Goal: Task Accomplishment & Management: Use online tool/utility

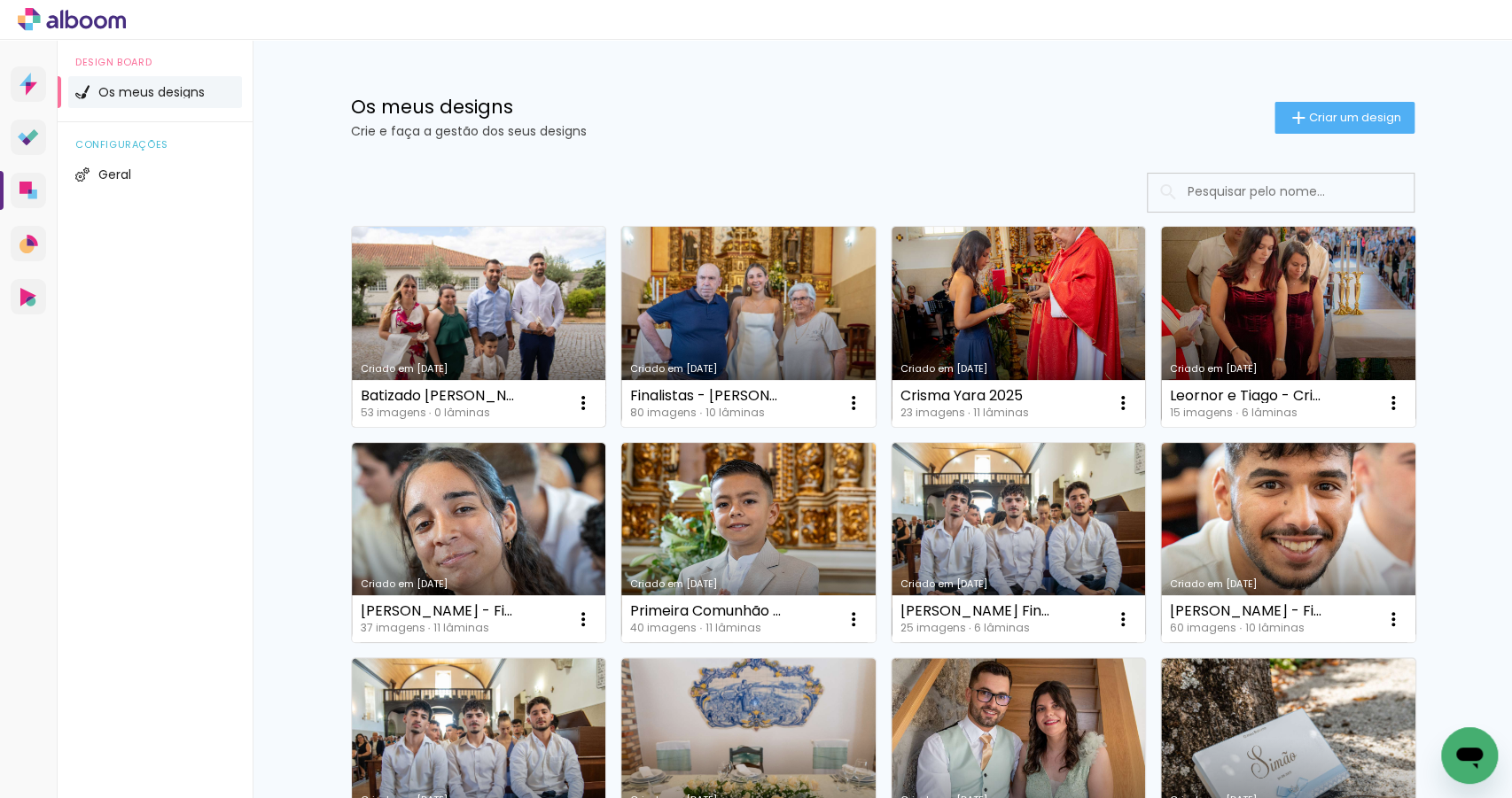
click at [507, 317] on link "Criado em [DATE]" at bounding box center [479, 327] width 254 height 200
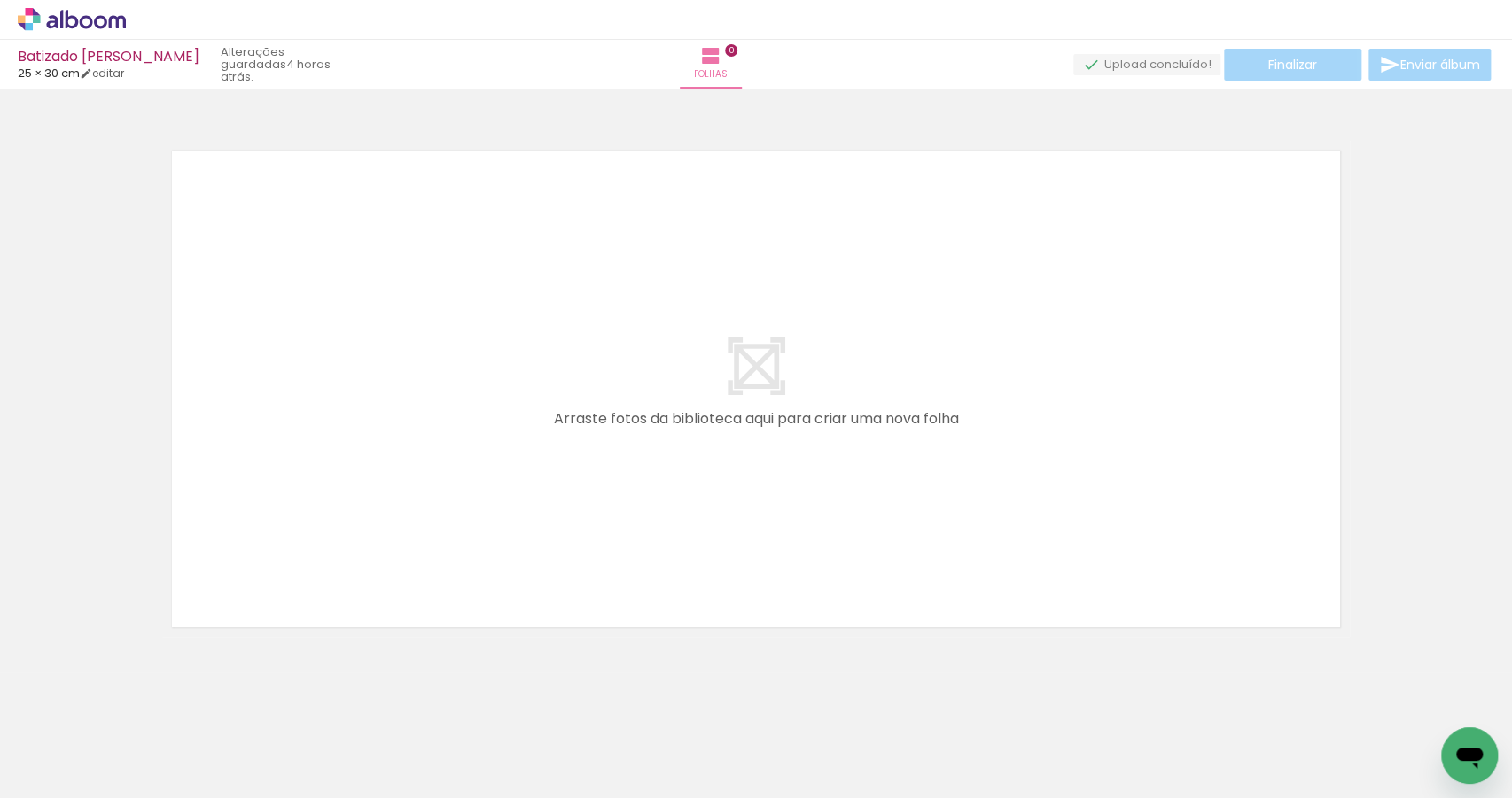
scroll to position [0, 1968]
drag, startPoint x: 384, startPoint y: 736, endPoint x: 525, endPoint y: 552, distance: 231.8
click at [522, 561] on quentale-workspace at bounding box center [756, 399] width 1512 height 798
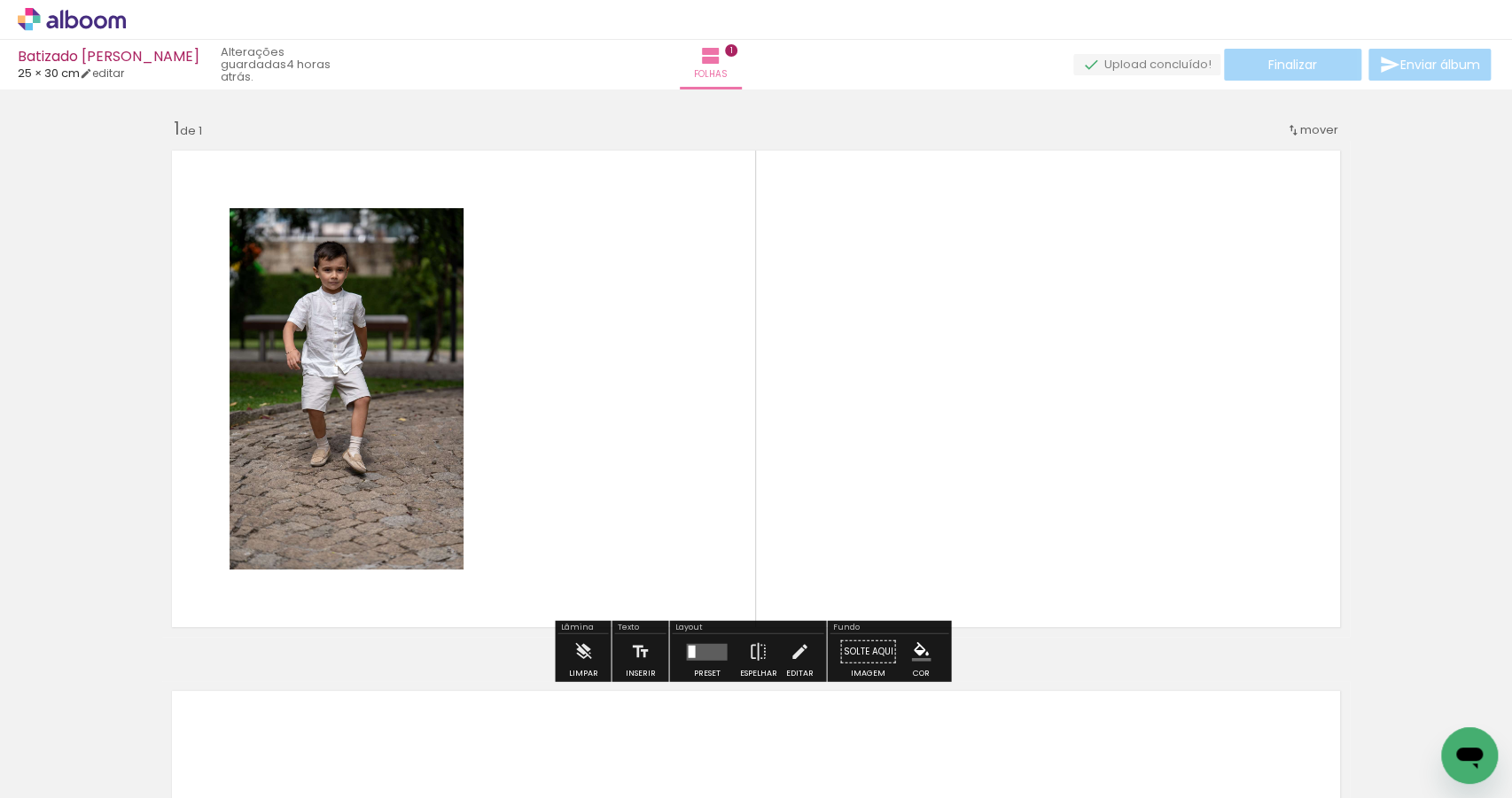
scroll to position [0, 0]
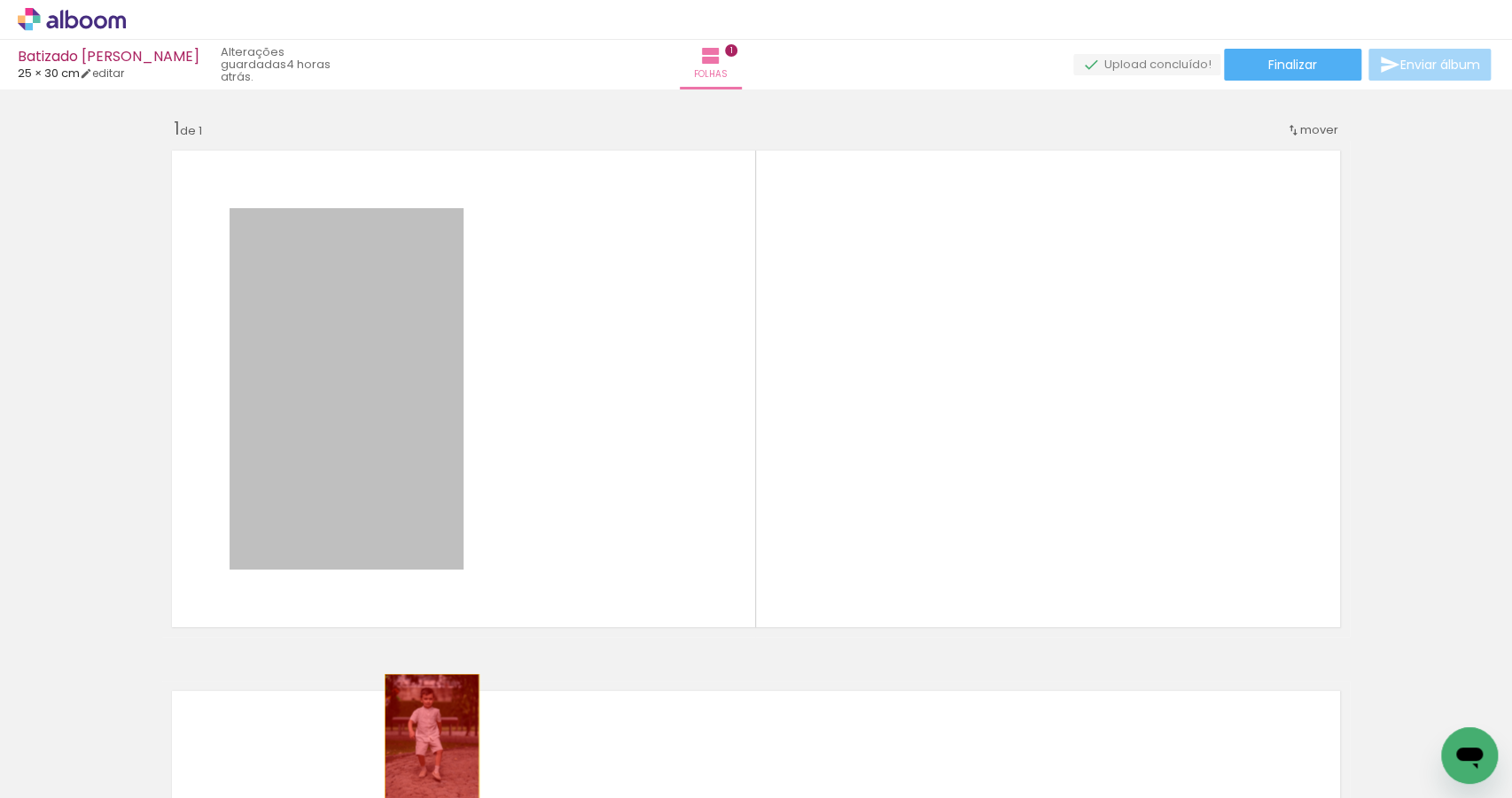
drag, startPoint x: 387, startPoint y: 282, endPoint x: 424, endPoint y: 751, distance: 470.5
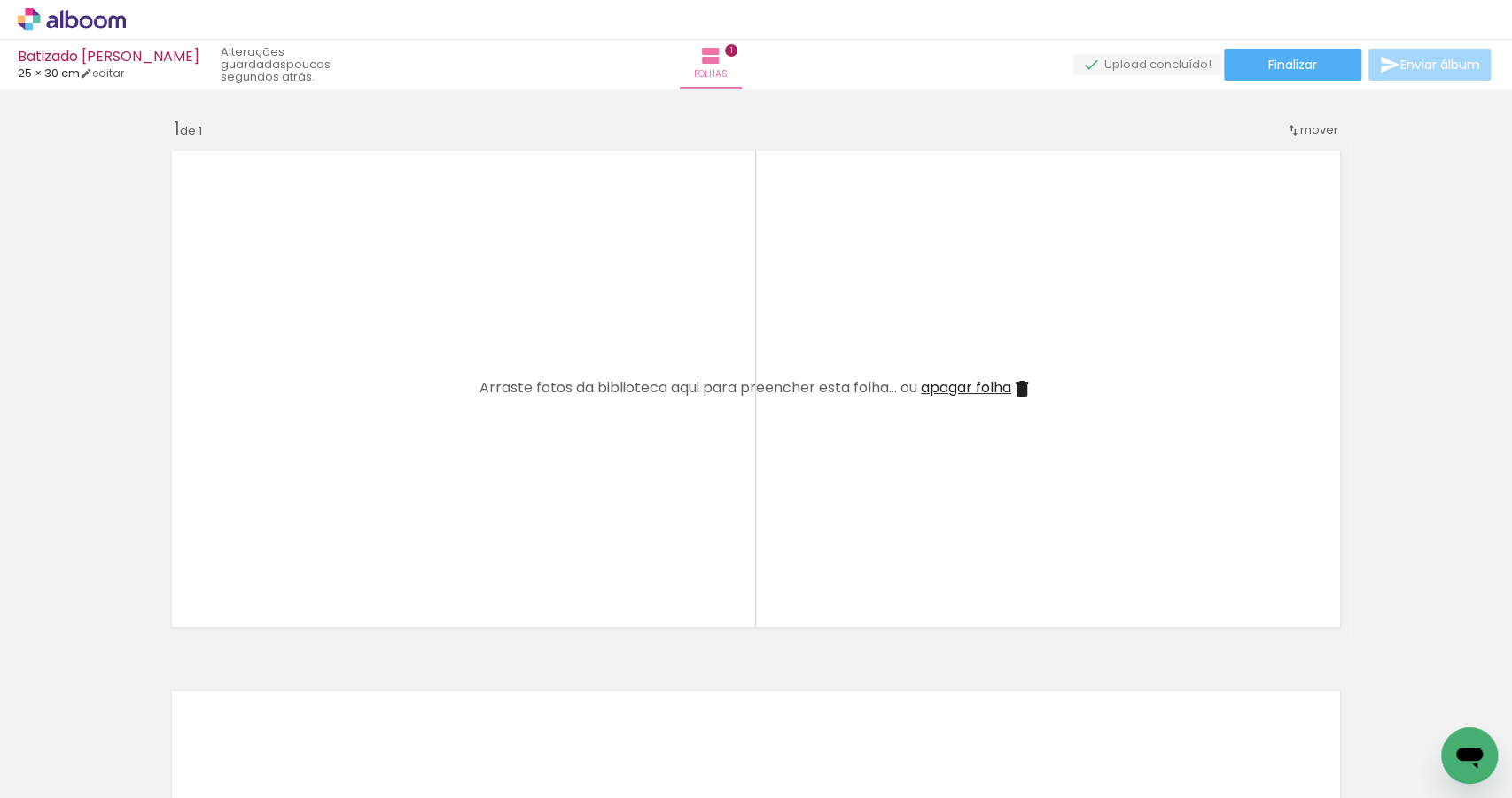
scroll to position [0, 3900]
drag, startPoint x: 1244, startPoint y: 749, endPoint x: 1279, endPoint y: 769, distance: 40.3
click at [1279, 768] on div at bounding box center [1241, 738] width 88 height 59
drag, startPoint x: 560, startPoint y: 752, endPoint x: 648, endPoint y: 541, distance: 228.6
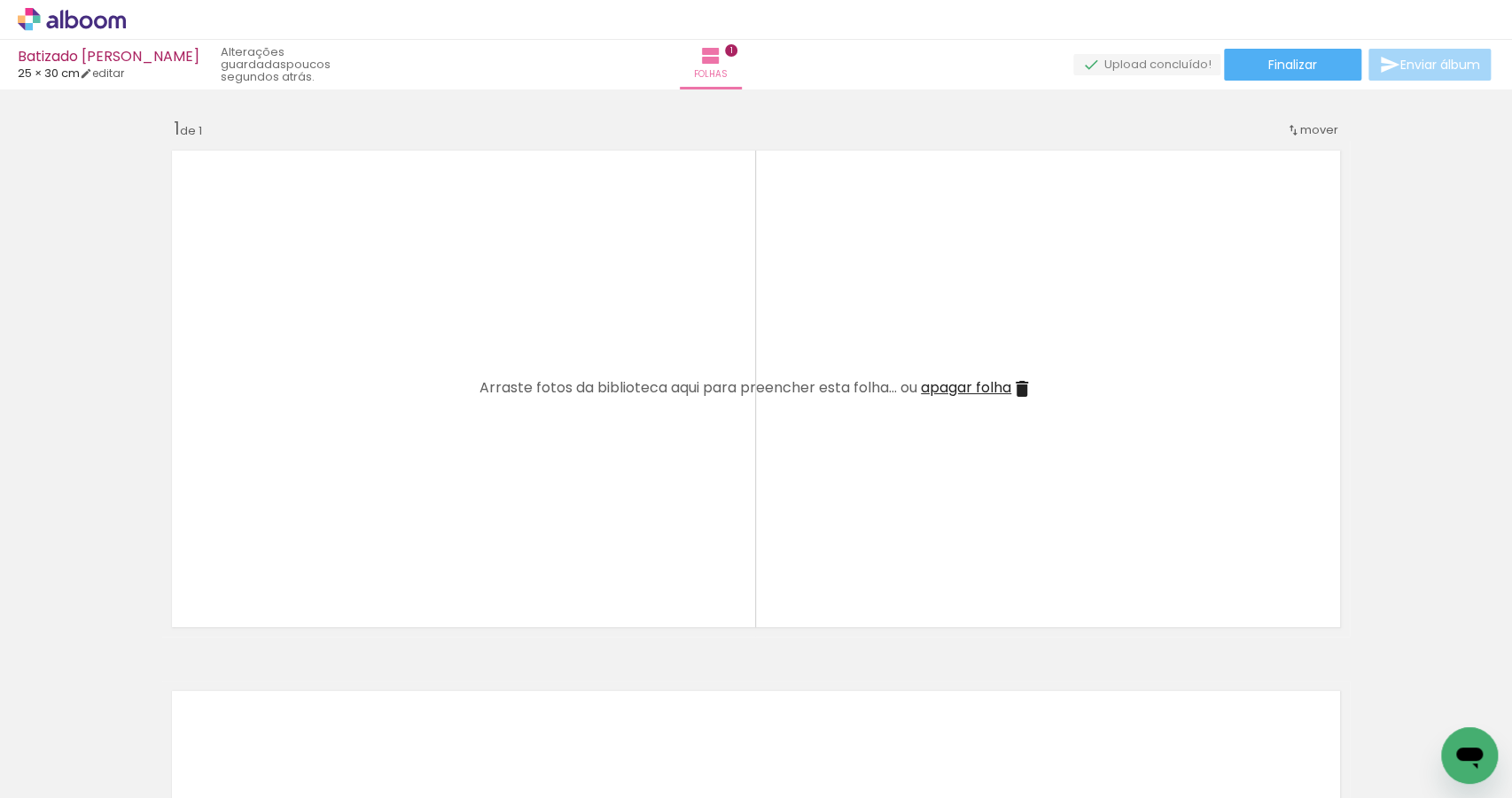
click at [635, 610] on quentale-workspace at bounding box center [756, 399] width 1512 height 798
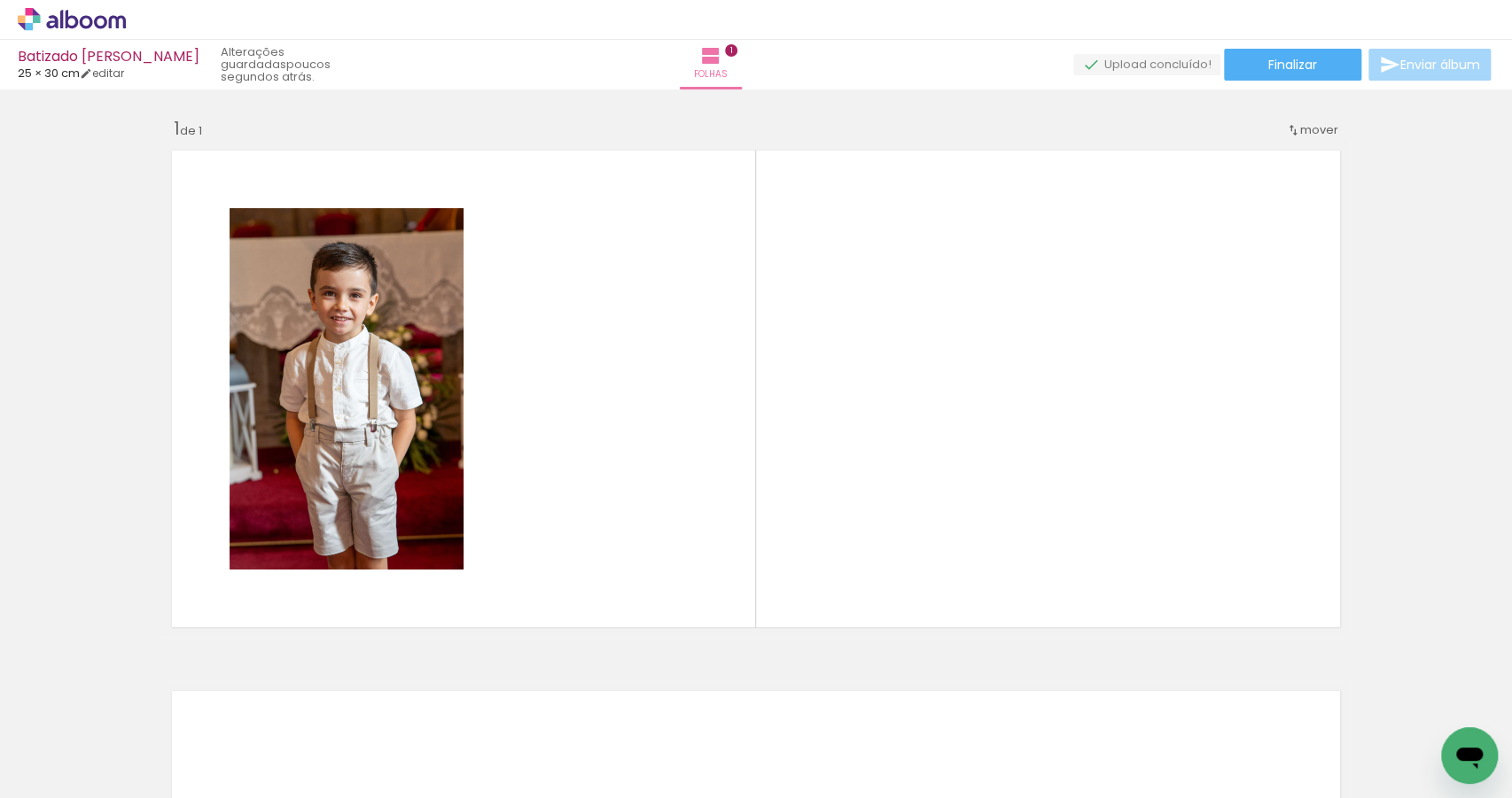
scroll to position [0, 3900]
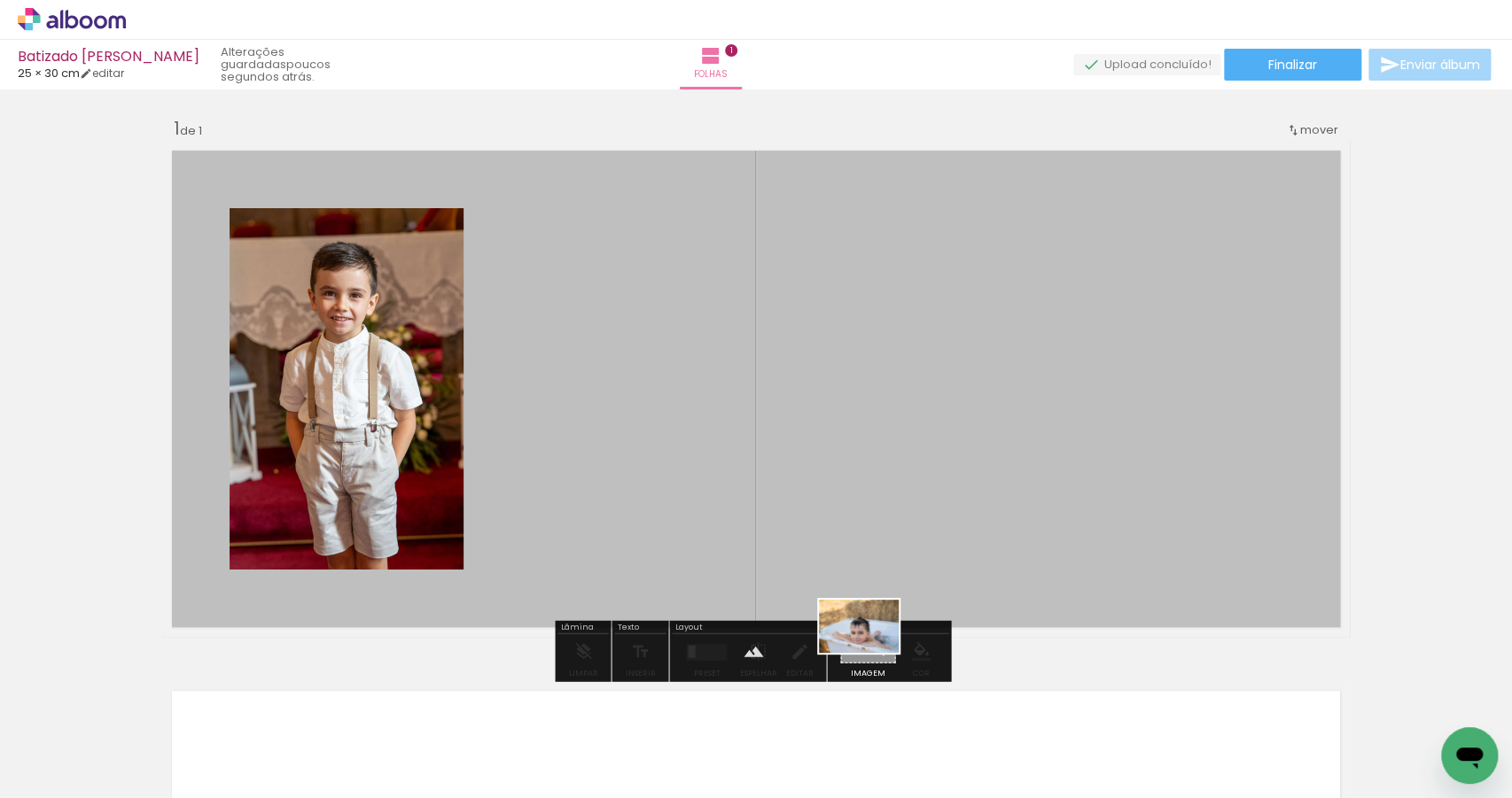
drag, startPoint x: 1239, startPoint y: 743, endPoint x: 872, endPoint y: 653, distance: 377.9
click at [872, 653] on quentale-workspace at bounding box center [756, 399] width 1512 height 798
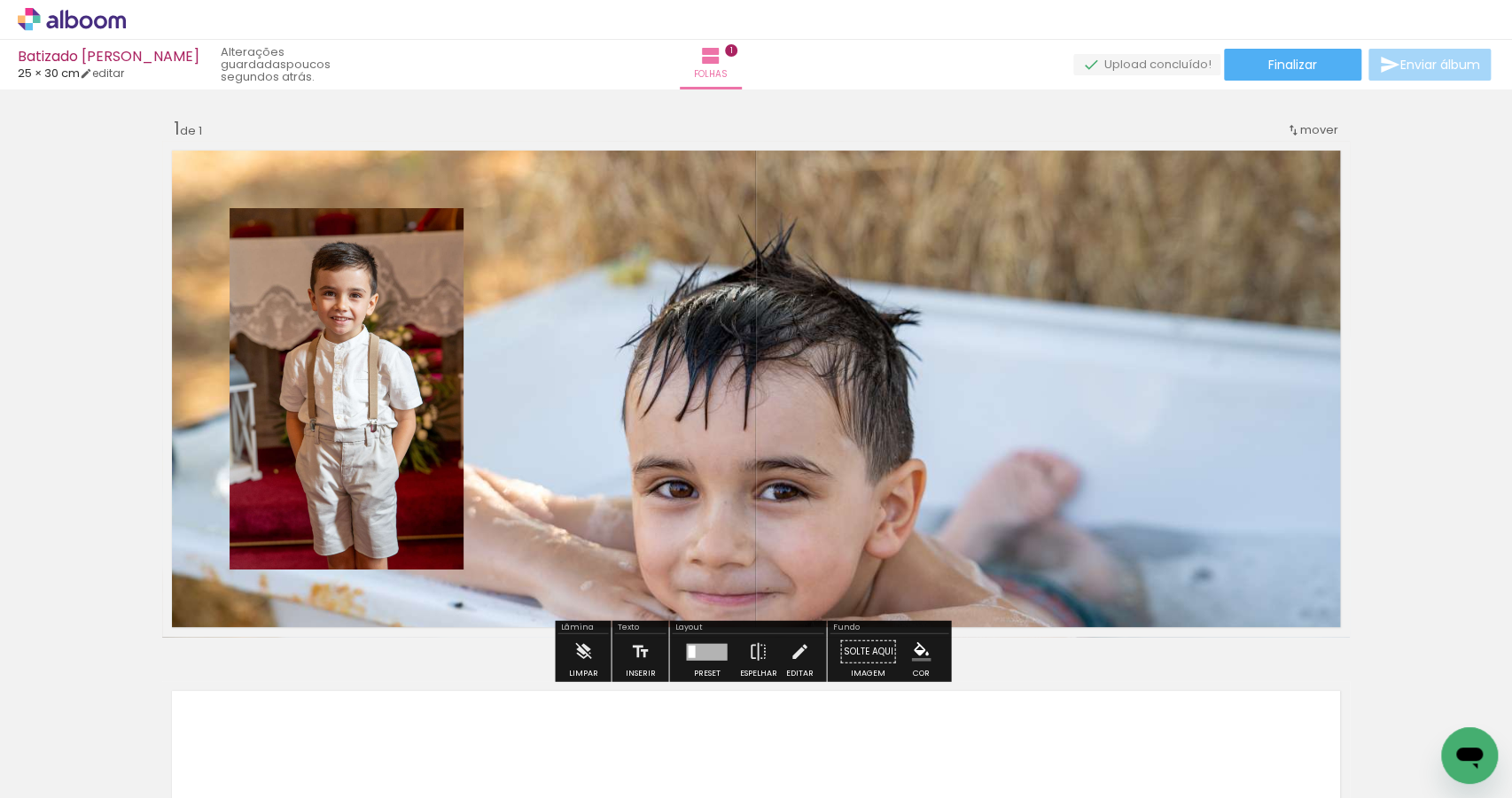
click at [960, 508] on quentale-layouter at bounding box center [756, 389] width 1188 height 496
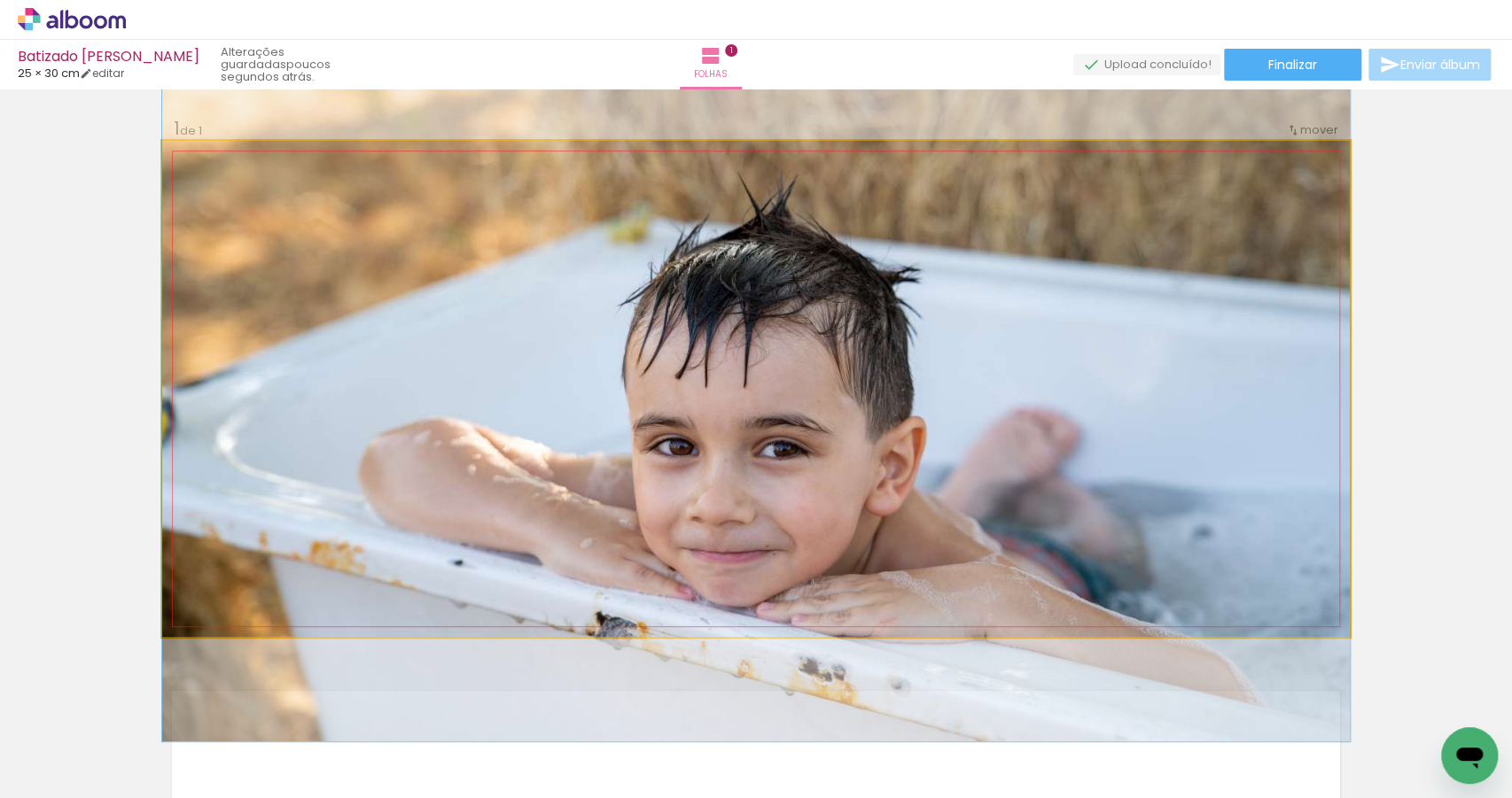
drag, startPoint x: 945, startPoint y: 525, endPoint x: 958, endPoint y: 482, distance: 44.9
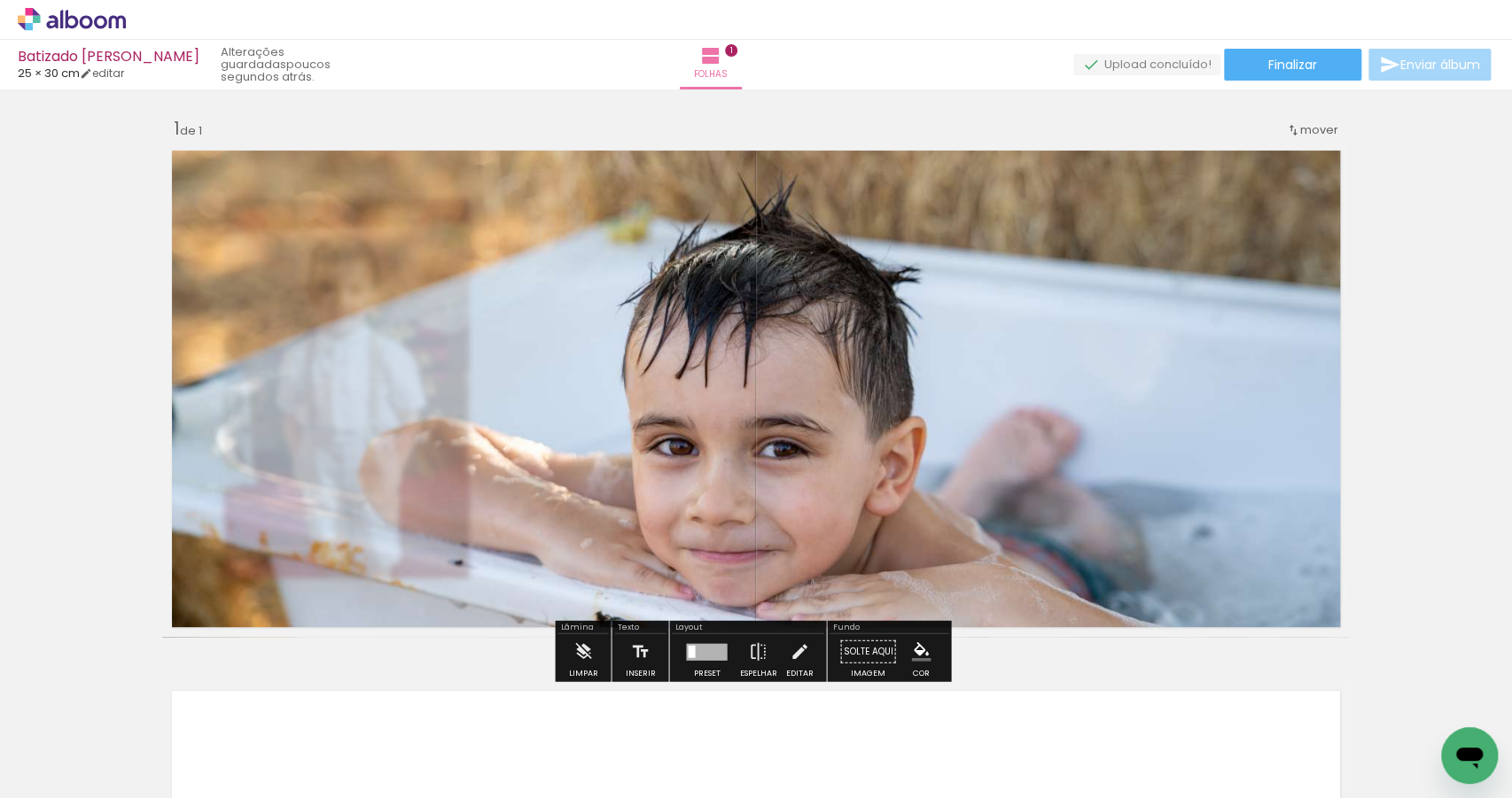
click at [1355, 515] on div "Inserir folha 1 de 1" at bounding box center [756, 636] width 1512 height 1082
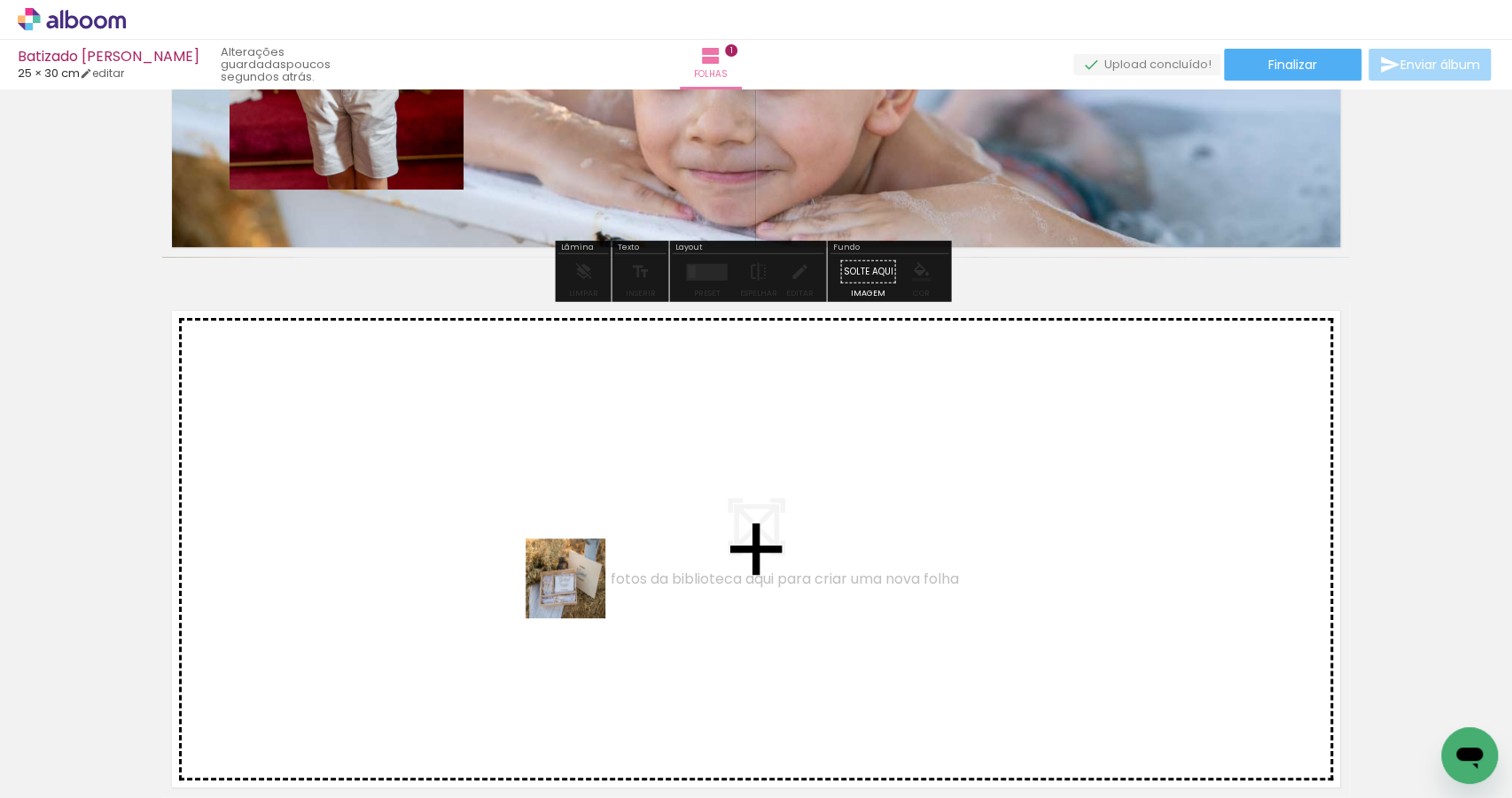
drag, startPoint x: 573, startPoint y: 752, endPoint x: 578, endPoint y: 556, distance: 196.1
click at [578, 556] on quentale-workspace at bounding box center [756, 399] width 1512 height 798
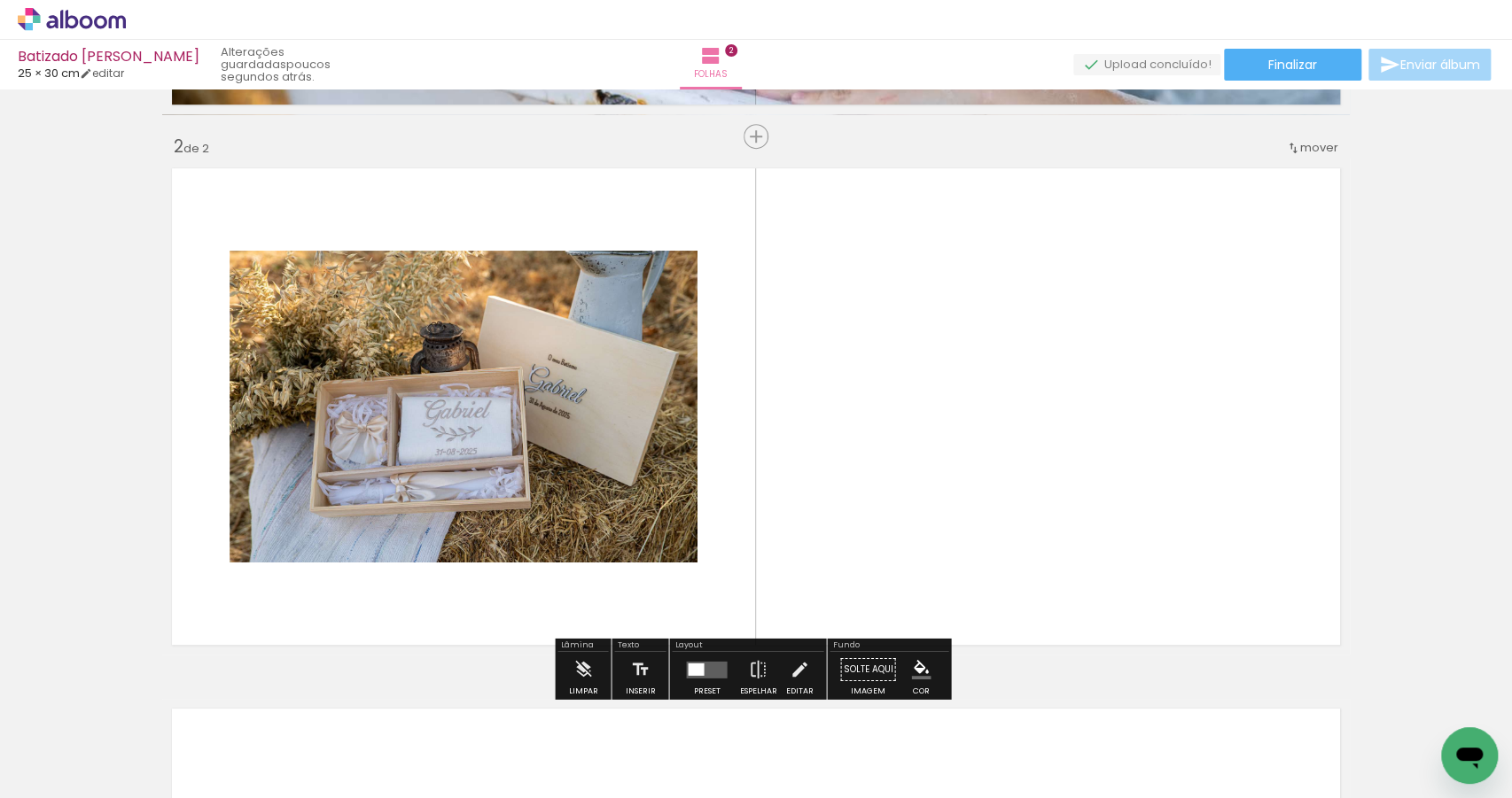
scroll to position [540, 0]
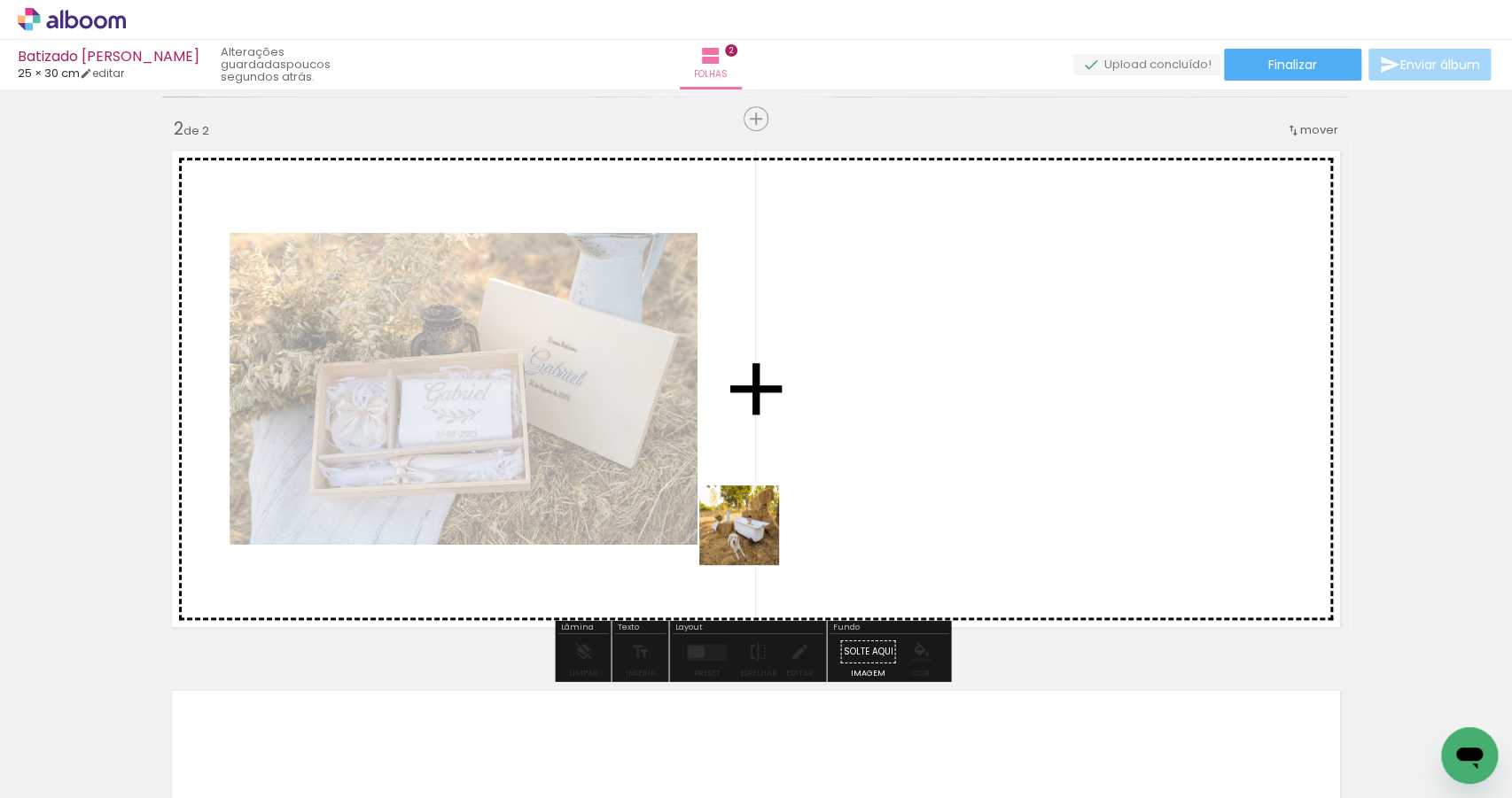
drag, startPoint x: 686, startPoint y: 728, endPoint x: 756, endPoint y: 521, distance: 218.5
click at [756, 521] on quentale-workspace at bounding box center [756, 399] width 1512 height 798
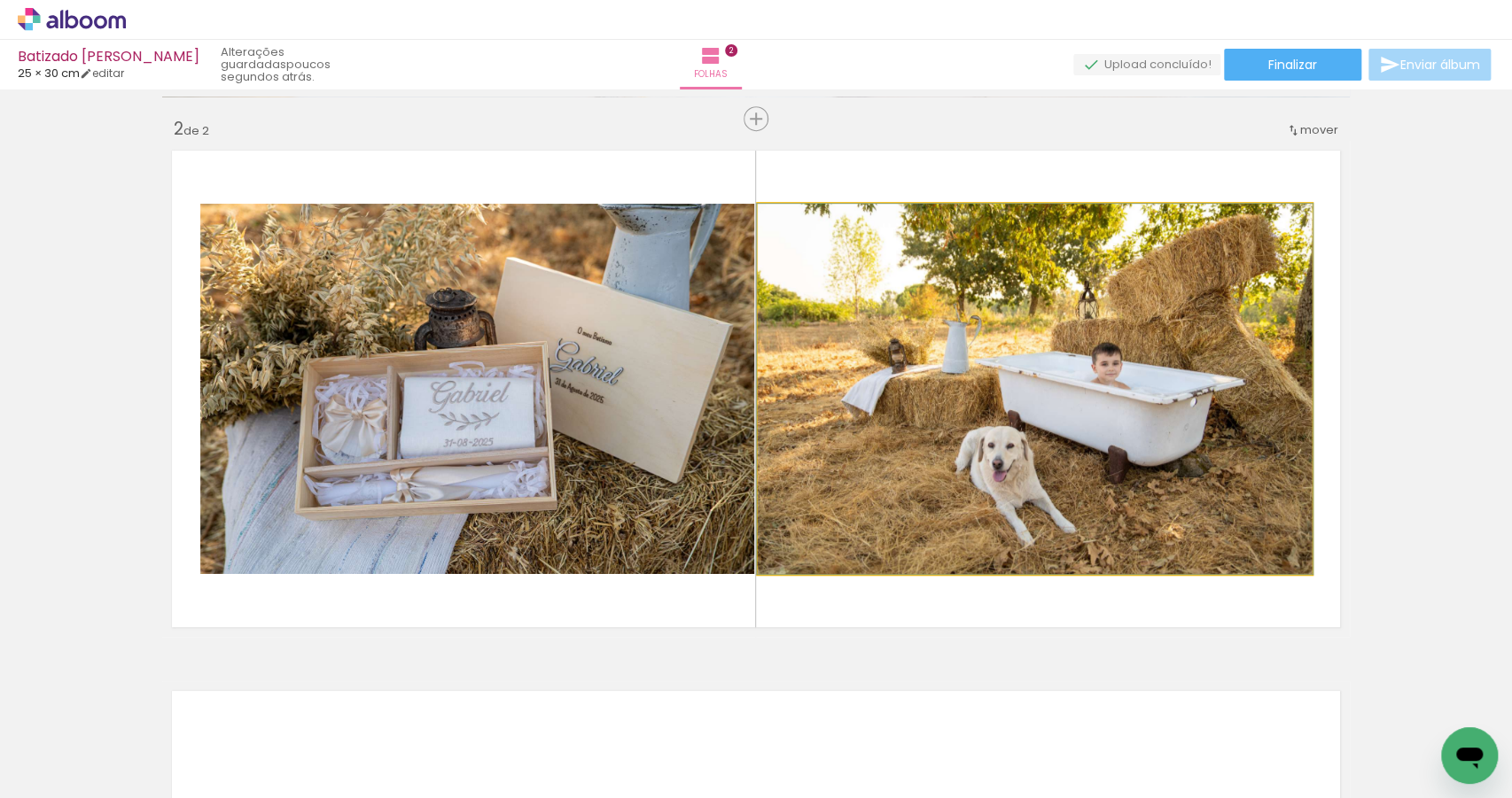
click at [758, 518] on quentale-photo at bounding box center [1035, 388] width 554 height 370
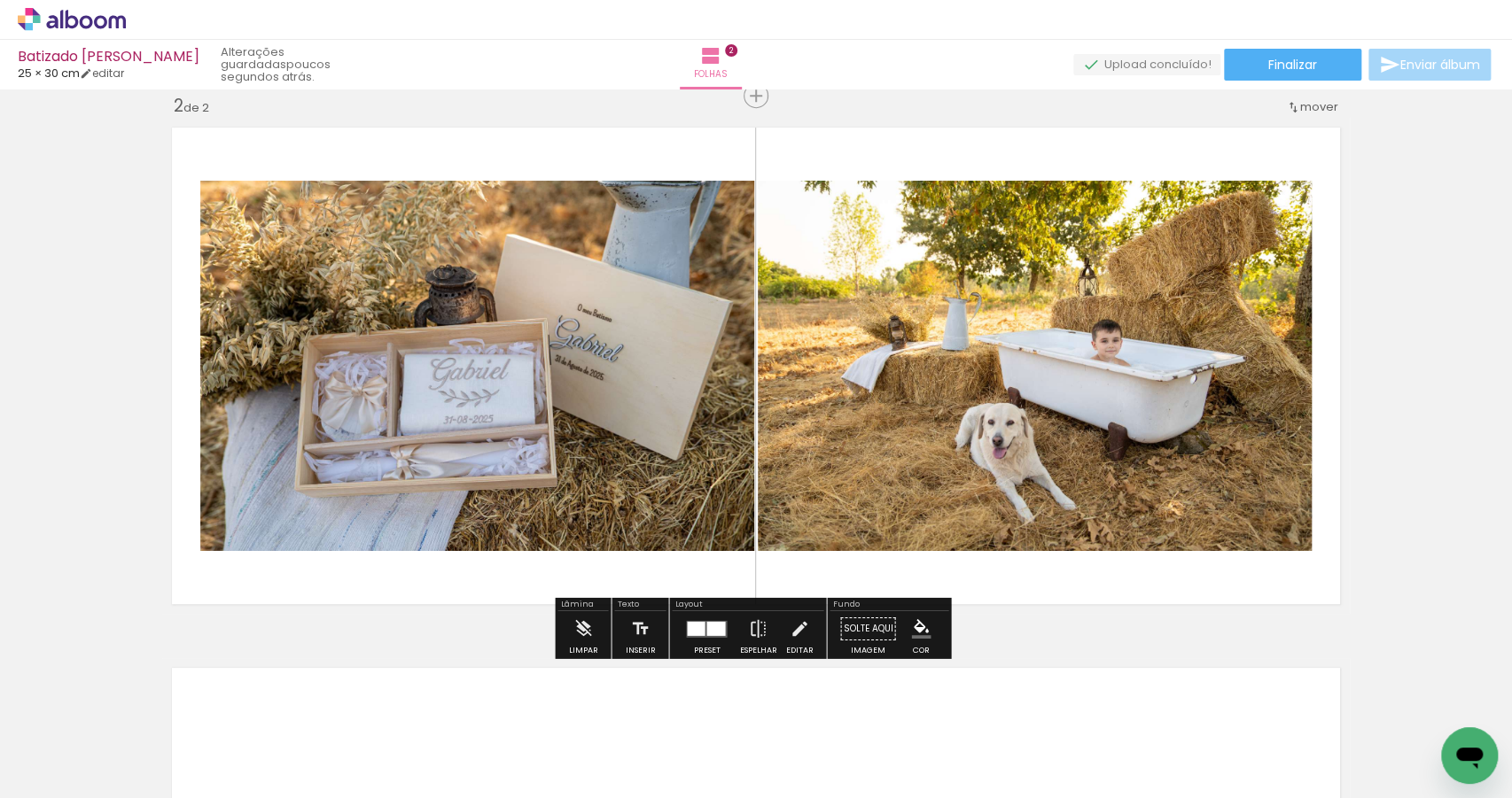
scroll to position [566, 0]
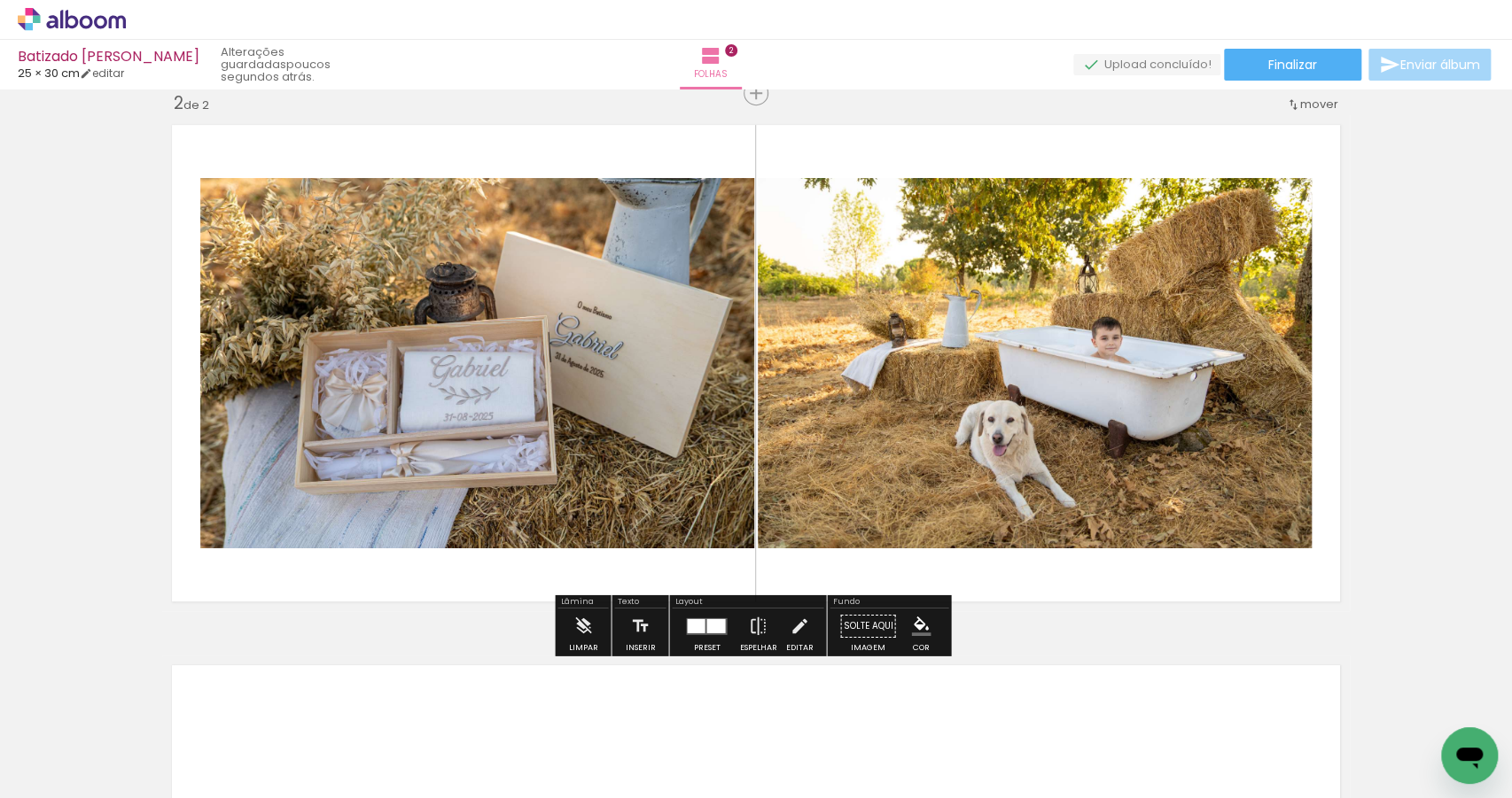
click at [1049, 594] on quentale-layouter at bounding box center [756, 363] width 1188 height 496
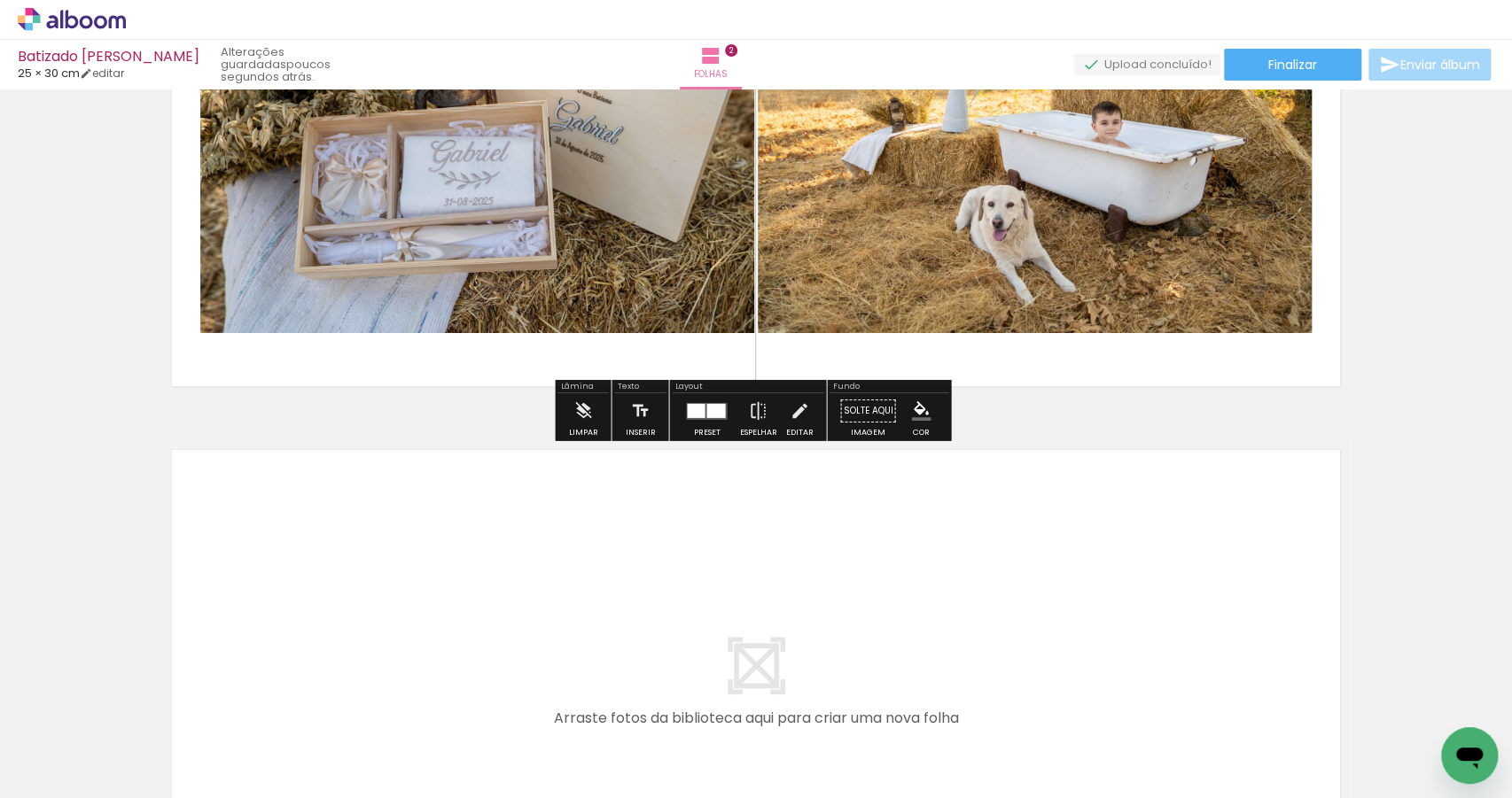
scroll to position [873, 0]
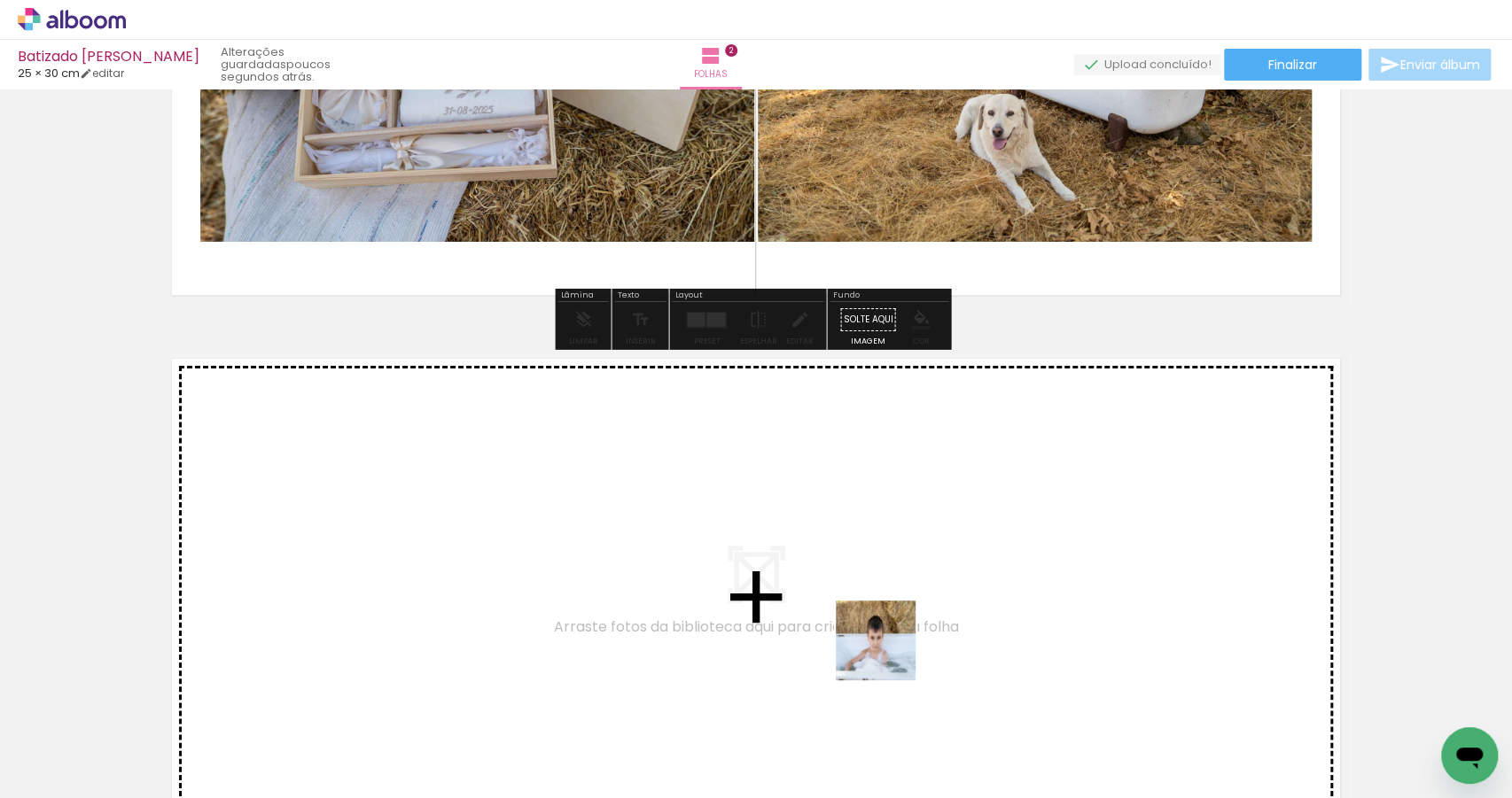
drag, startPoint x: 874, startPoint y: 707, endPoint x: 889, endPoint y: 655, distance: 54.1
click at [889, 655] on quentale-workspace at bounding box center [756, 399] width 1512 height 798
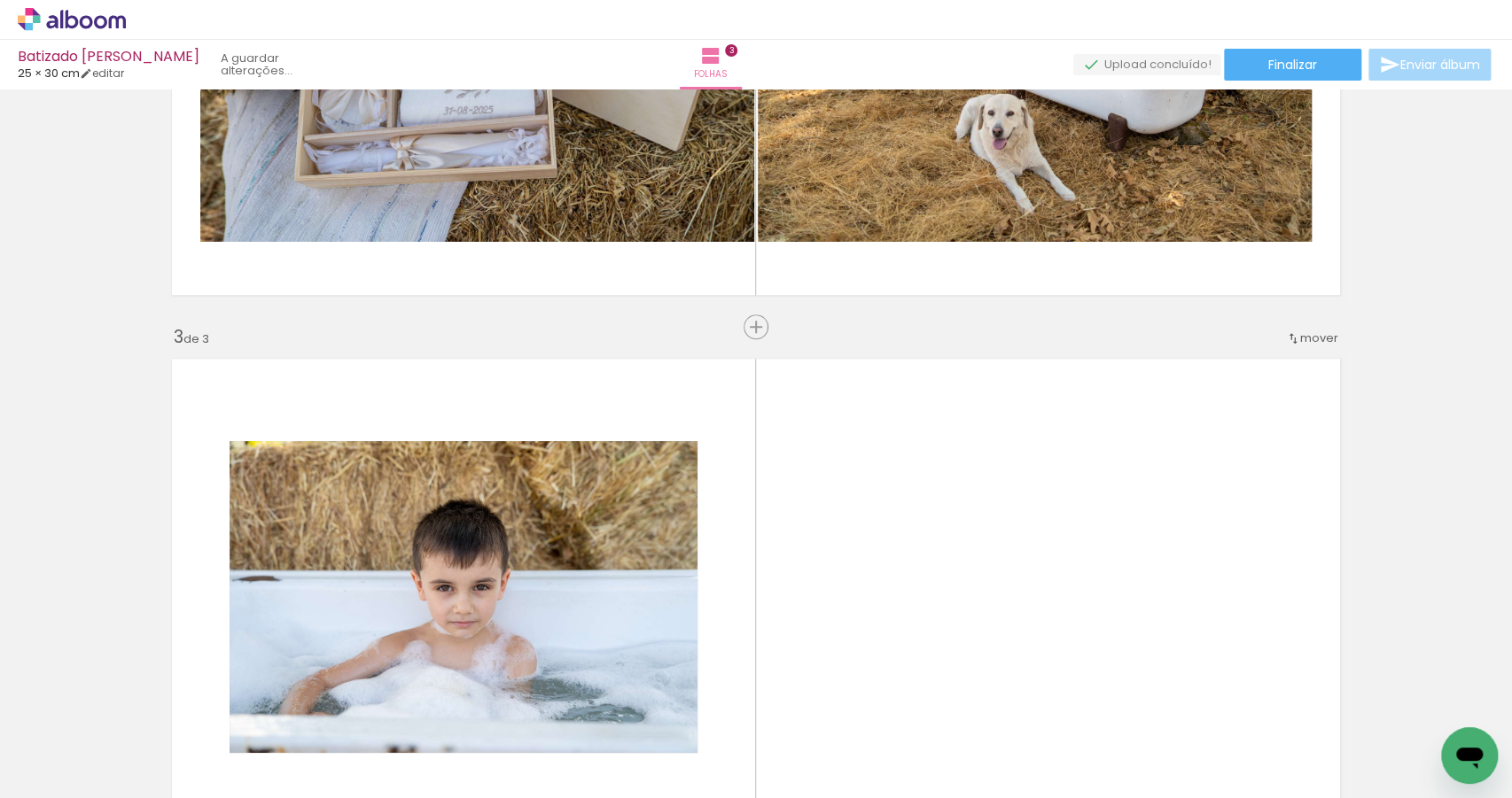
click at [890, 655] on quentale-layouter at bounding box center [756, 597] width 1188 height 496
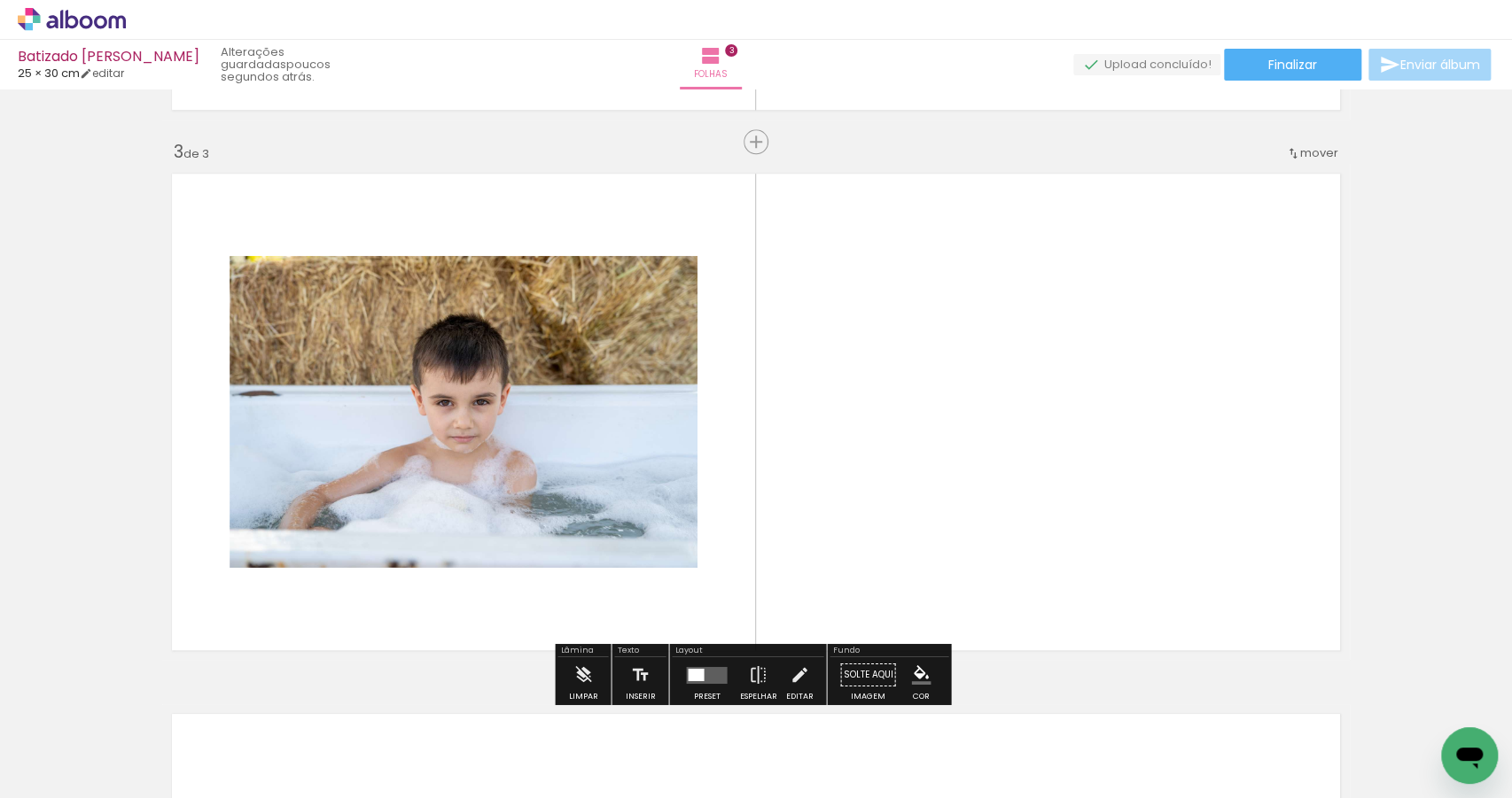
scroll to position [1043, 0]
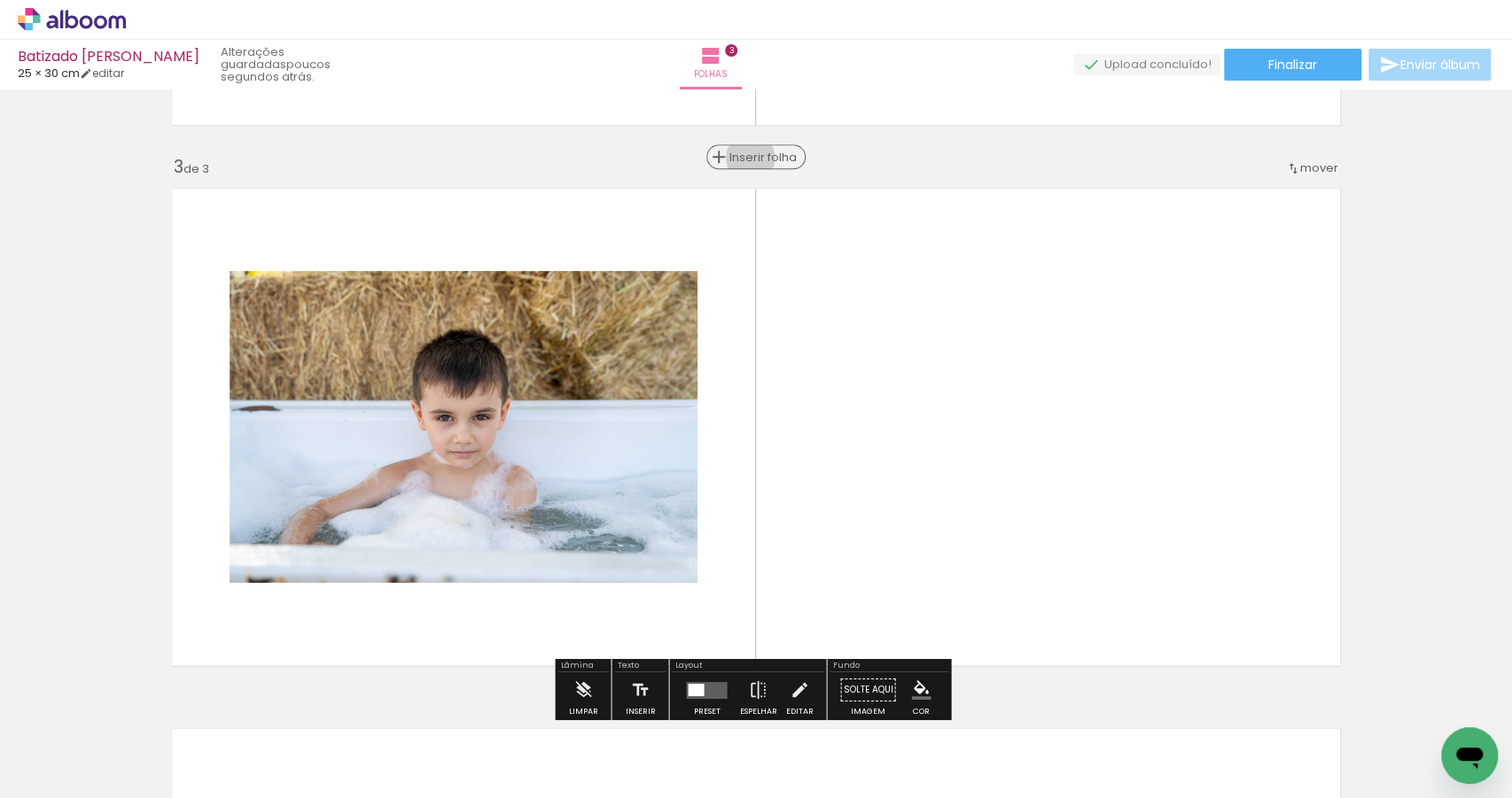
click at [751, 157] on span "Inserir folha" at bounding box center [764, 158] width 69 height 12
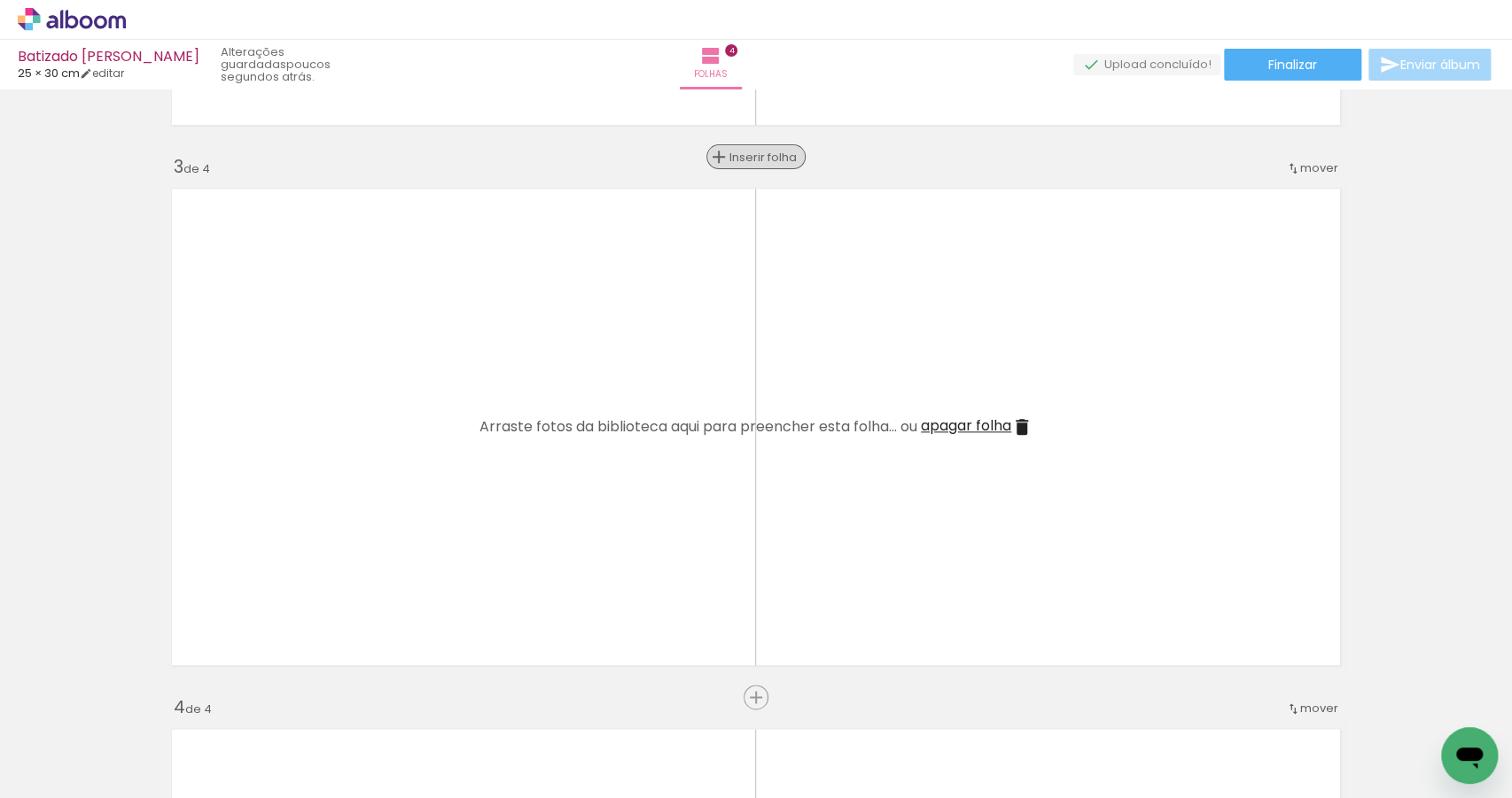
click at [751, 157] on span "Inserir folha" at bounding box center [764, 158] width 69 height 12
click at [752, 157] on span "Inserir folha" at bounding box center [764, 158] width 69 height 12
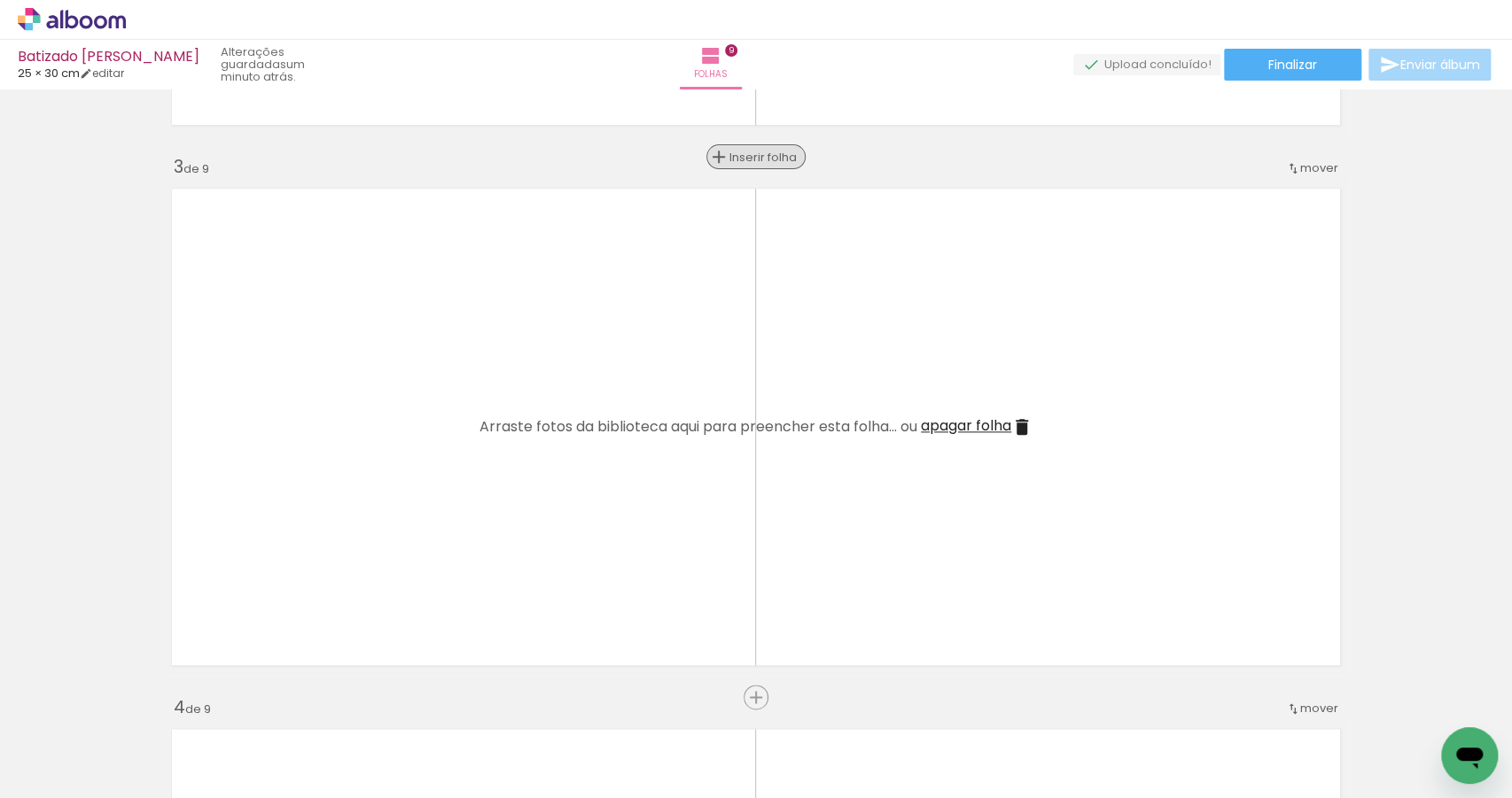
click at [752, 157] on span "Inserir folha" at bounding box center [764, 158] width 69 height 12
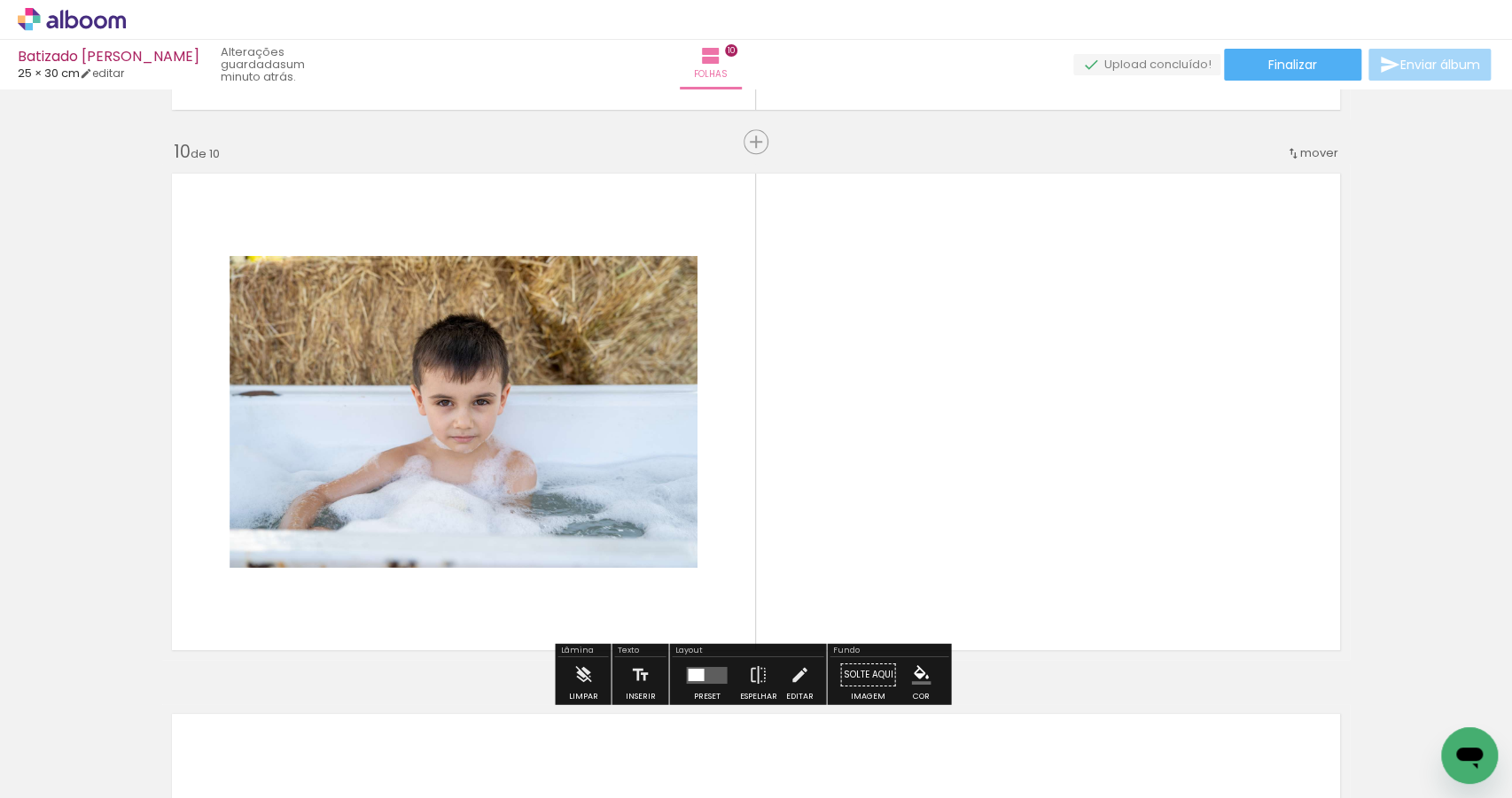
scroll to position [4771, 0]
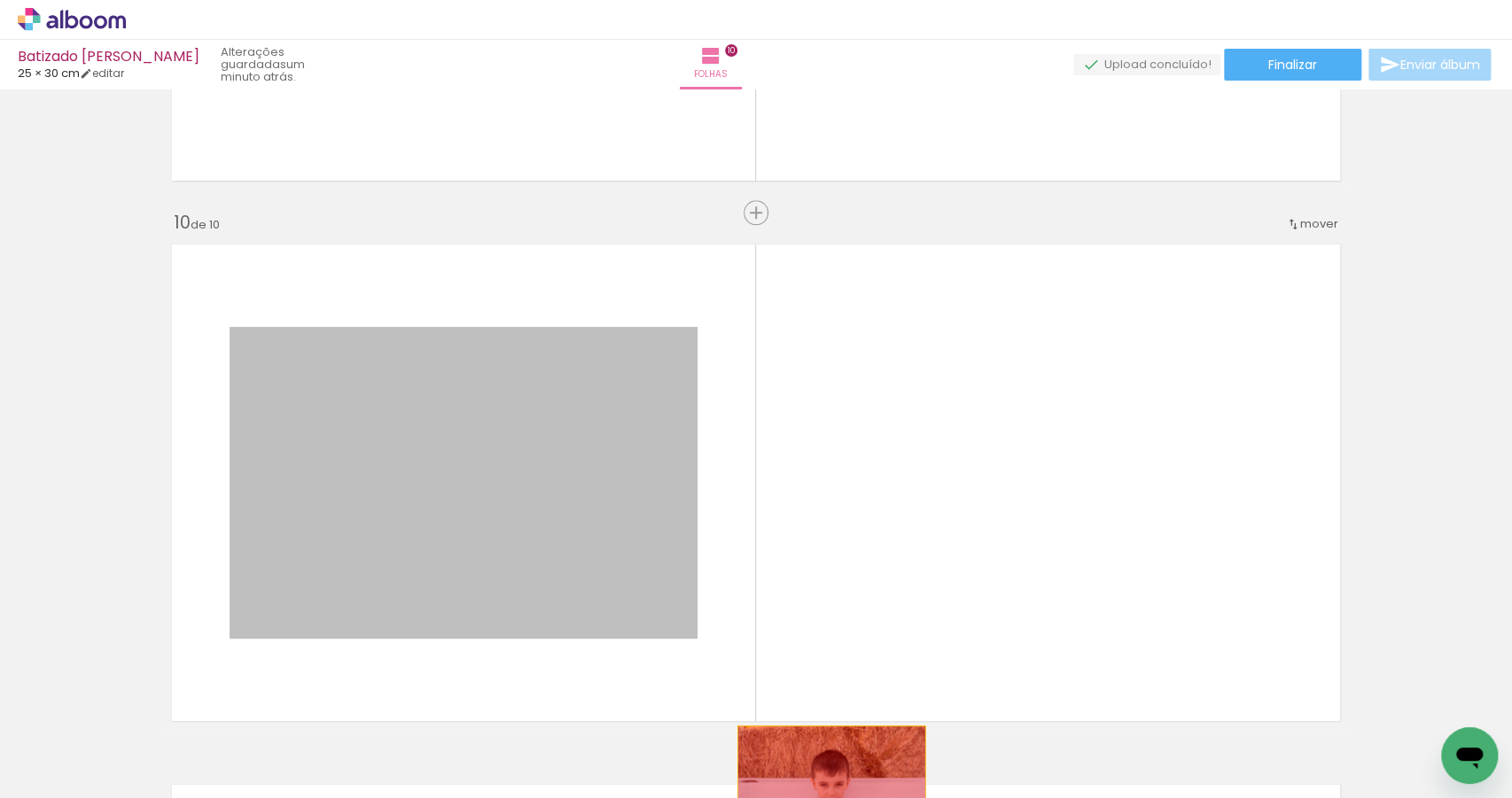
drag, startPoint x: 514, startPoint y: 370, endPoint x: 826, endPoint y: 795, distance: 527.2
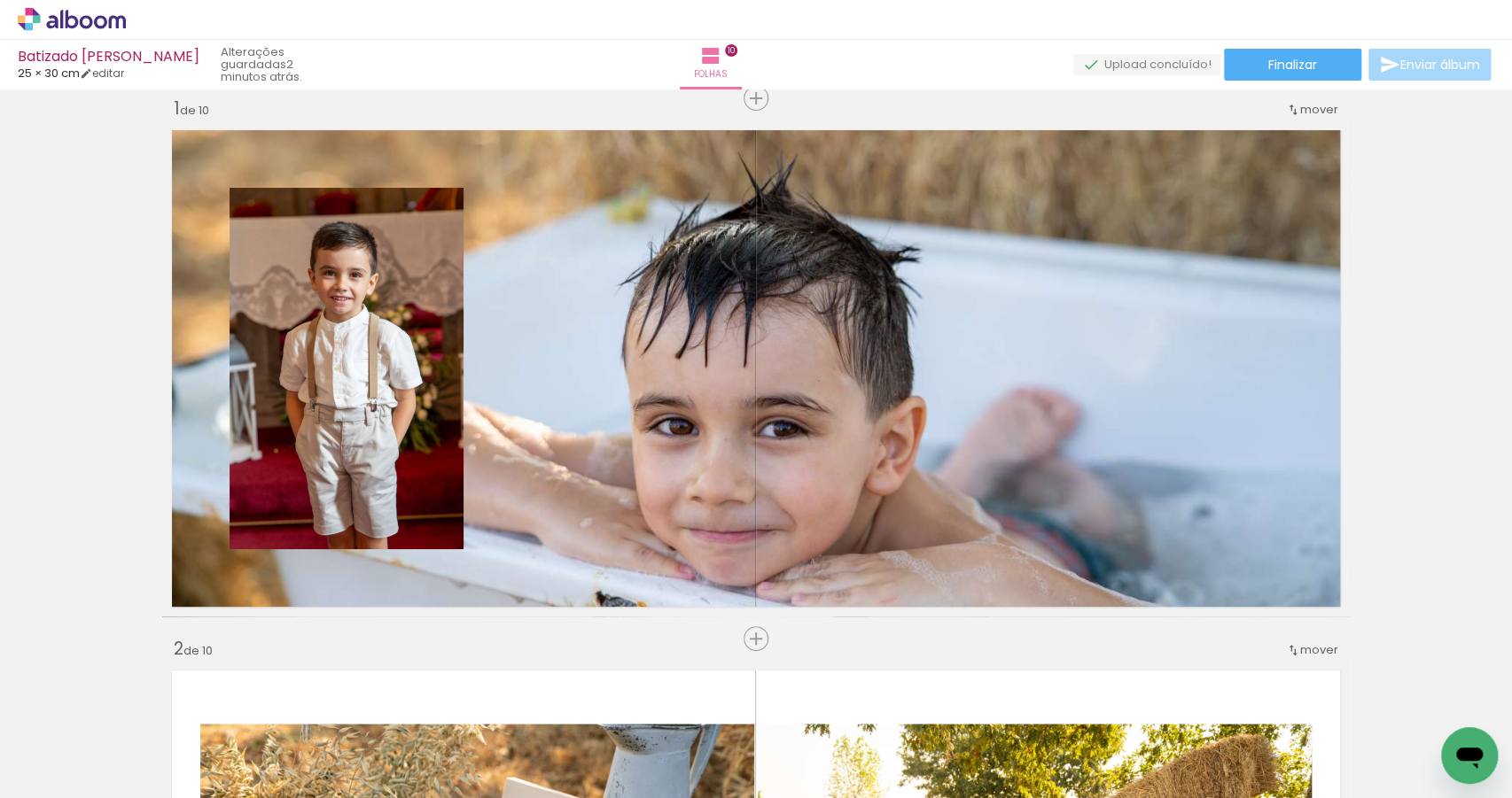
scroll to position [17, 0]
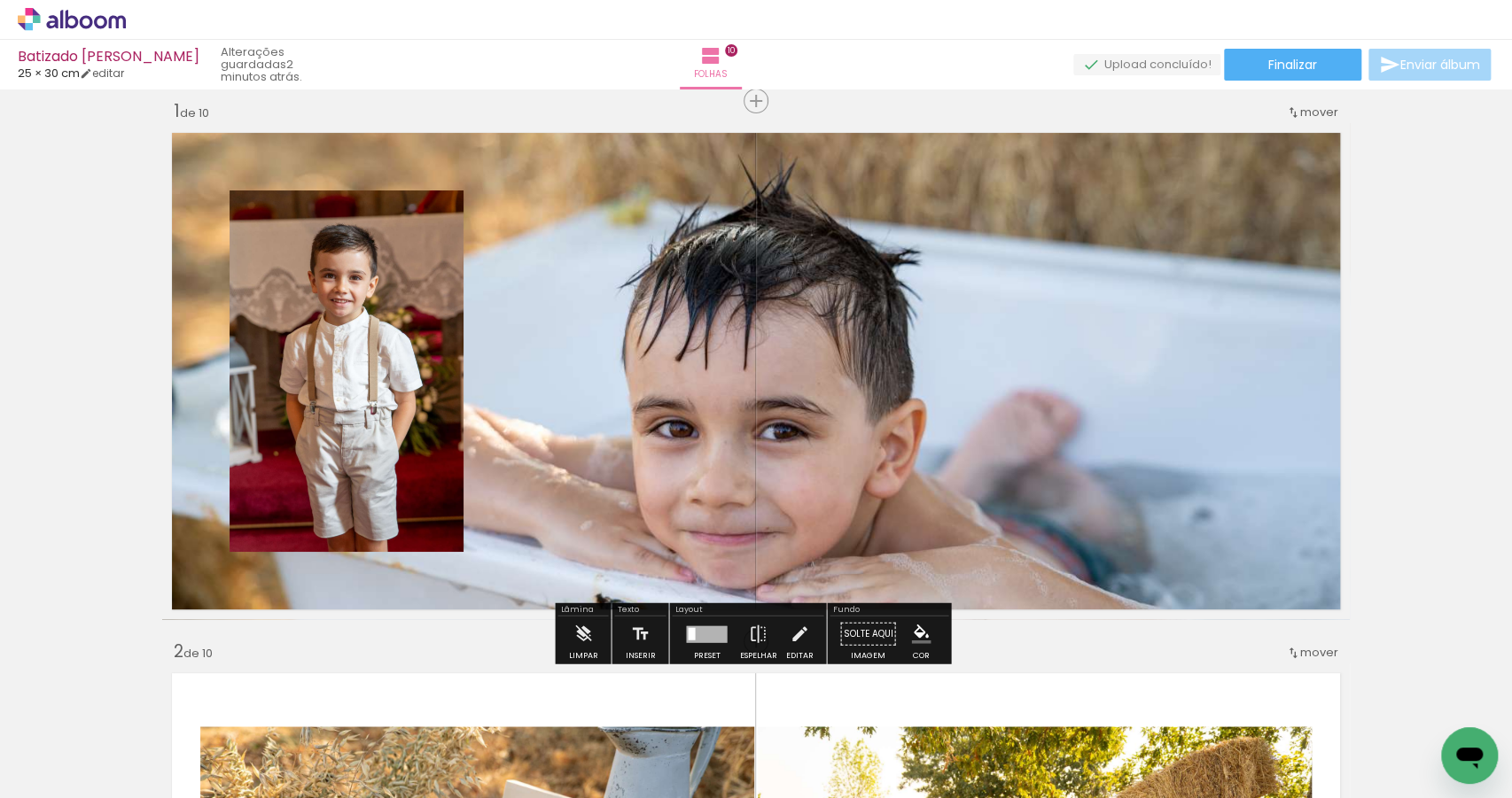
click at [828, 433] on quentale-layouter at bounding box center [756, 371] width 1188 height 496
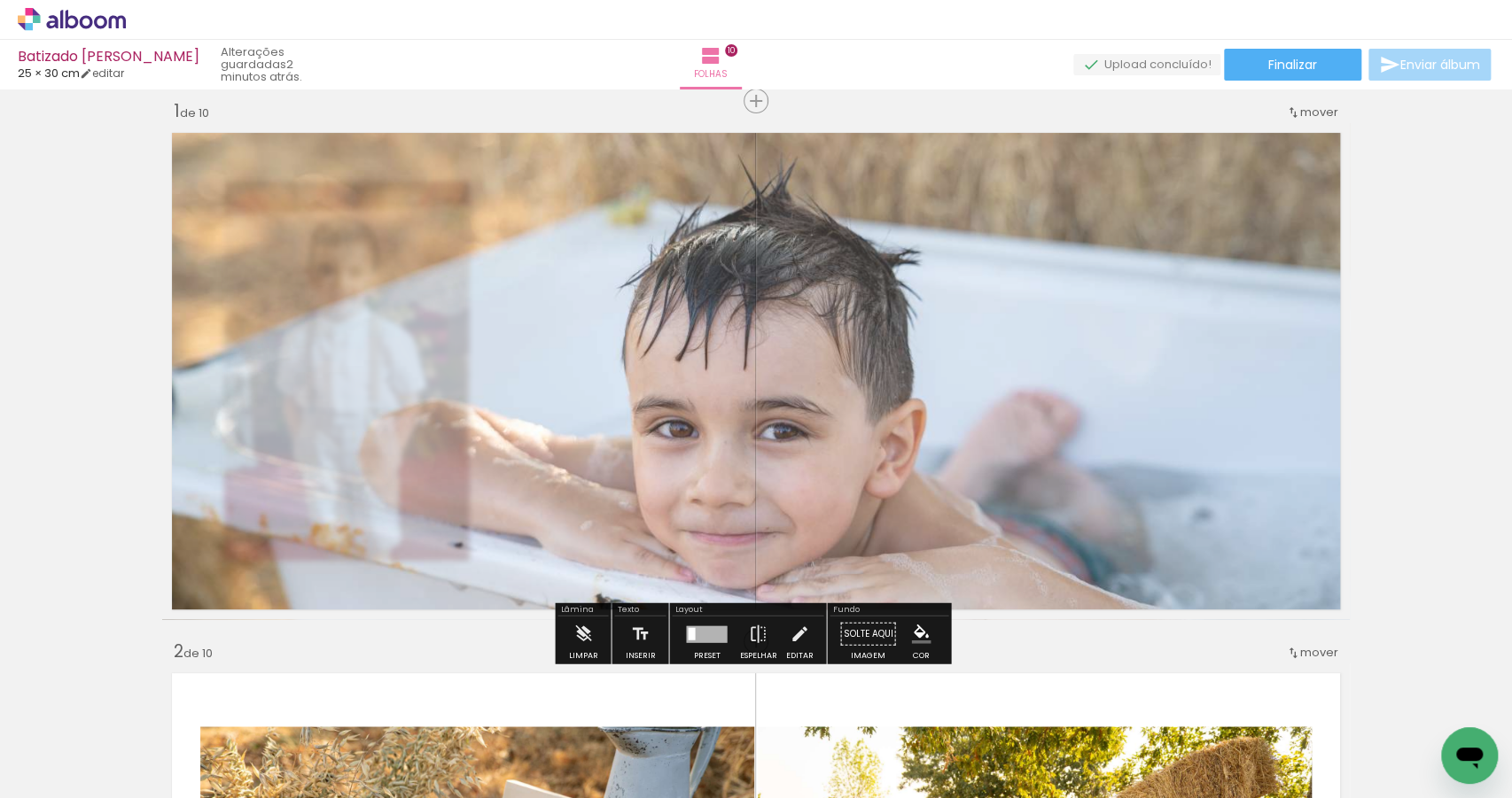
drag, startPoint x: 410, startPoint y: 171, endPoint x: 394, endPoint y: 182, distance: 19.4
type paper-slider "80"
click at [395, 182] on div at bounding box center [409, 167] width 28 height 28
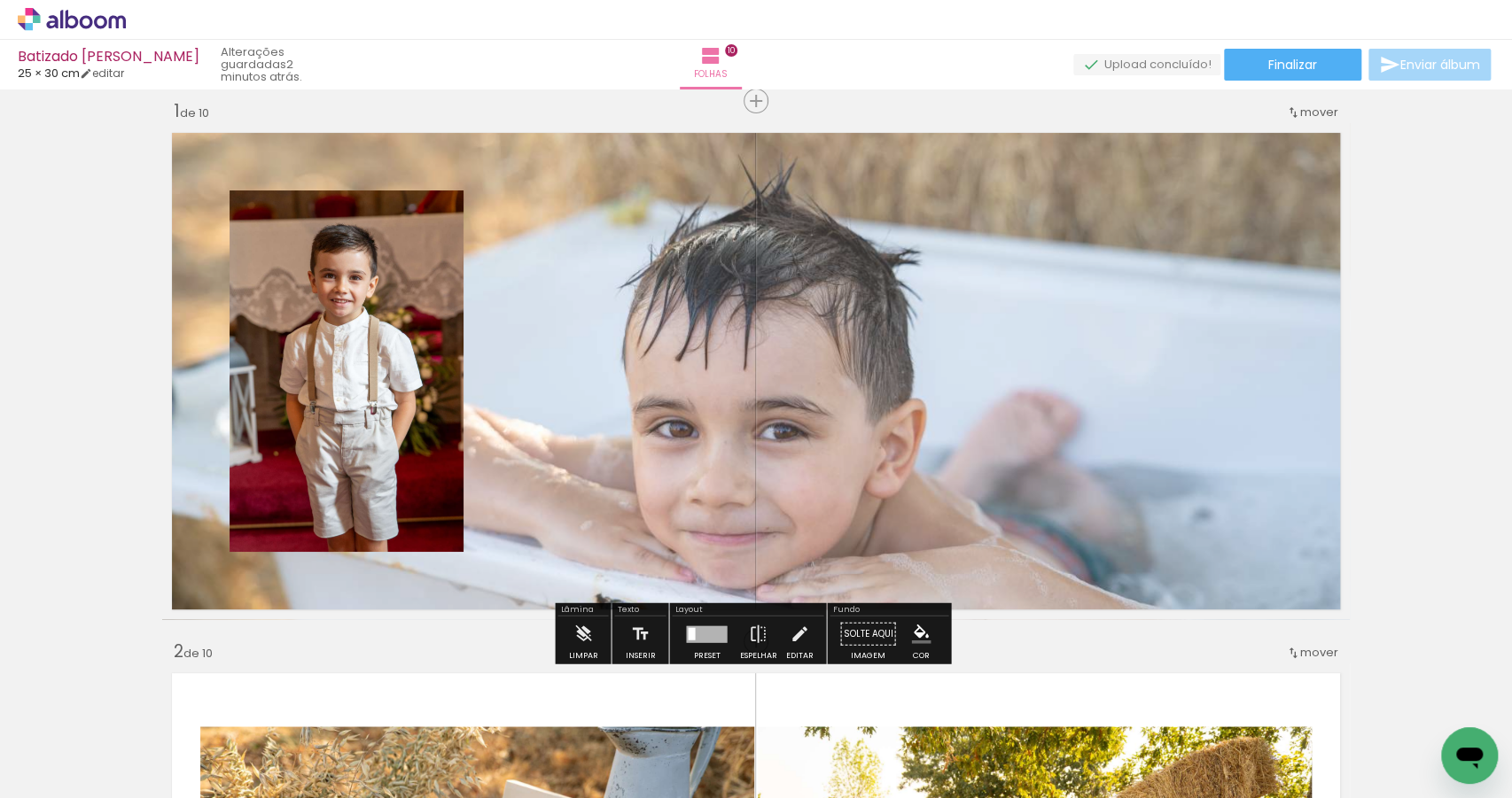
click at [940, 429] on quentale-layouter at bounding box center [756, 371] width 1188 height 496
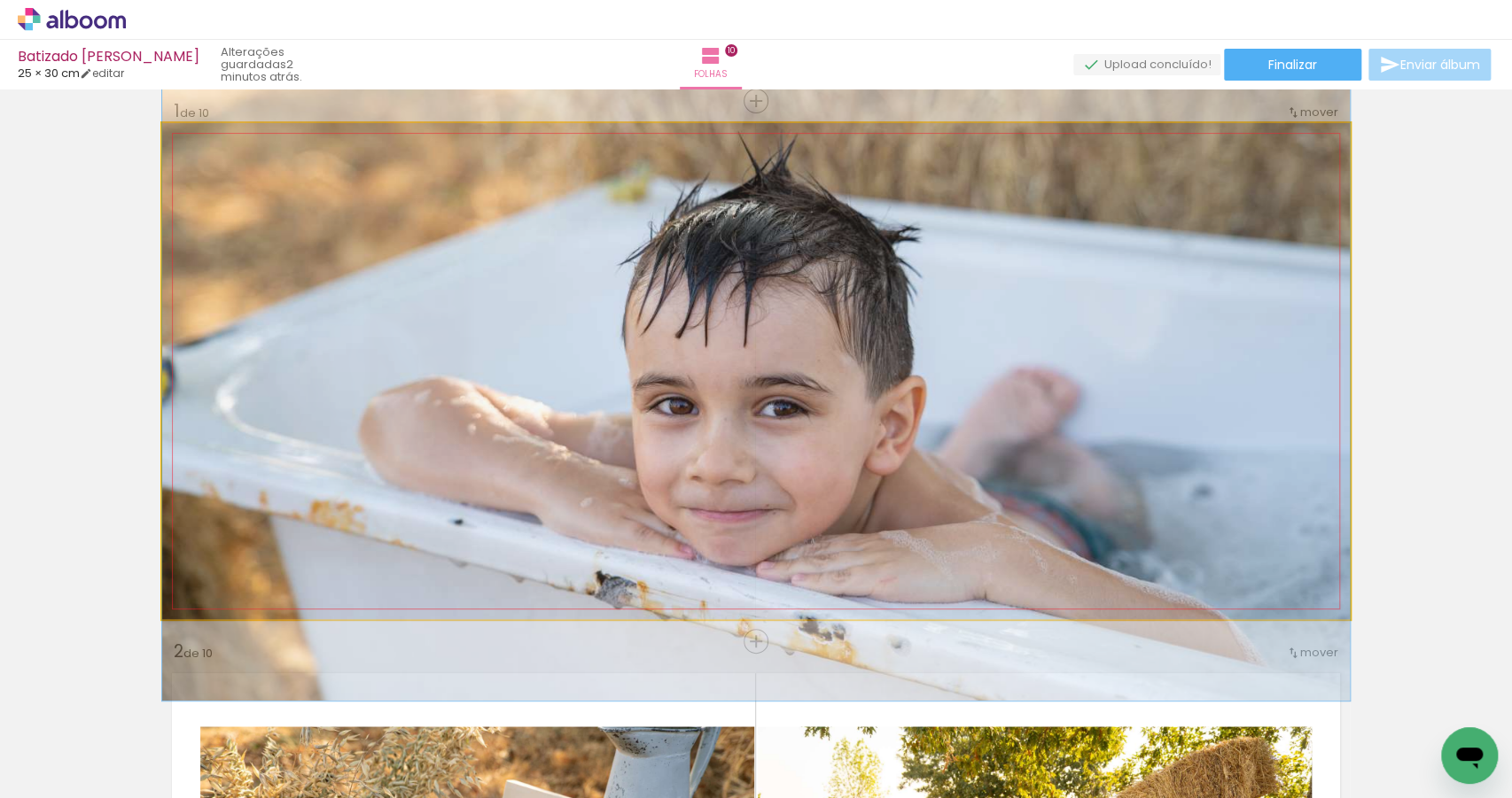
drag, startPoint x: 966, startPoint y: 435, endPoint x: 974, endPoint y: 412, distance: 24.4
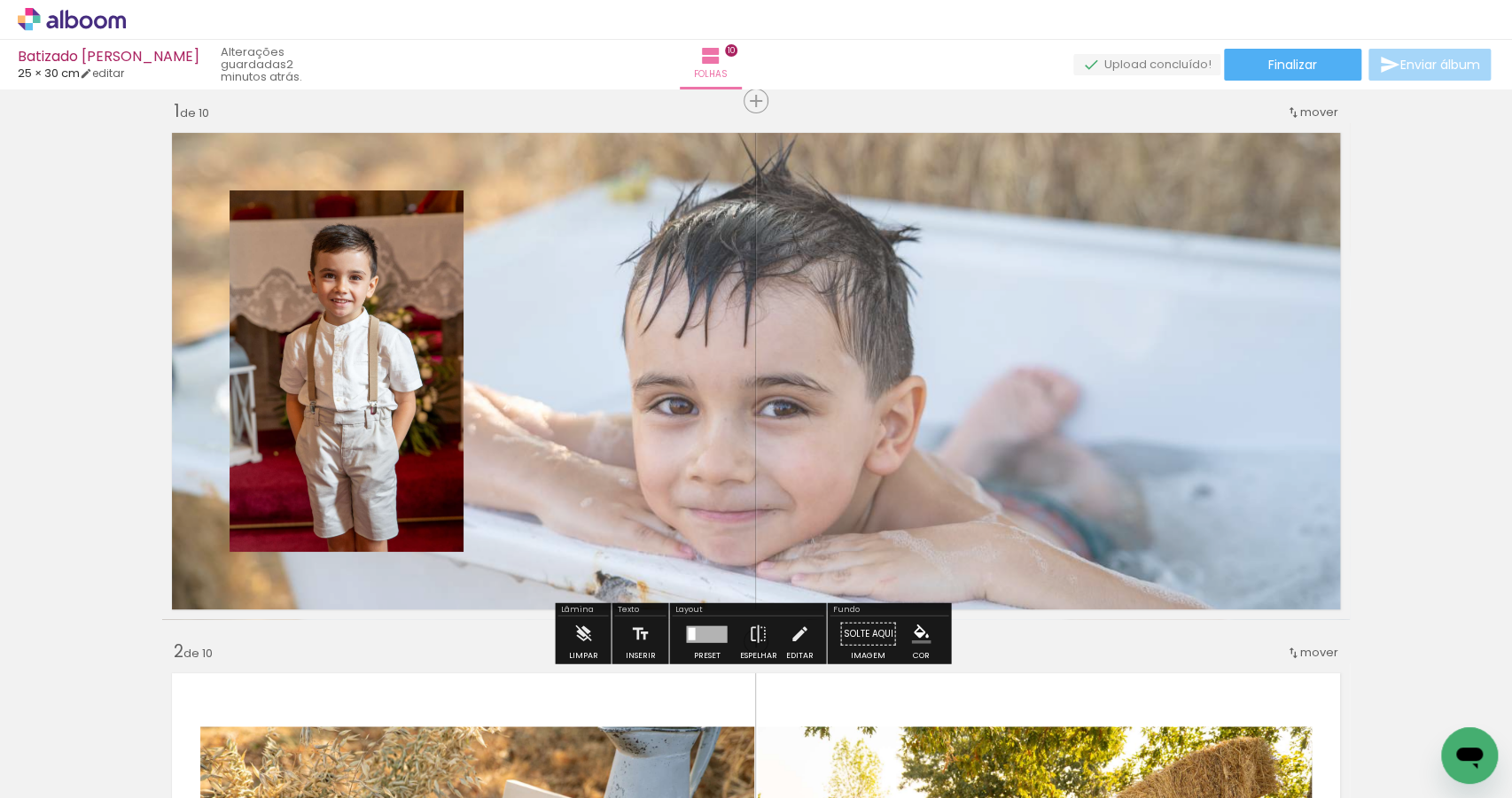
click at [718, 640] on div at bounding box center [706, 635] width 40 height 17
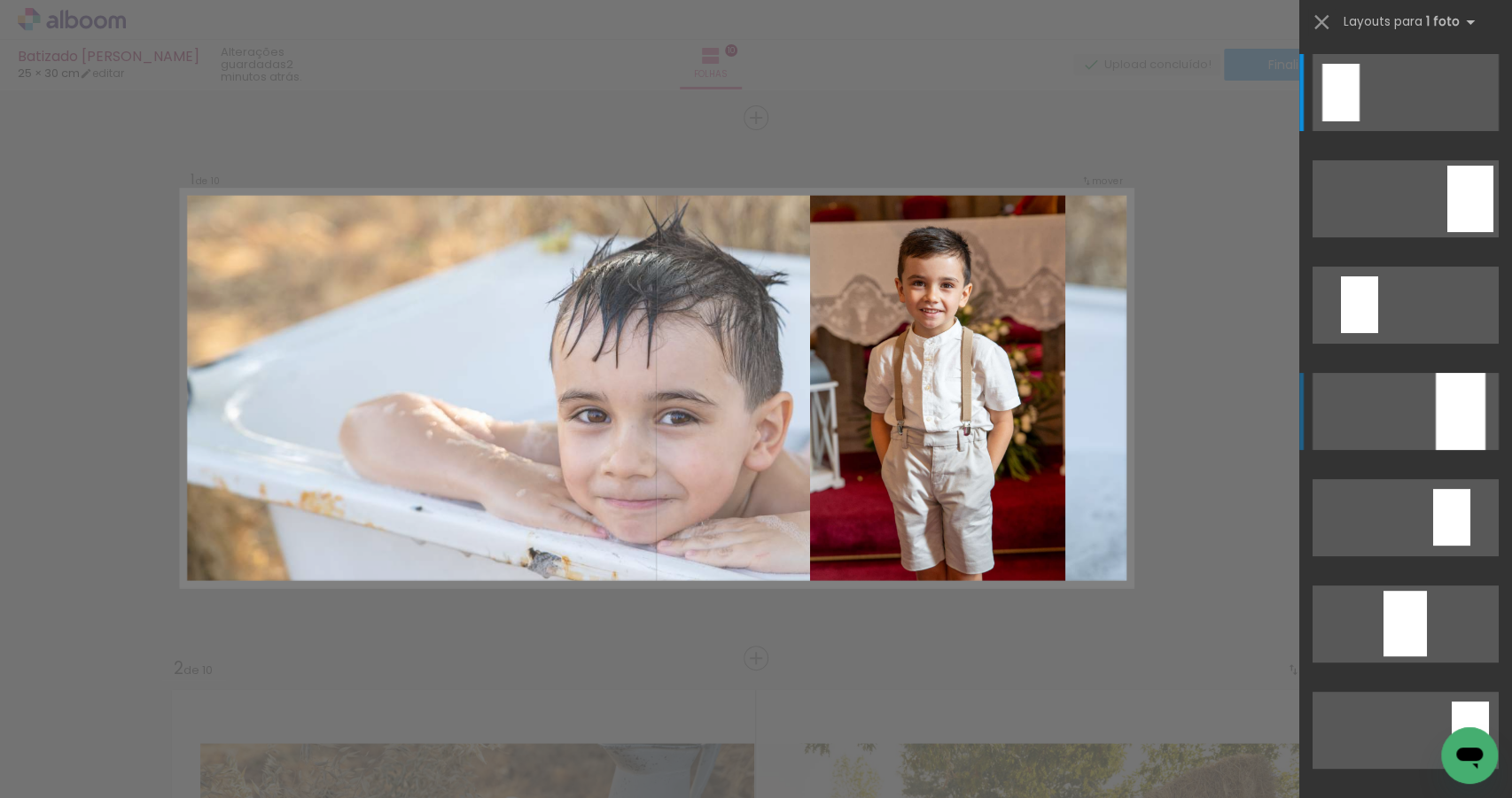
scroll to position [0, 0]
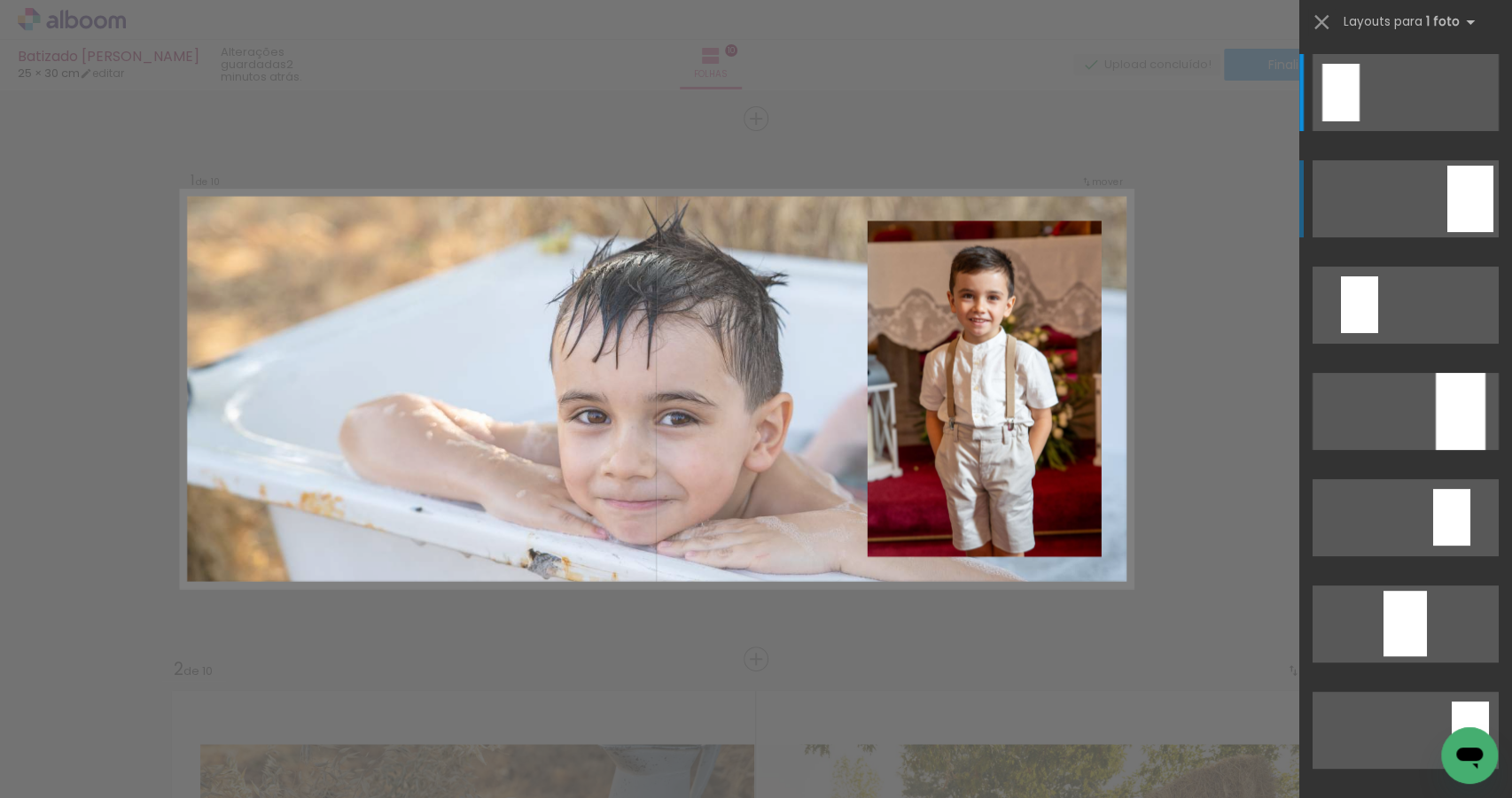
click at [1471, 170] on div at bounding box center [1471, 198] width 46 height 66
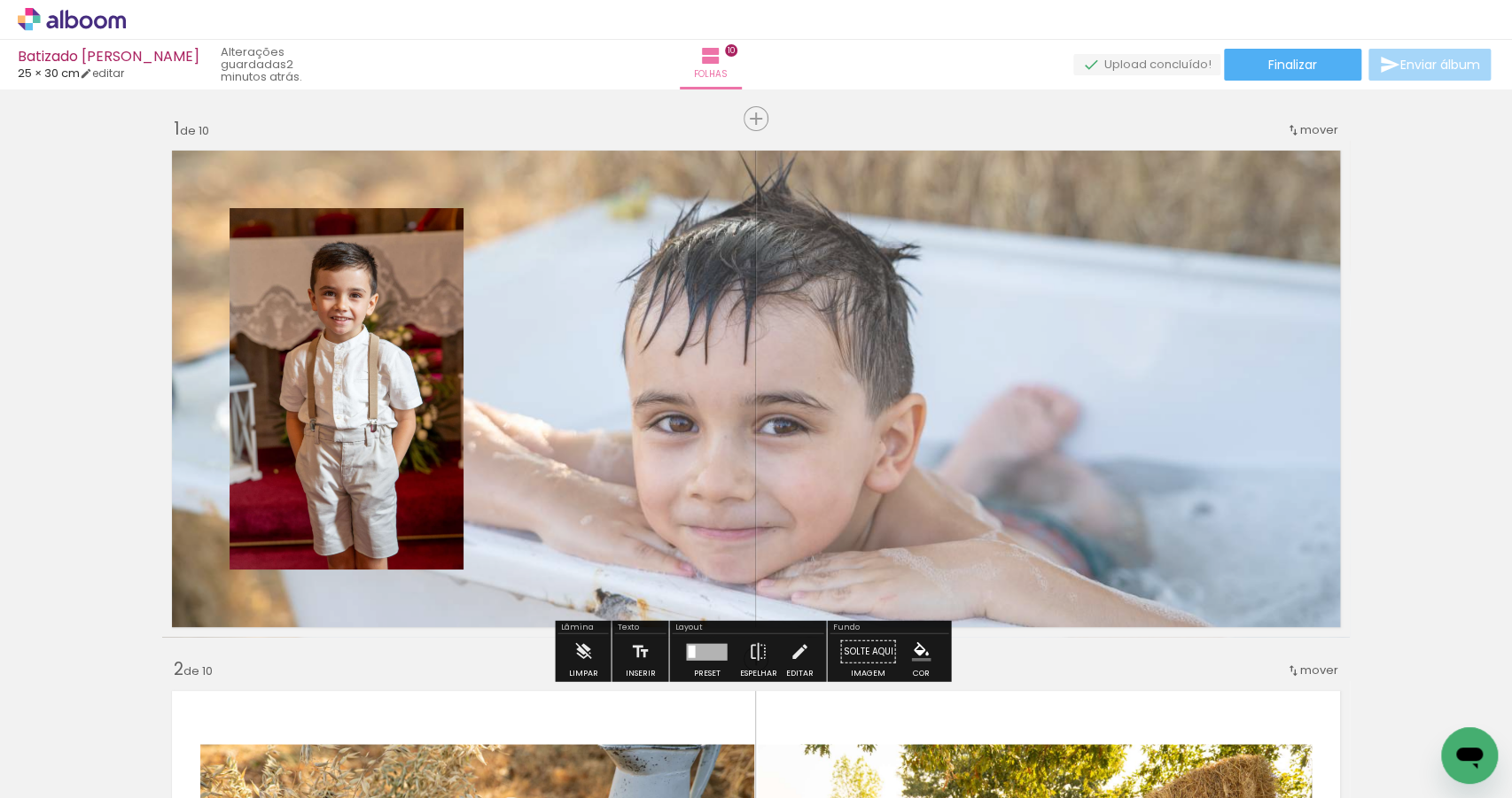
click at [686, 648] on div at bounding box center [706, 652] width 40 height 17
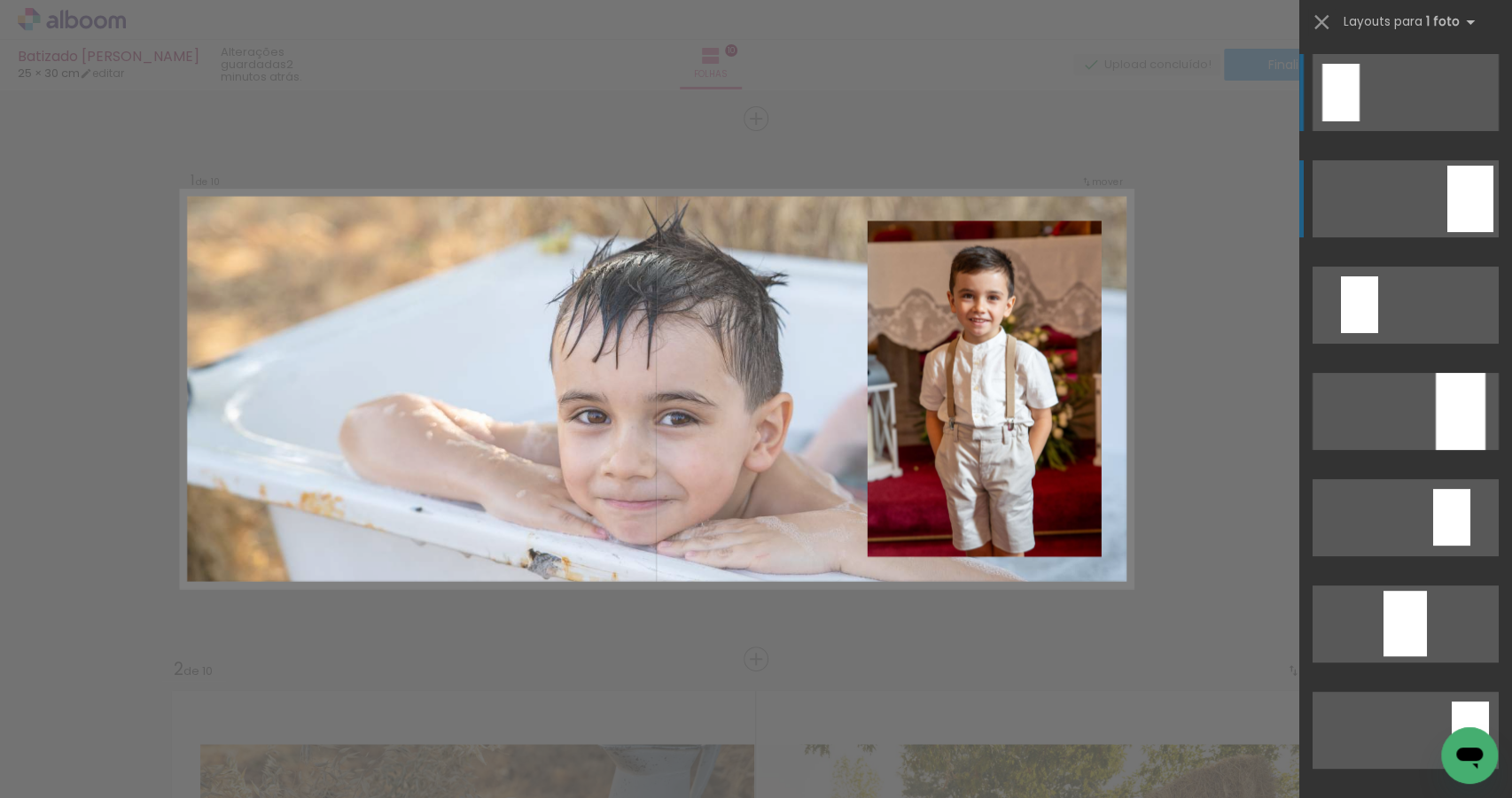
click at [1472, 202] on div at bounding box center [1471, 198] width 46 height 66
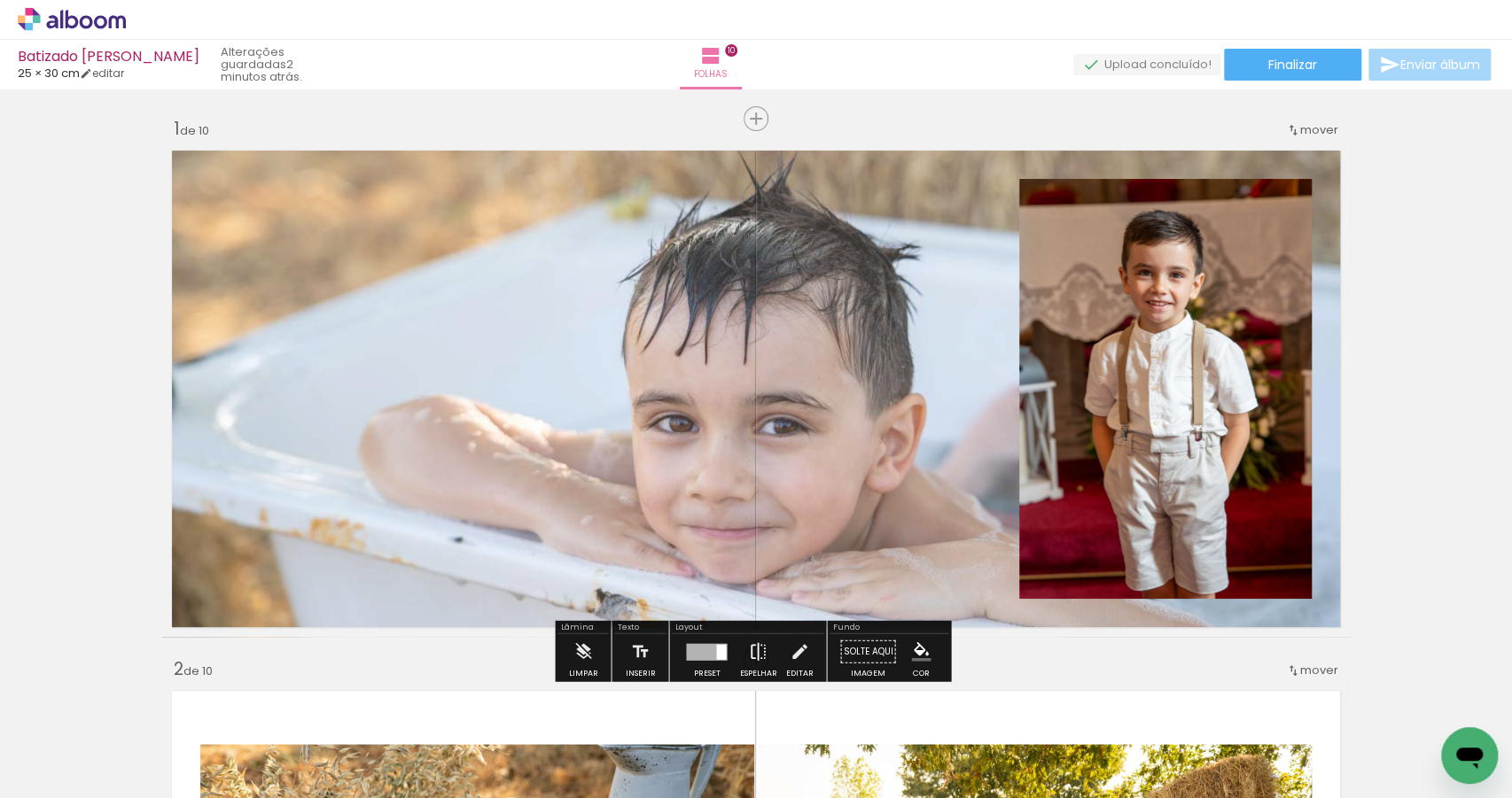
click at [756, 643] on iron-icon at bounding box center [758, 652] width 19 height 36
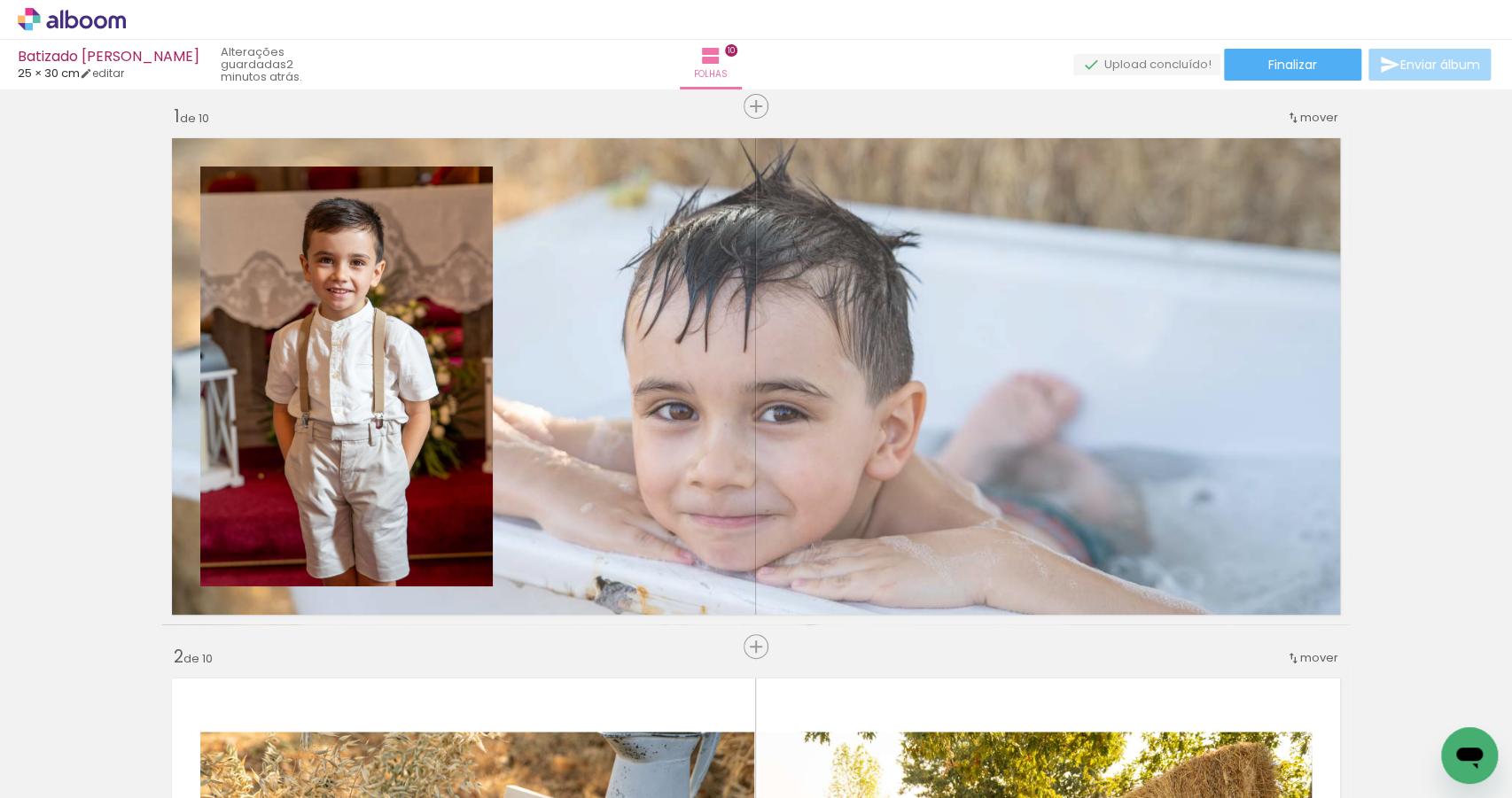
scroll to position [23, 0]
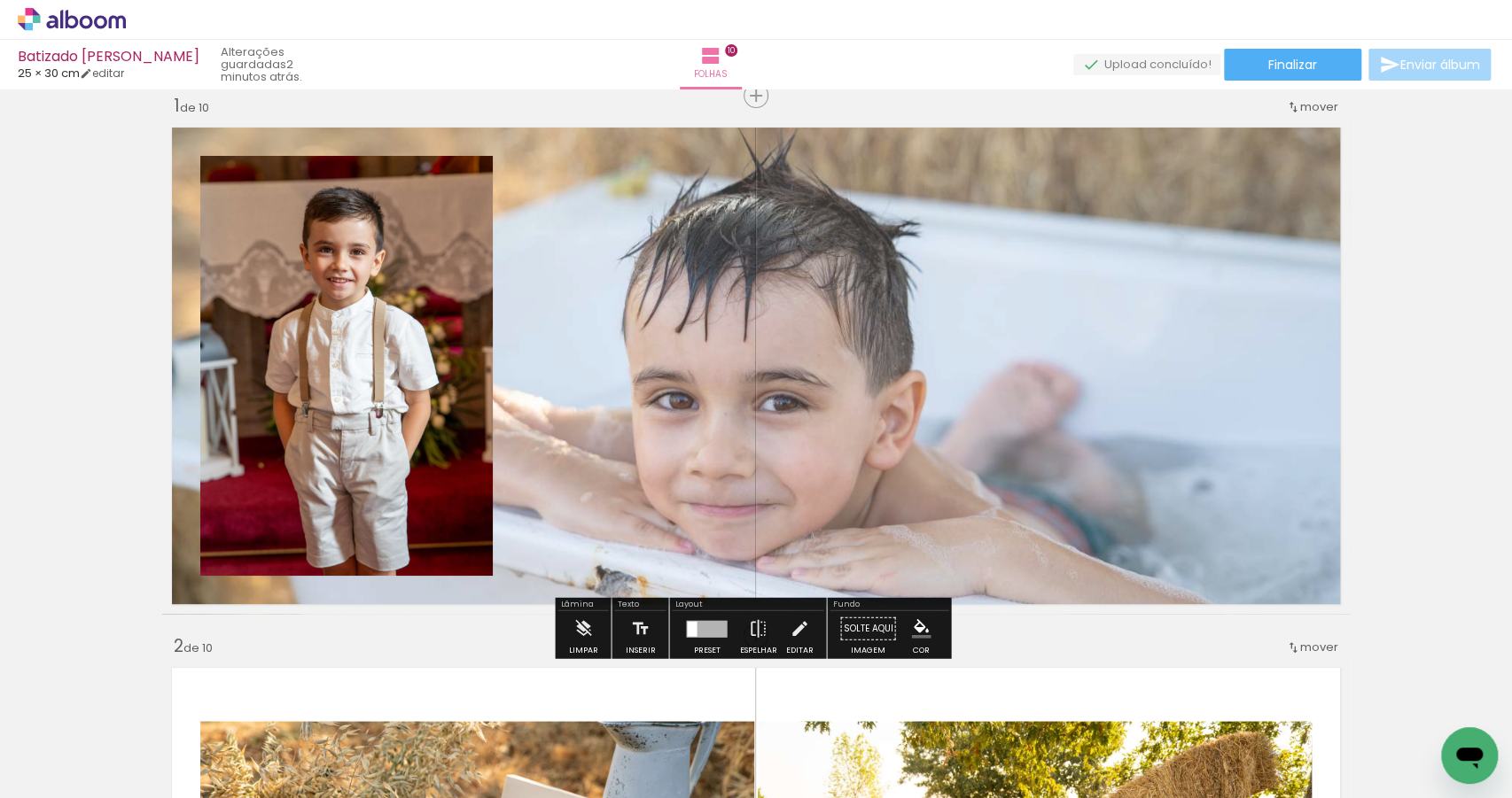
drag, startPoint x: 1176, startPoint y: 362, endPoint x: 961, endPoint y: 337, distance: 216.4
click at [1171, 359] on quentale-layouter at bounding box center [756, 366] width 1188 height 496
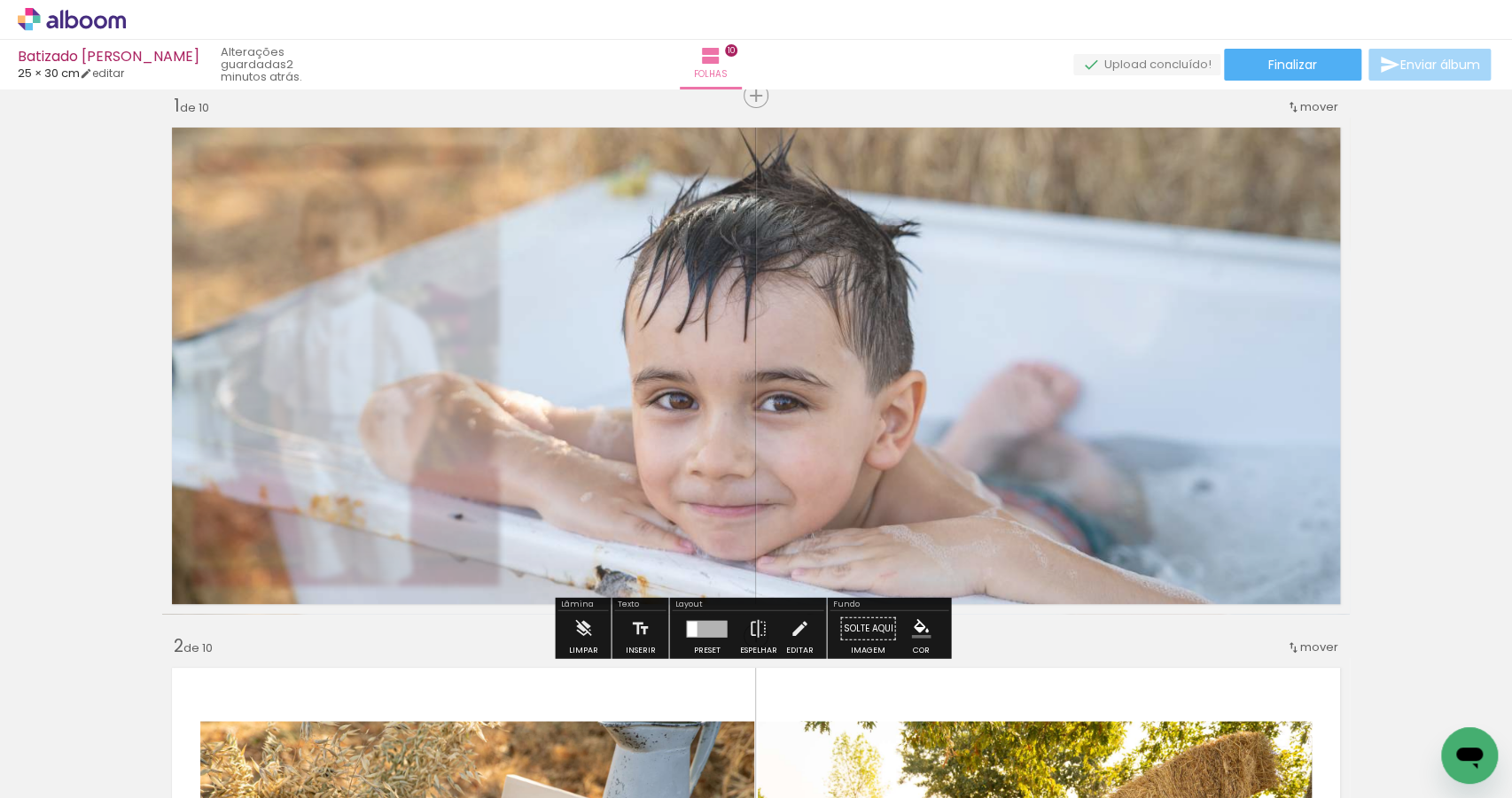
type paper-slider "85"
click at [408, 167] on div at bounding box center [413, 162] width 11 height 11
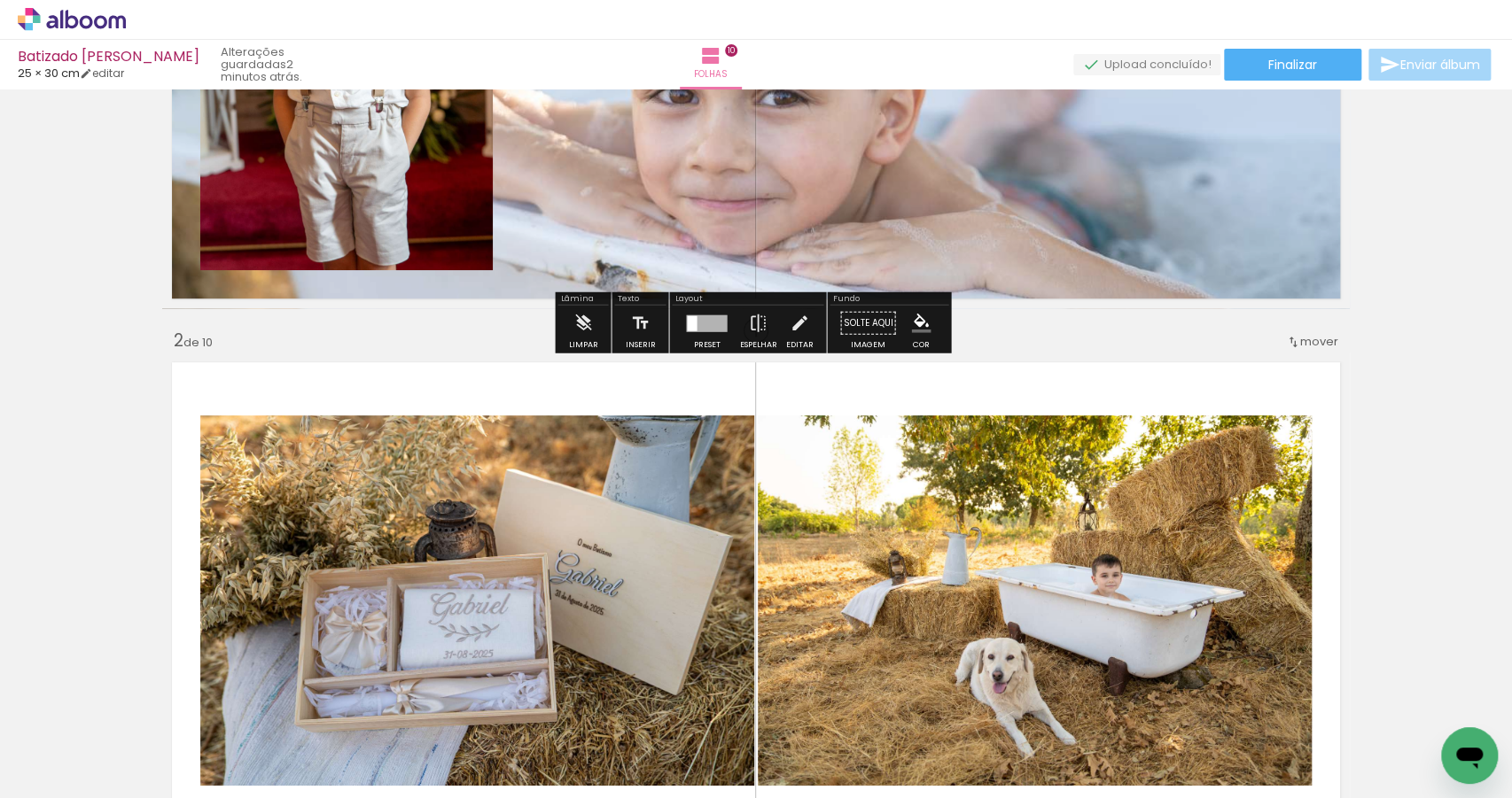
scroll to position [514, 0]
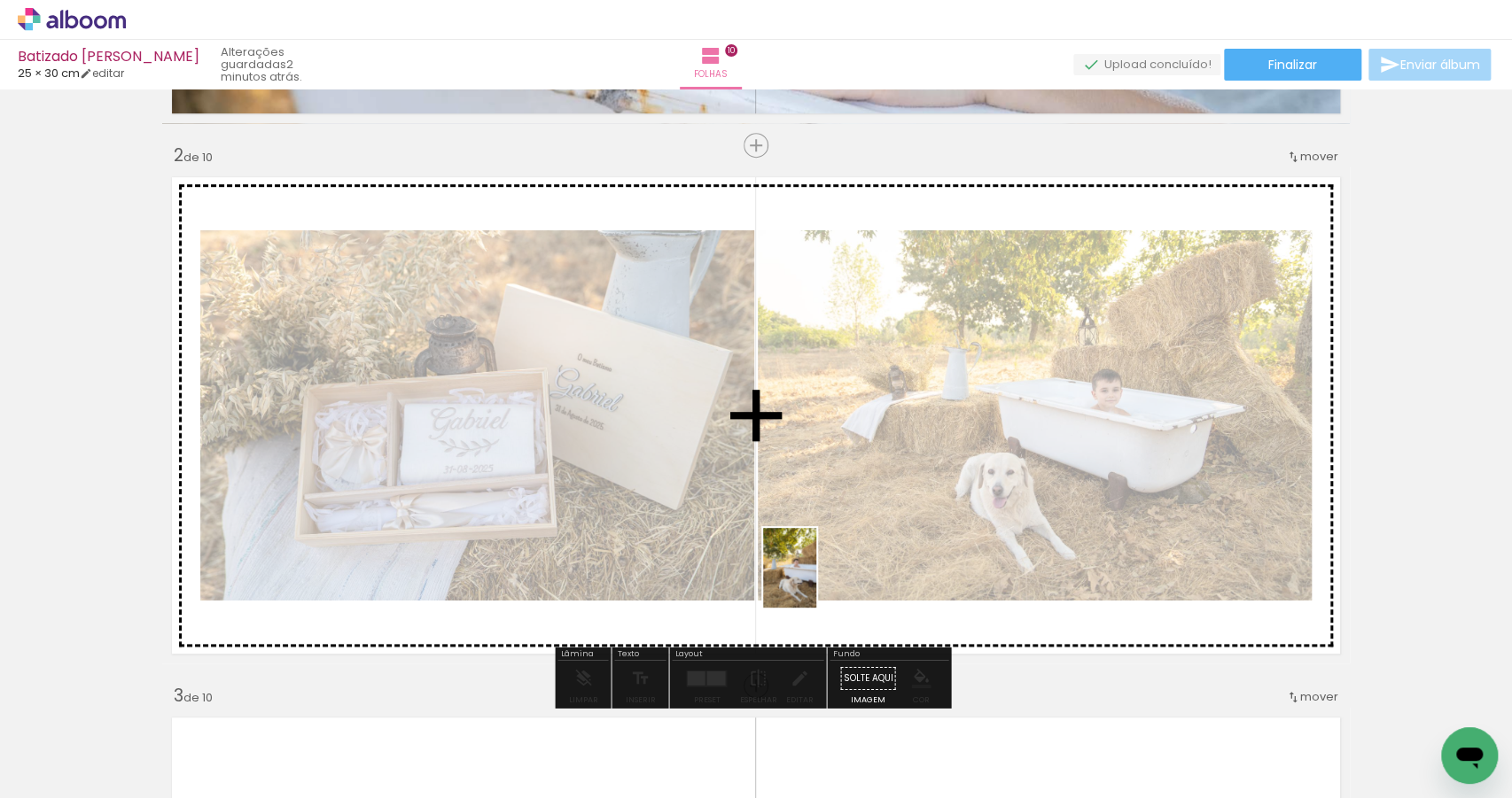
drag, startPoint x: 756, startPoint y: 742, endPoint x: 817, endPoint y: 582, distance: 171.2
click at [817, 582] on quentale-workspace at bounding box center [756, 399] width 1512 height 798
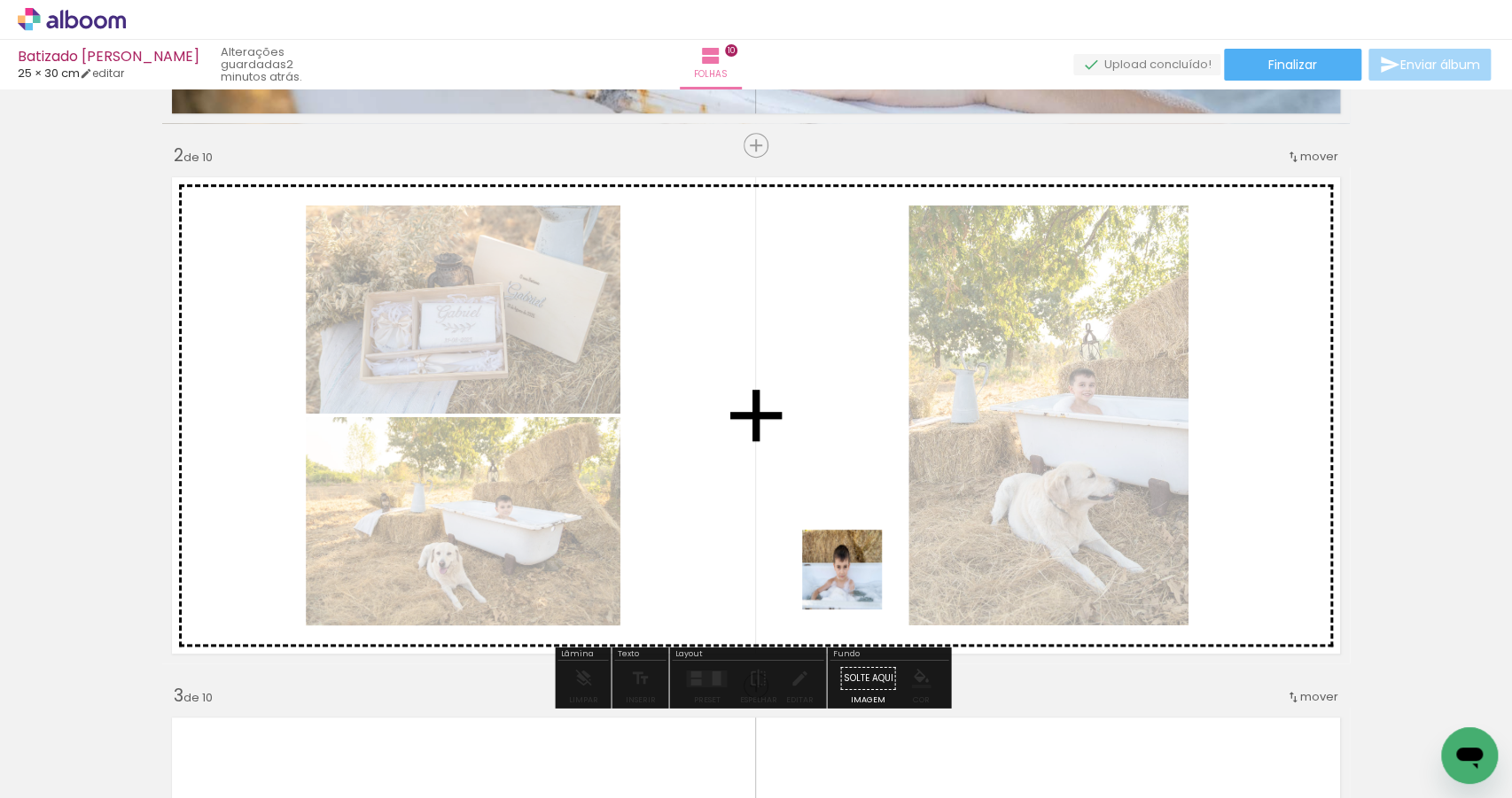
drag, startPoint x: 858, startPoint y: 762, endPoint x: 849, endPoint y: 560, distance: 202.2
click at [850, 562] on quentale-workspace at bounding box center [756, 399] width 1512 height 798
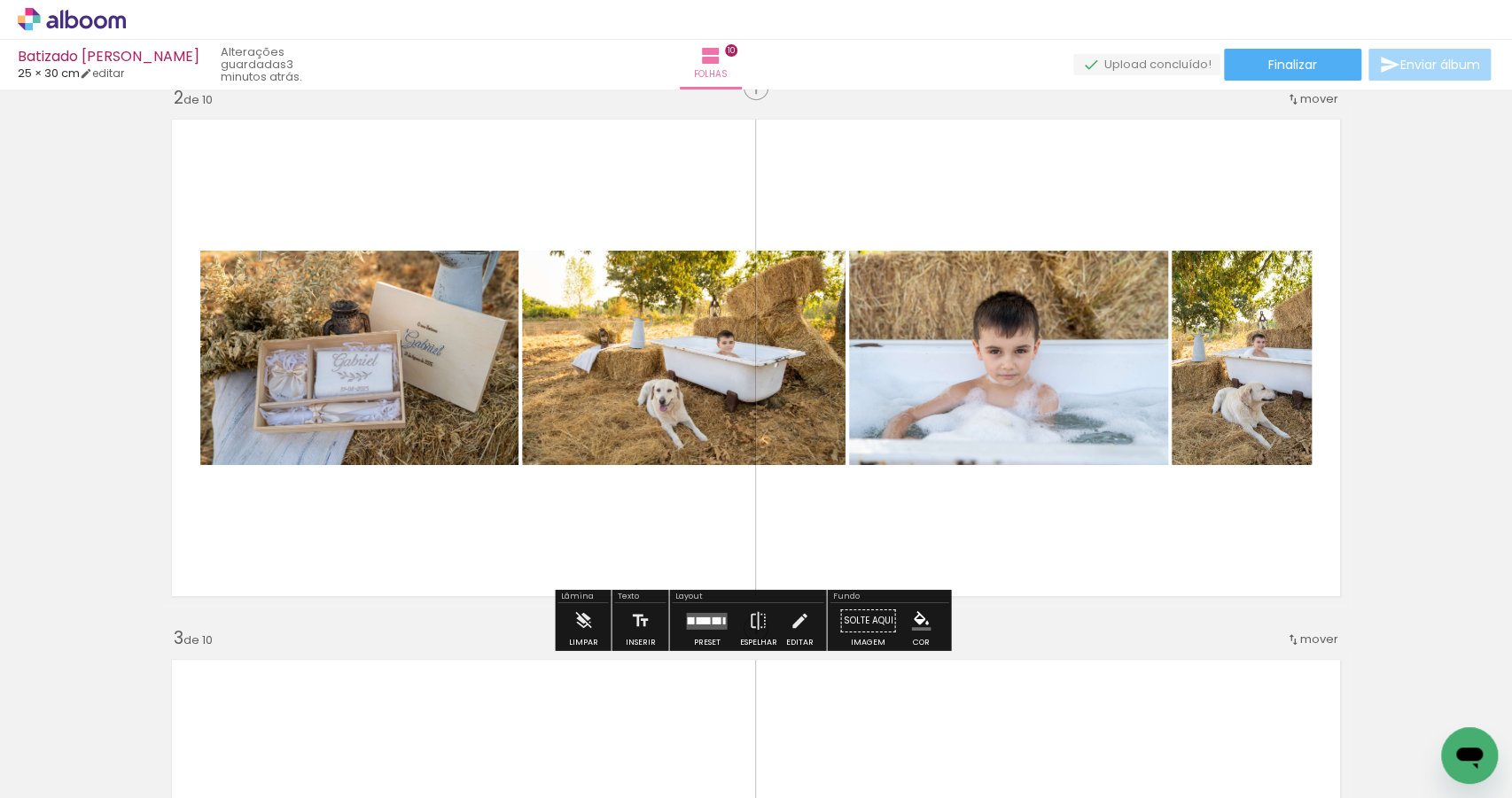
scroll to position [910, 0]
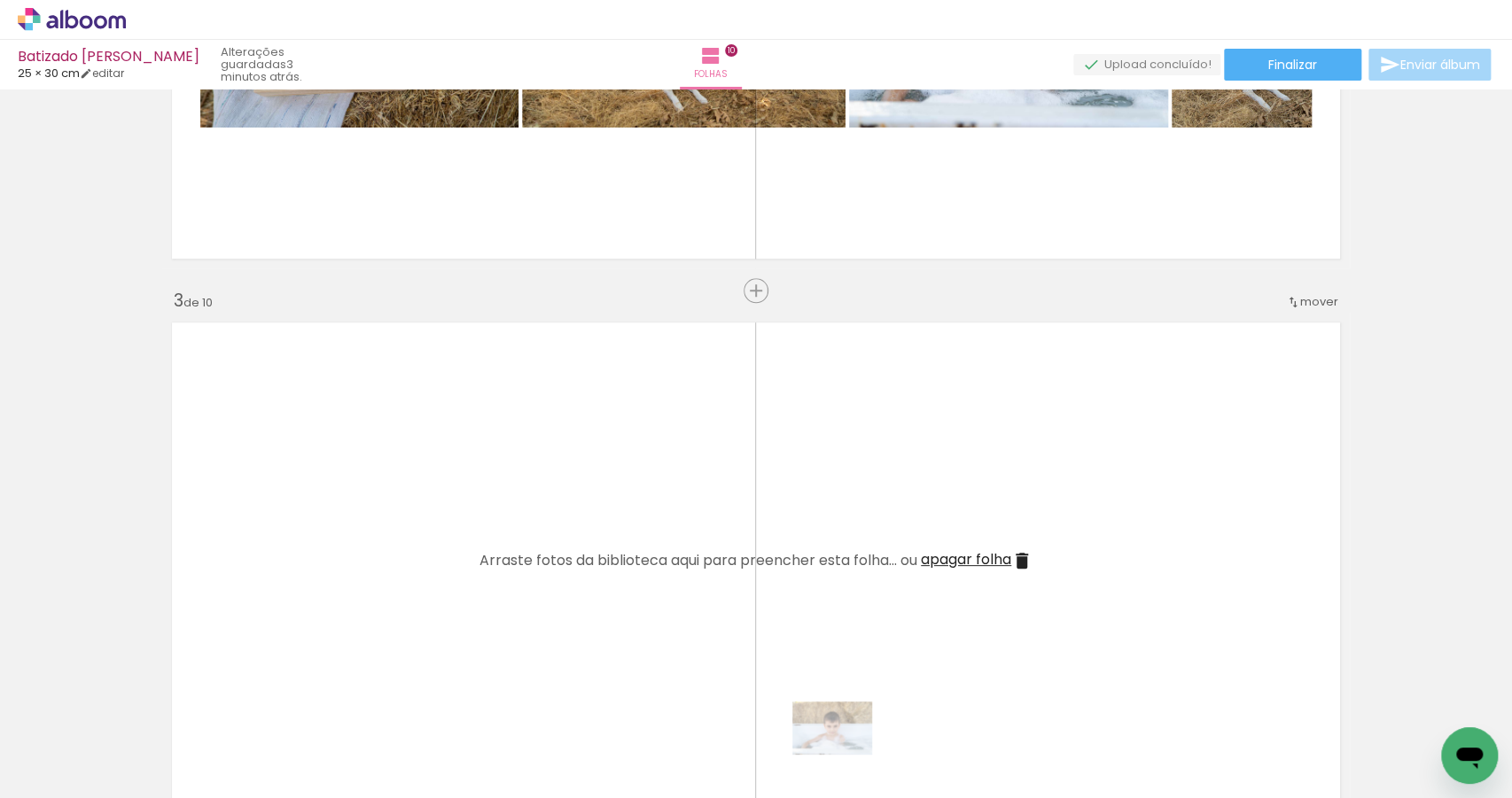
click at [845, 755] on div at bounding box center [844, 738] width 88 height 59
drag, startPoint x: 948, startPoint y: 748, endPoint x: 919, endPoint y: 611, distance: 140.0
click at [916, 634] on quentale-workspace at bounding box center [756, 399] width 1512 height 798
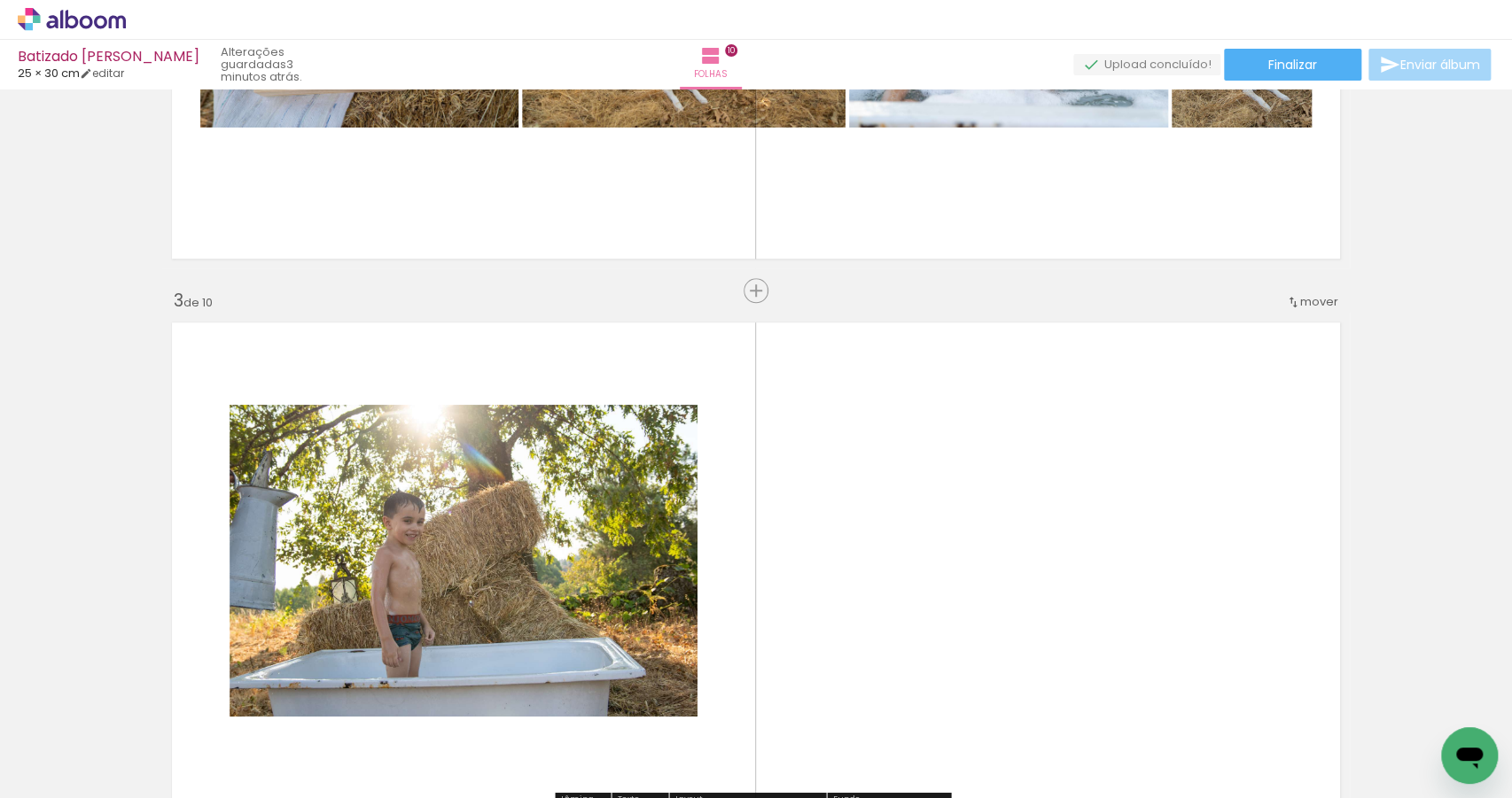
drag, startPoint x: 1048, startPoint y: 742, endPoint x: 1024, endPoint y: 585, distance: 158.8
click at [1024, 585] on quentale-workspace at bounding box center [756, 399] width 1512 height 798
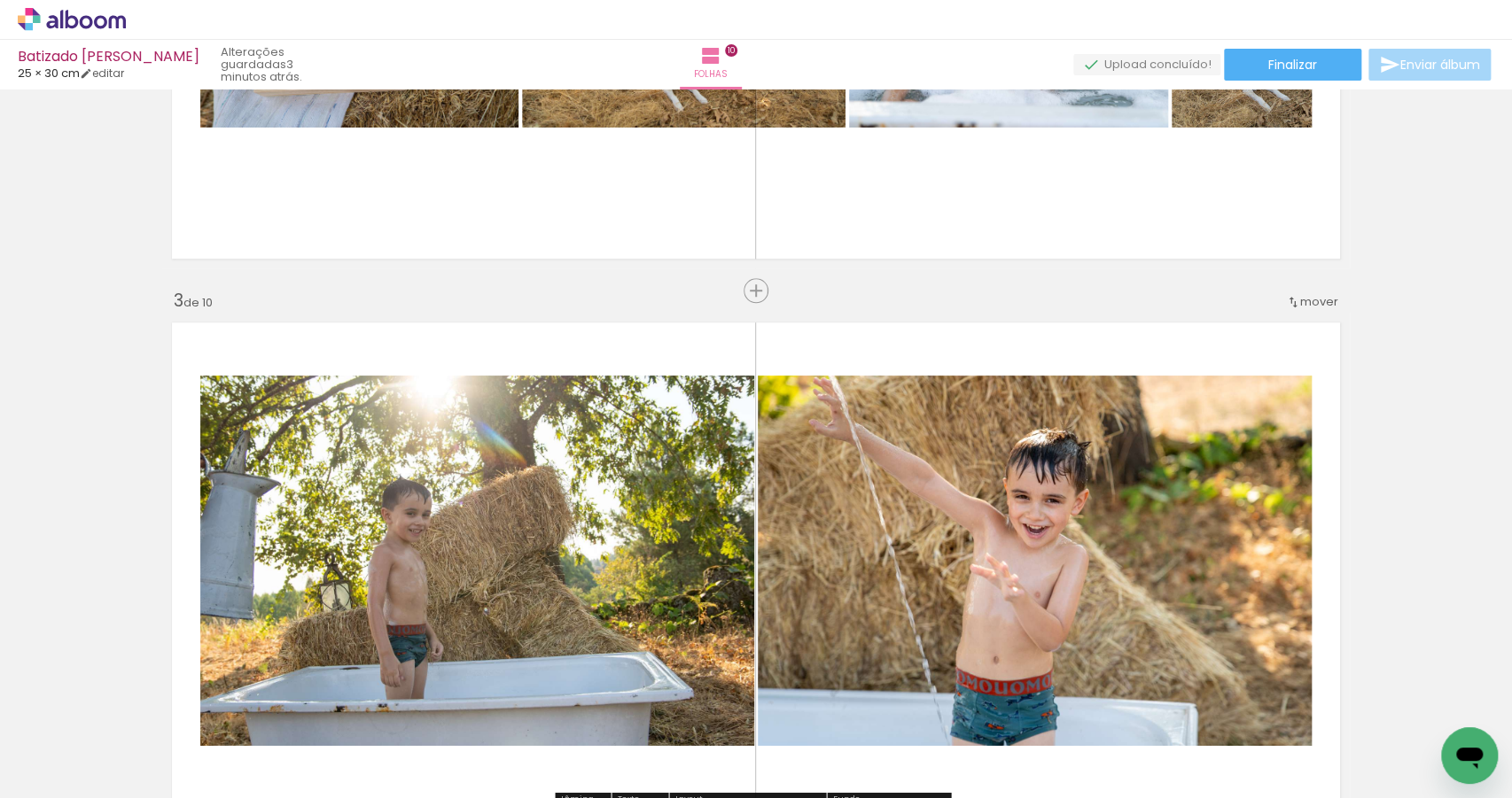
drag, startPoint x: 1158, startPoint y: 741, endPoint x: 1130, endPoint y: 619, distance: 125.2
click at [1134, 650] on quentale-workspace at bounding box center [756, 399] width 1512 height 798
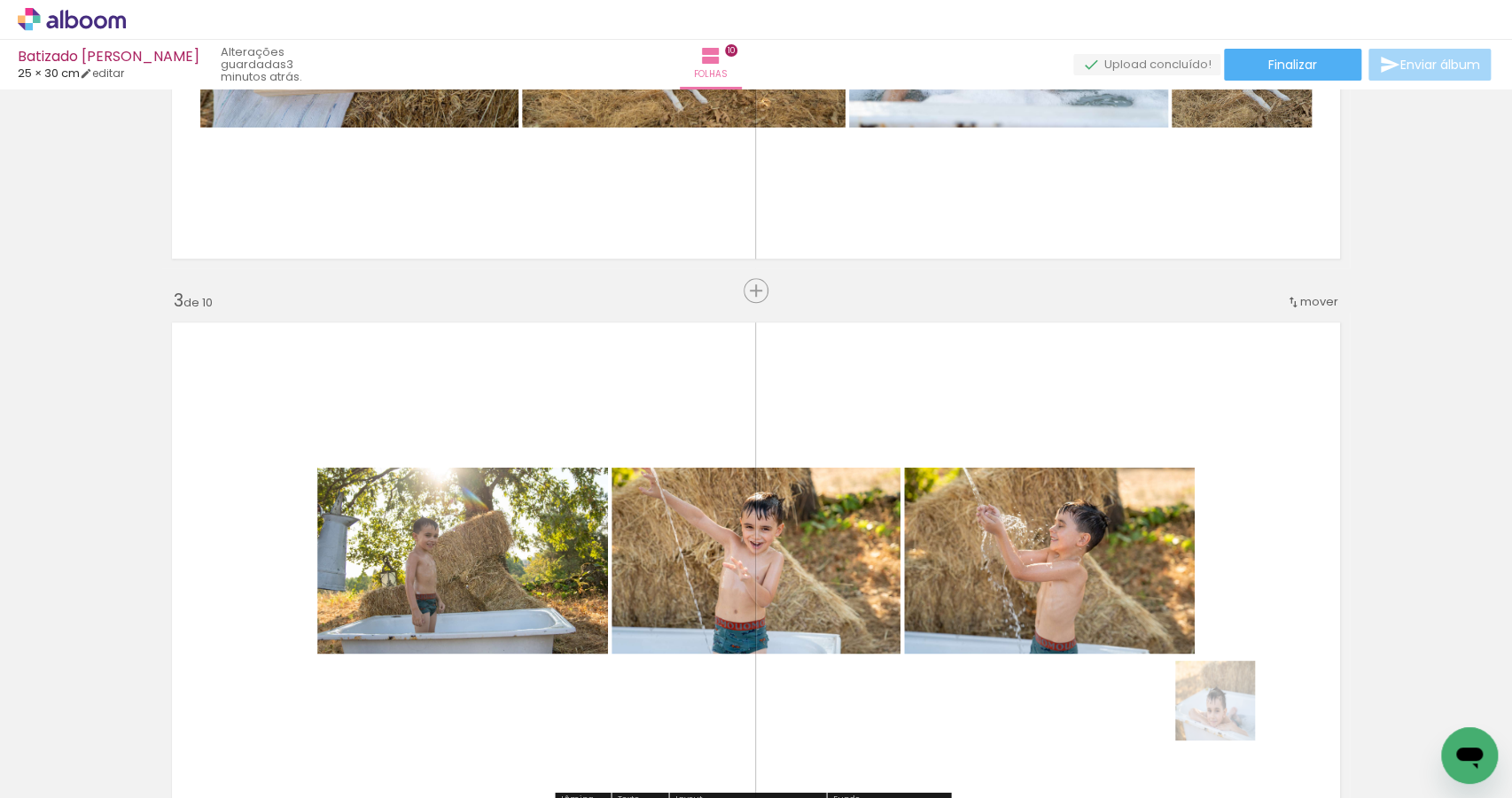
drag, startPoint x: 1242, startPoint y: 734, endPoint x: 1147, endPoint y: 609, distance: 157.0
click at [1163, 634] on quentale-workspace at bounding box center [756, 399] width 1512 height 798
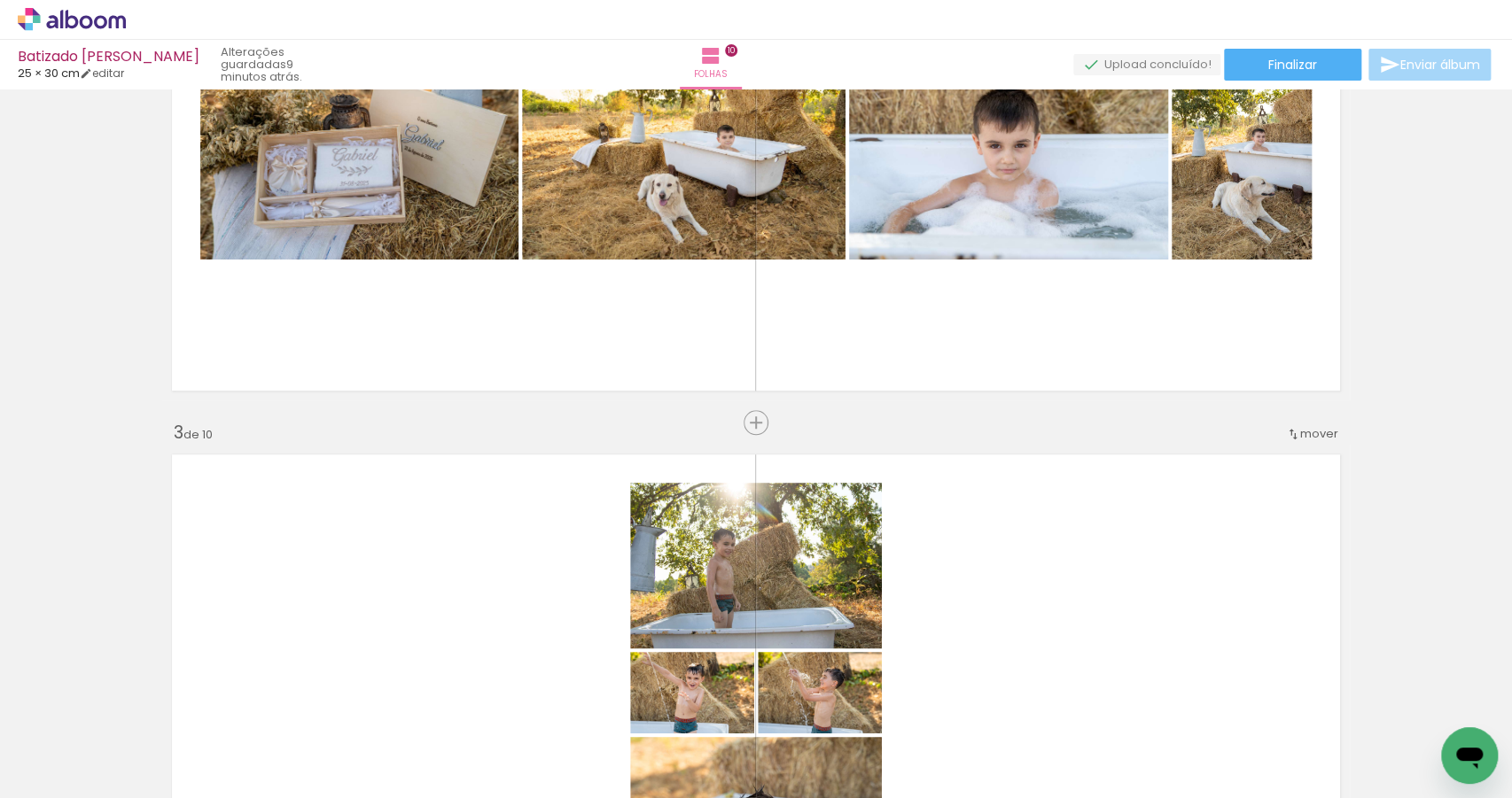
scroll to position [776, 0]
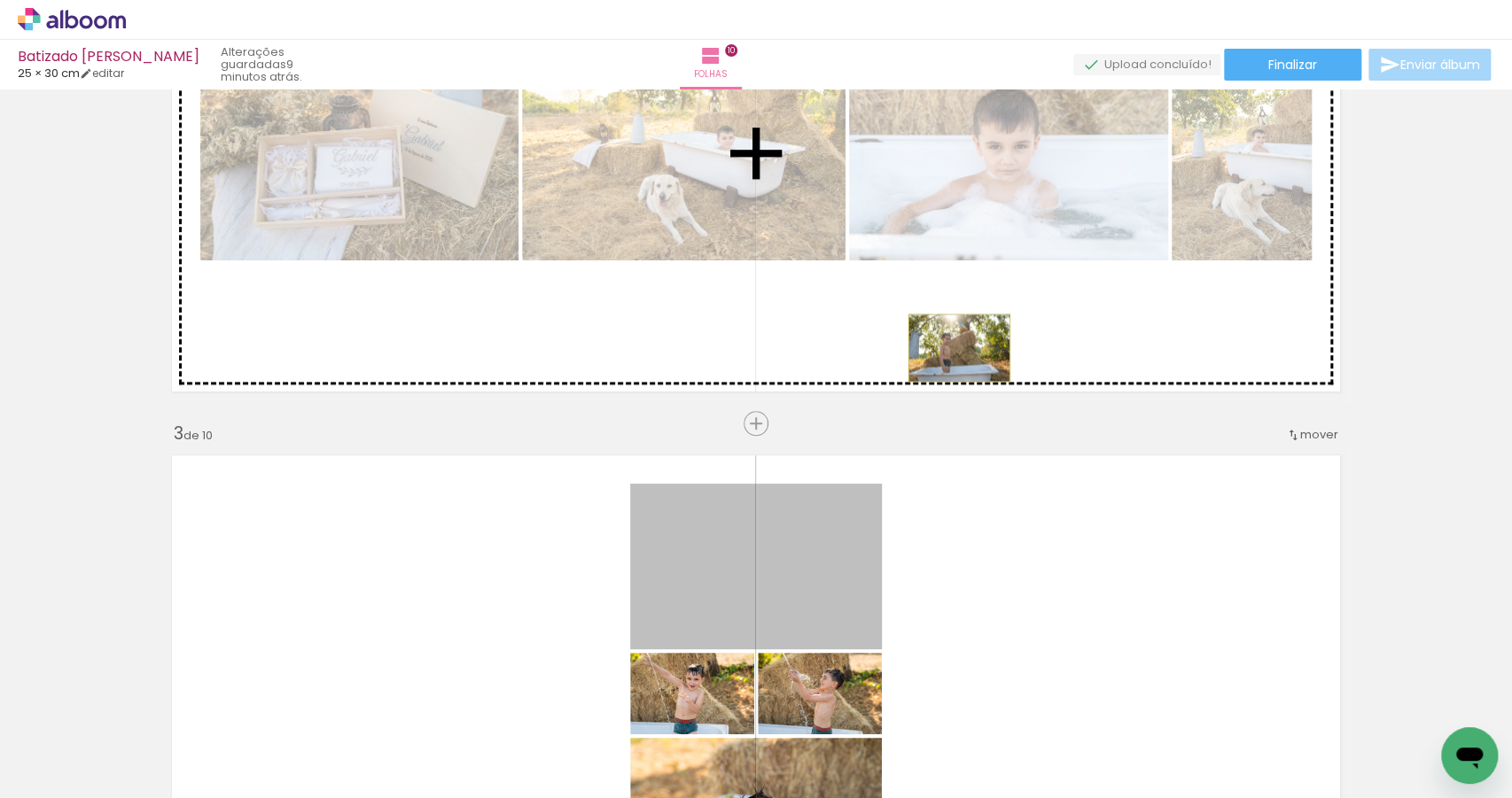
drag, startPoint x: 786, startPoint y: 559, endPoint x: 954, endPoint y: 347, distance: 270.5
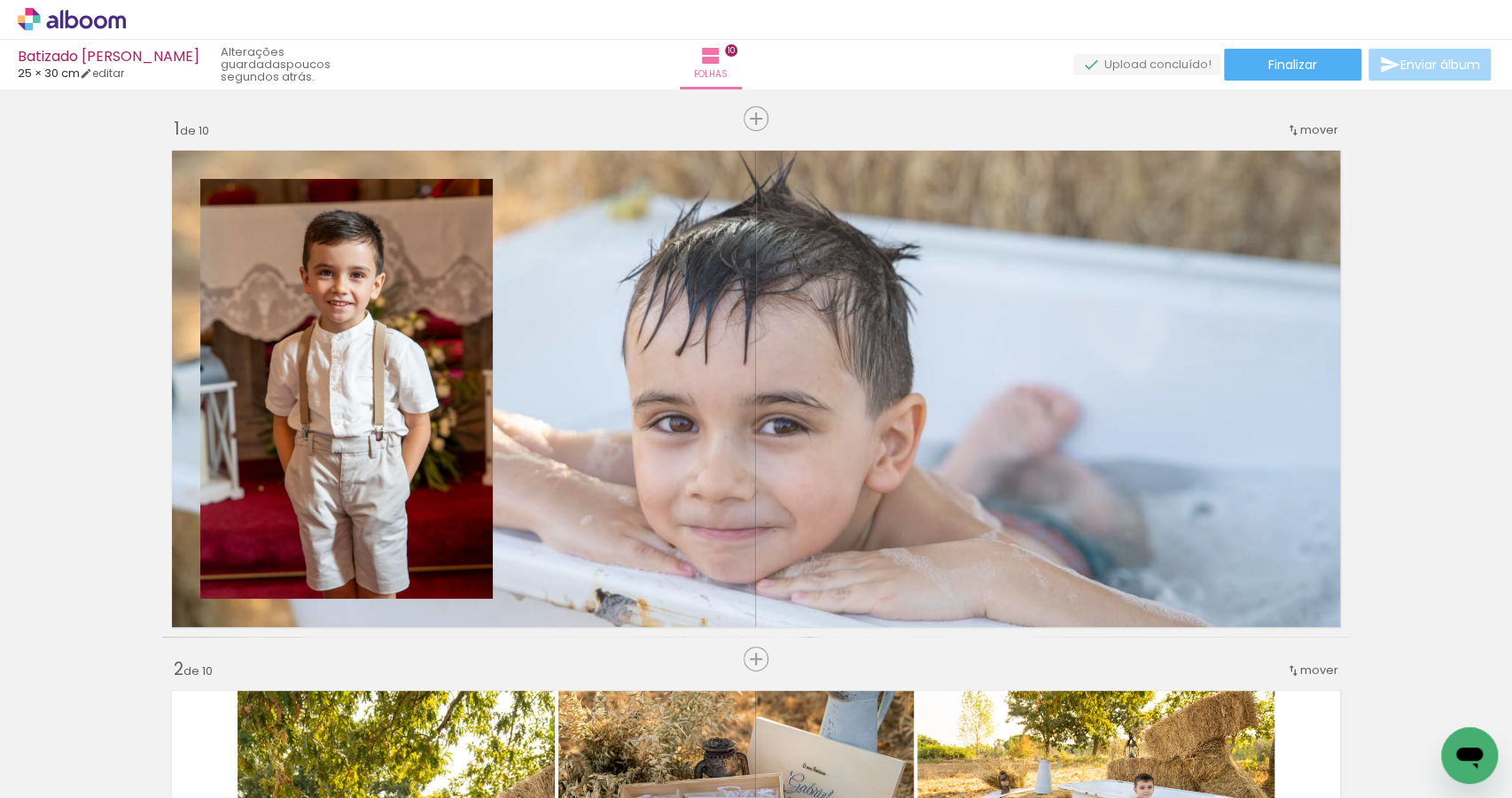
scroll to position [1374, 0]
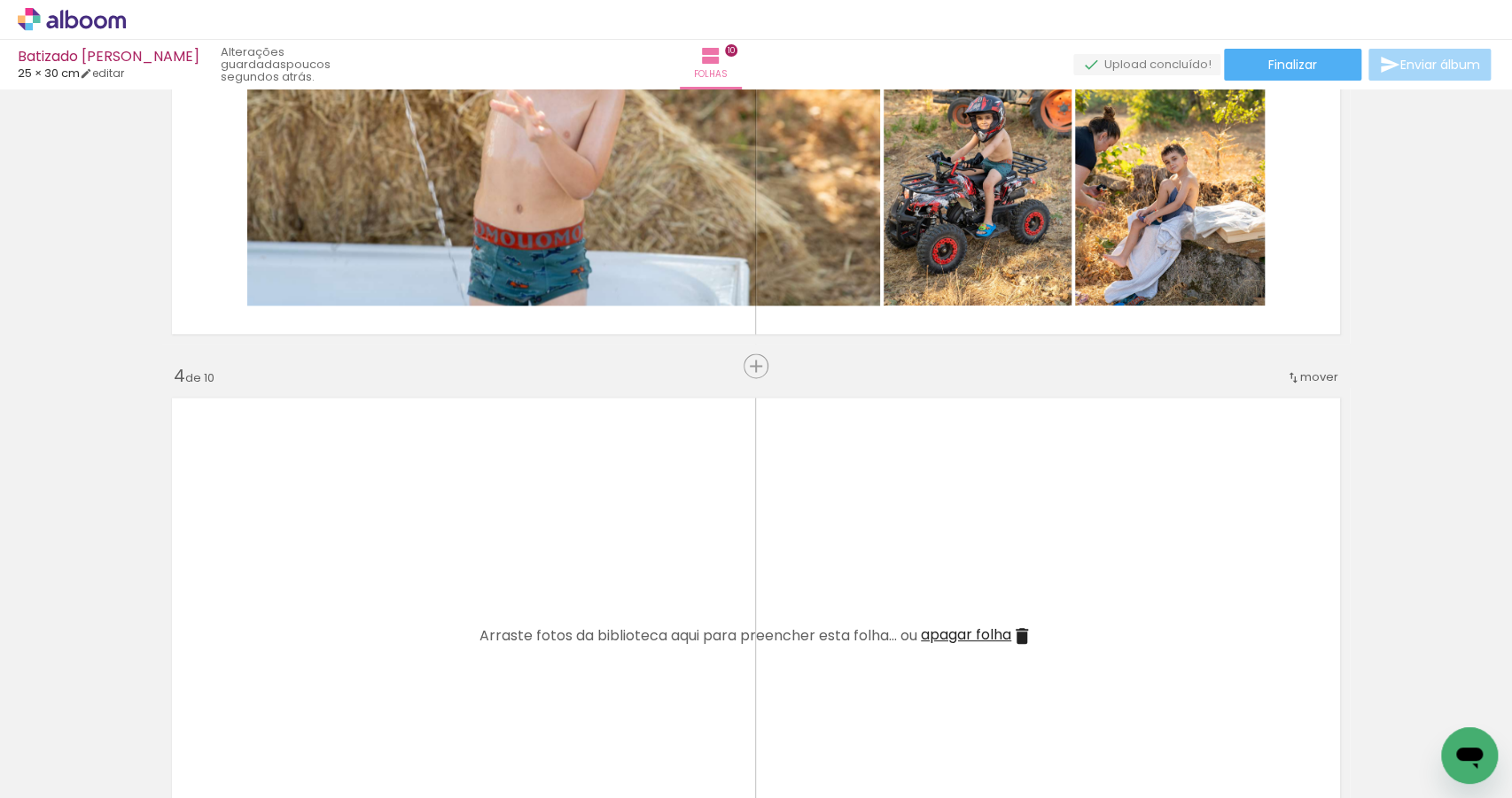
drag, startPoint x: 769, startPoint y: 742, endPoint x: 798, endPoint y: 624, distance: 121.5
click at [777, 591] on quentale-workspace at bounding box center [756, 399] width 1512 height 798
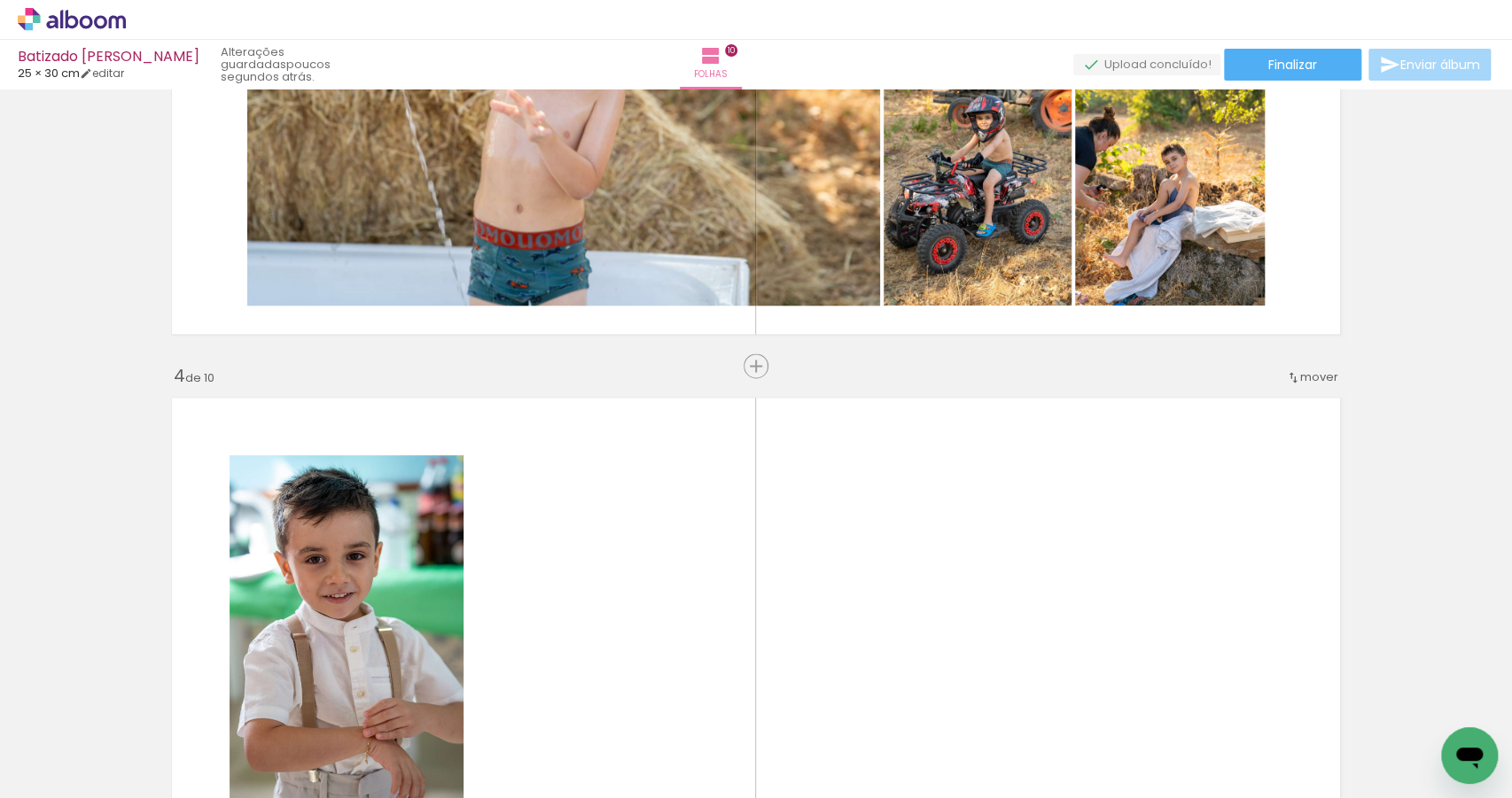
drag, startPoint x: 880, startPoint y: 716, endPoint x: 876, endPoint y: 591, distance: 125.1
click at [887, 614] on quentale-workspace at bounding box center [756, 399] width 1512 height 798
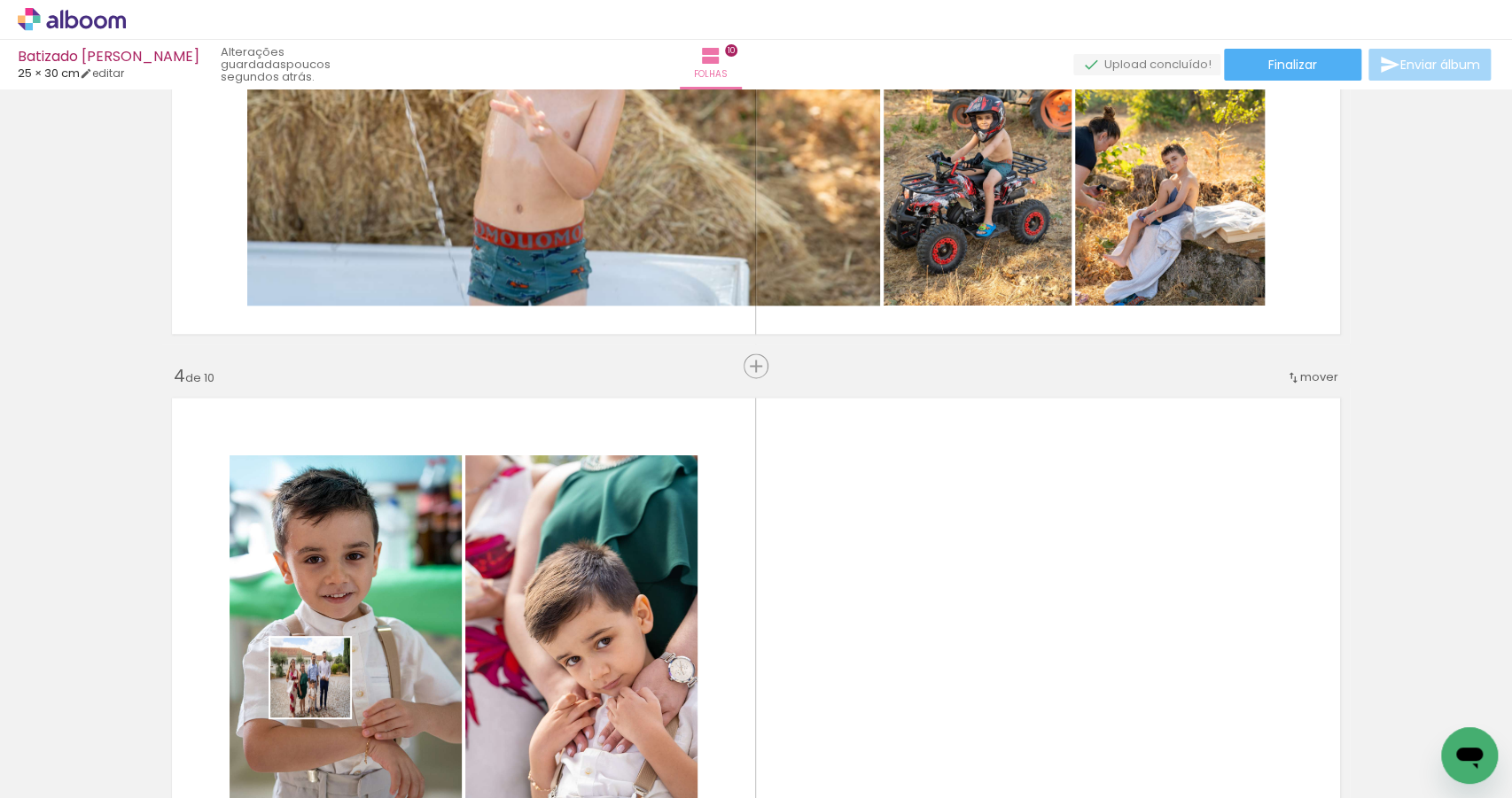
drag, startPoint x: 157, startPoint y: 748, endPoint x: 774, endPoint y: 571, distance: 641.9
click at [773, 574] on quentale-workspace at bounding box center [756, 399] width 1512 height 798
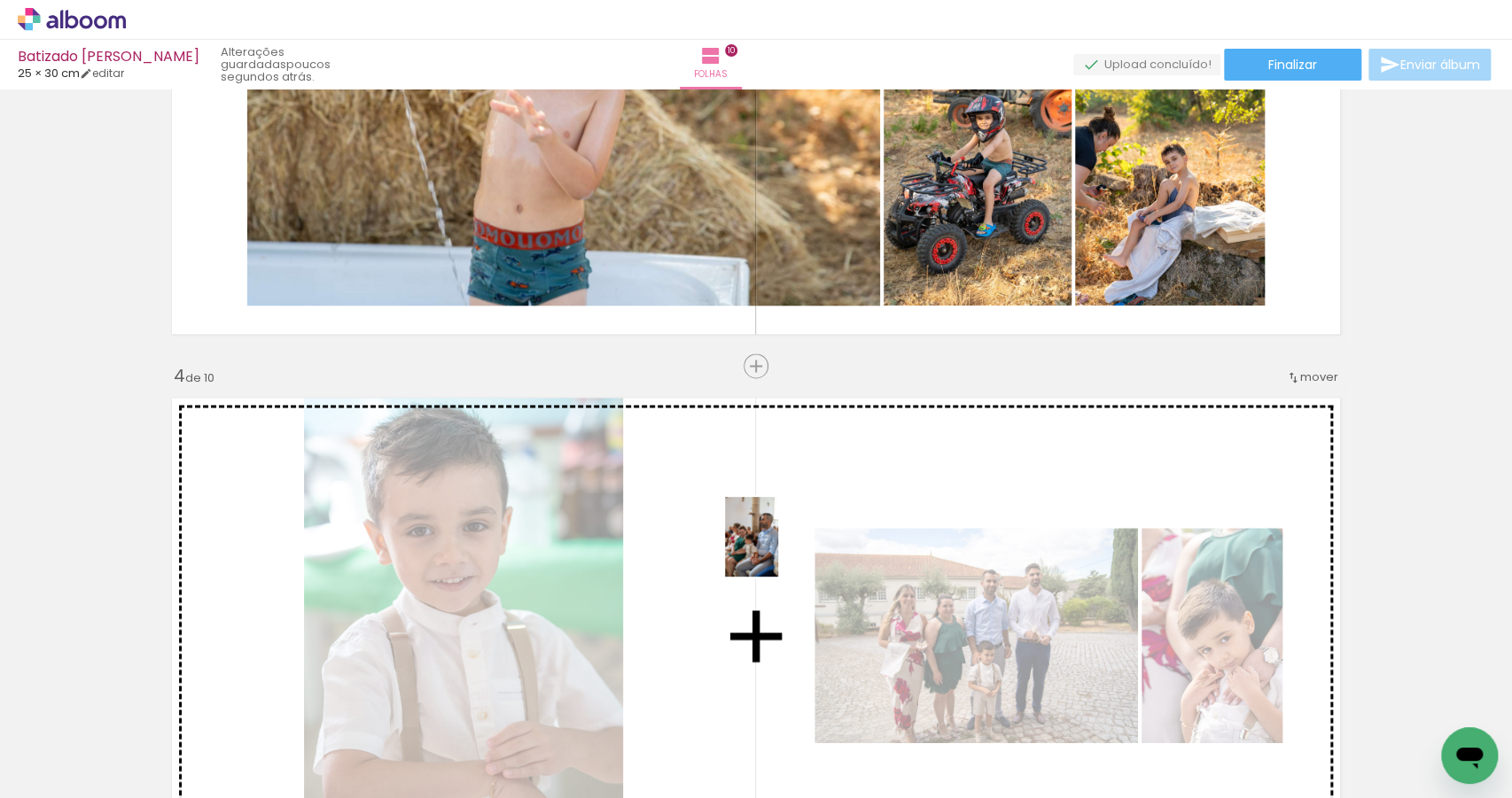
drag, startPoint x: 282, startPoint y: 744, endPoint x: 781, endPoint y: 549, distance: 535.7
click at [780, 549] on quentale-workspace at bounding box center [756, 399] width 1512 height 798
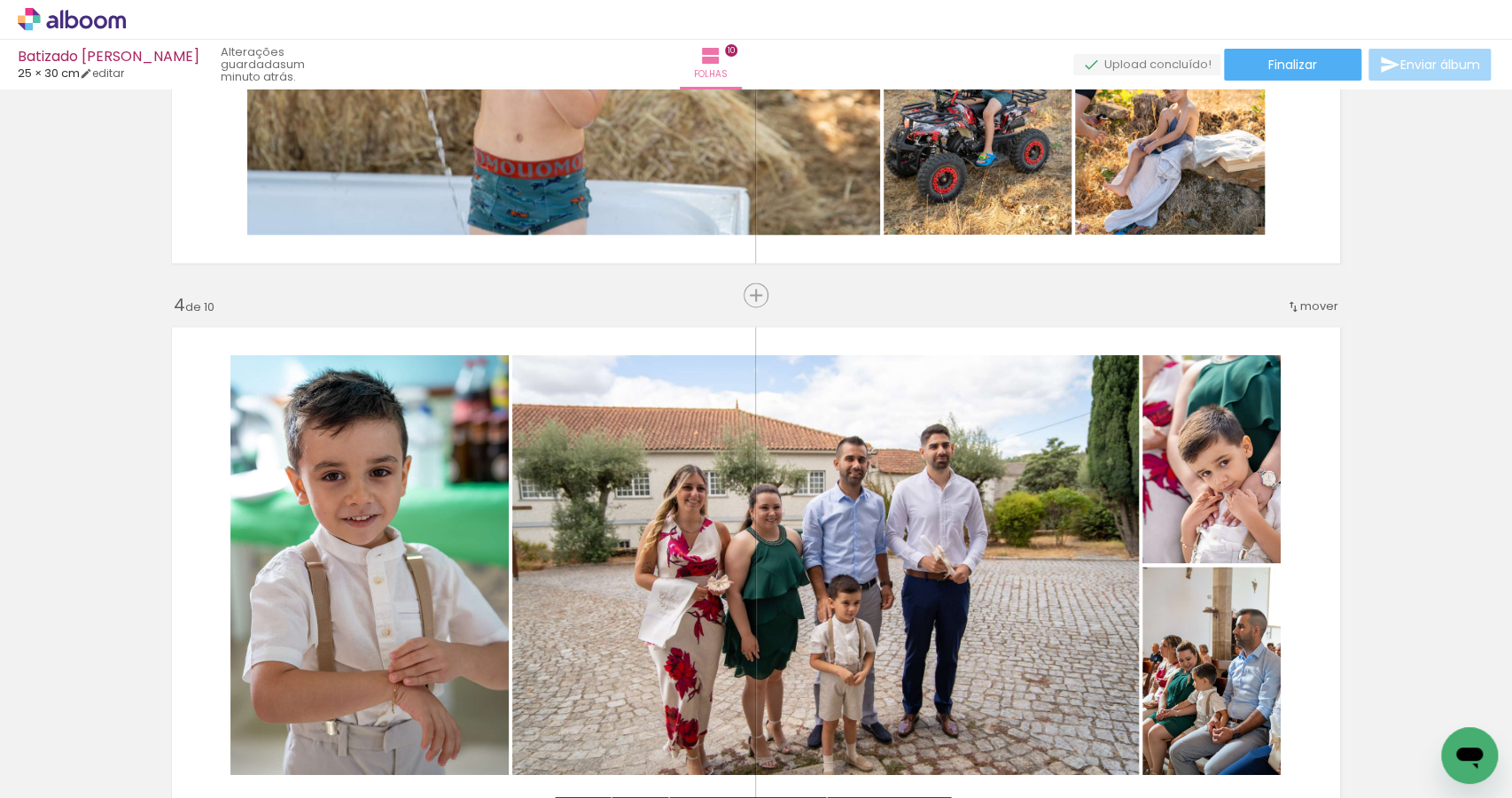
scroll to position [1484, 0]
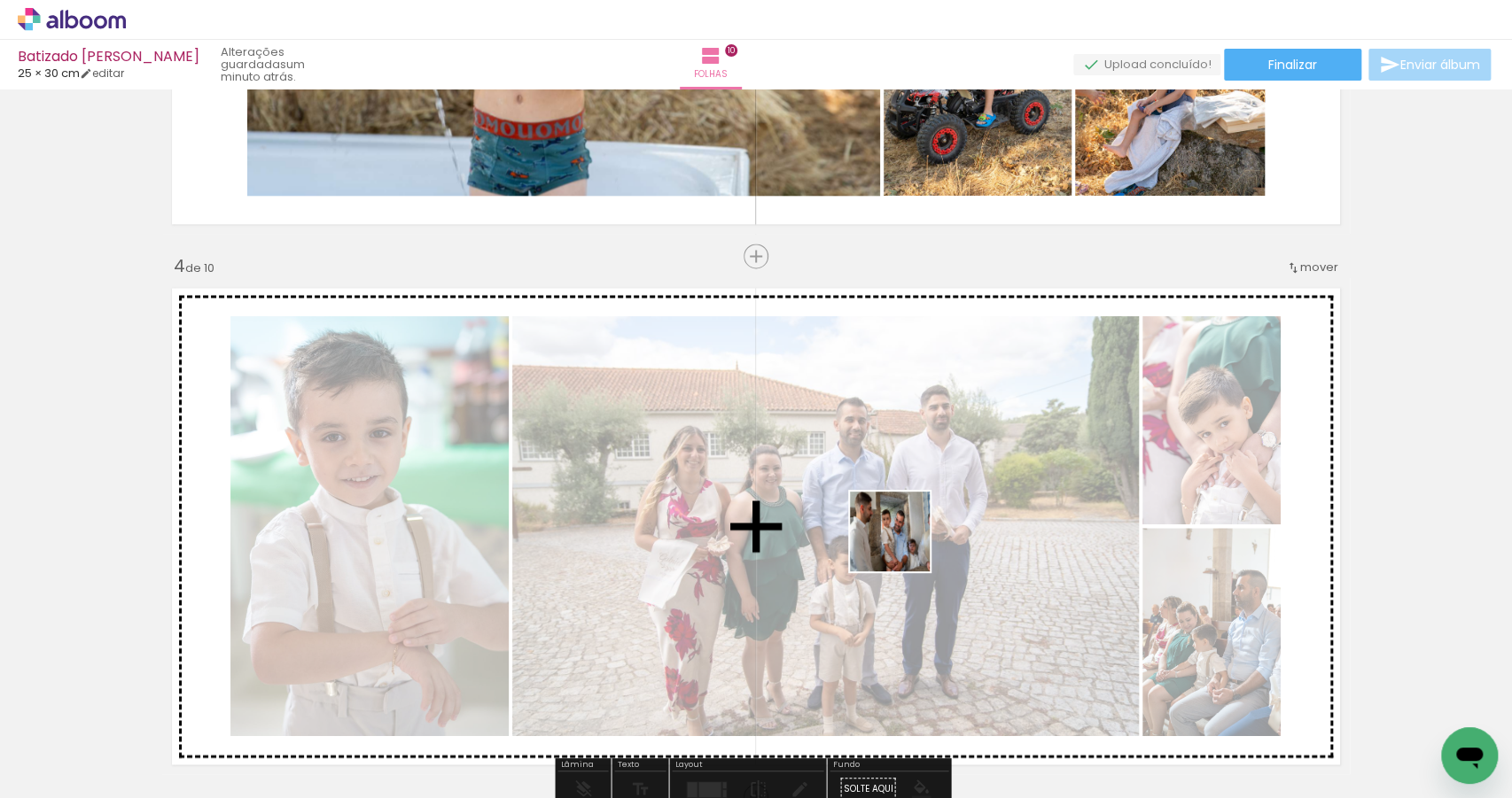
drag, startPoint x: 560, startPoint y: 672, endPoint x: 967, endPoint y: 525, distance: 432.7
click at [966, 526] on quentale-workspace at bounding box center [756, 399] width 1512 height 798
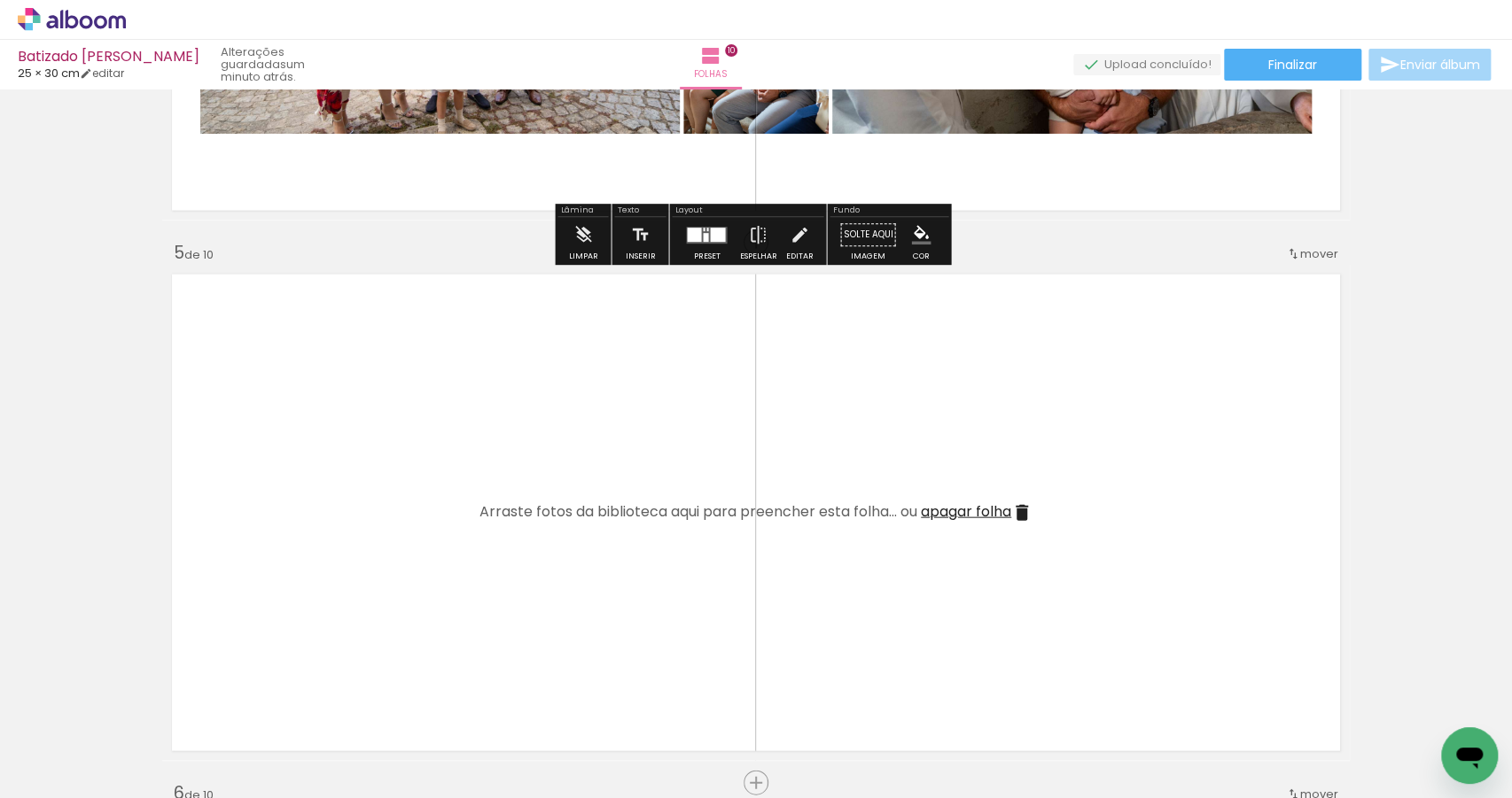
scroll to position [2049, 0]
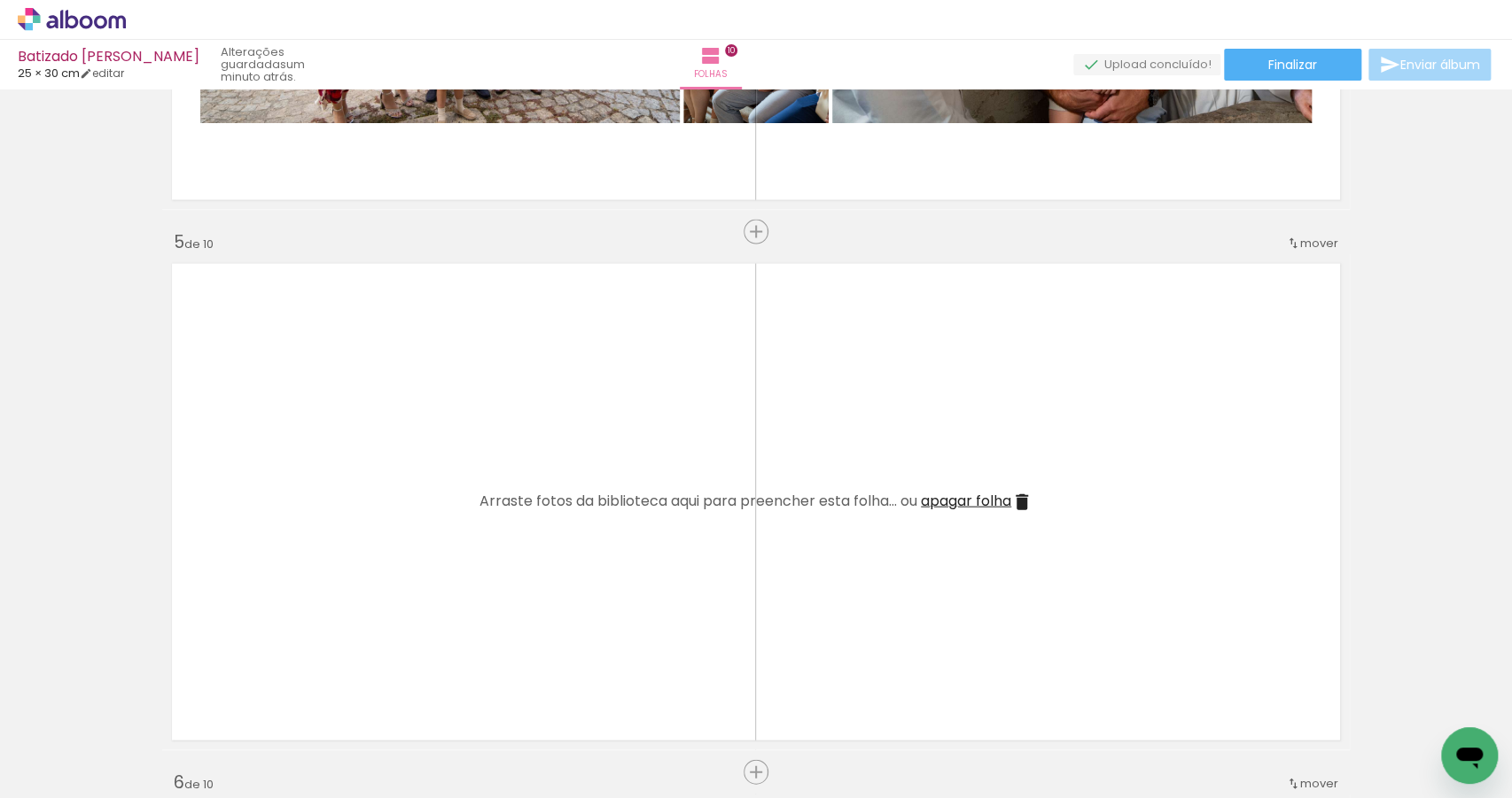
drag, startPoint x: 491, startPoint y: 735, endPoint x: 558, endPoint y: 595, distance: 155.2
click at [517, 661] on quentale-workspace at bounding box center [756, 399] width 1512 height 798
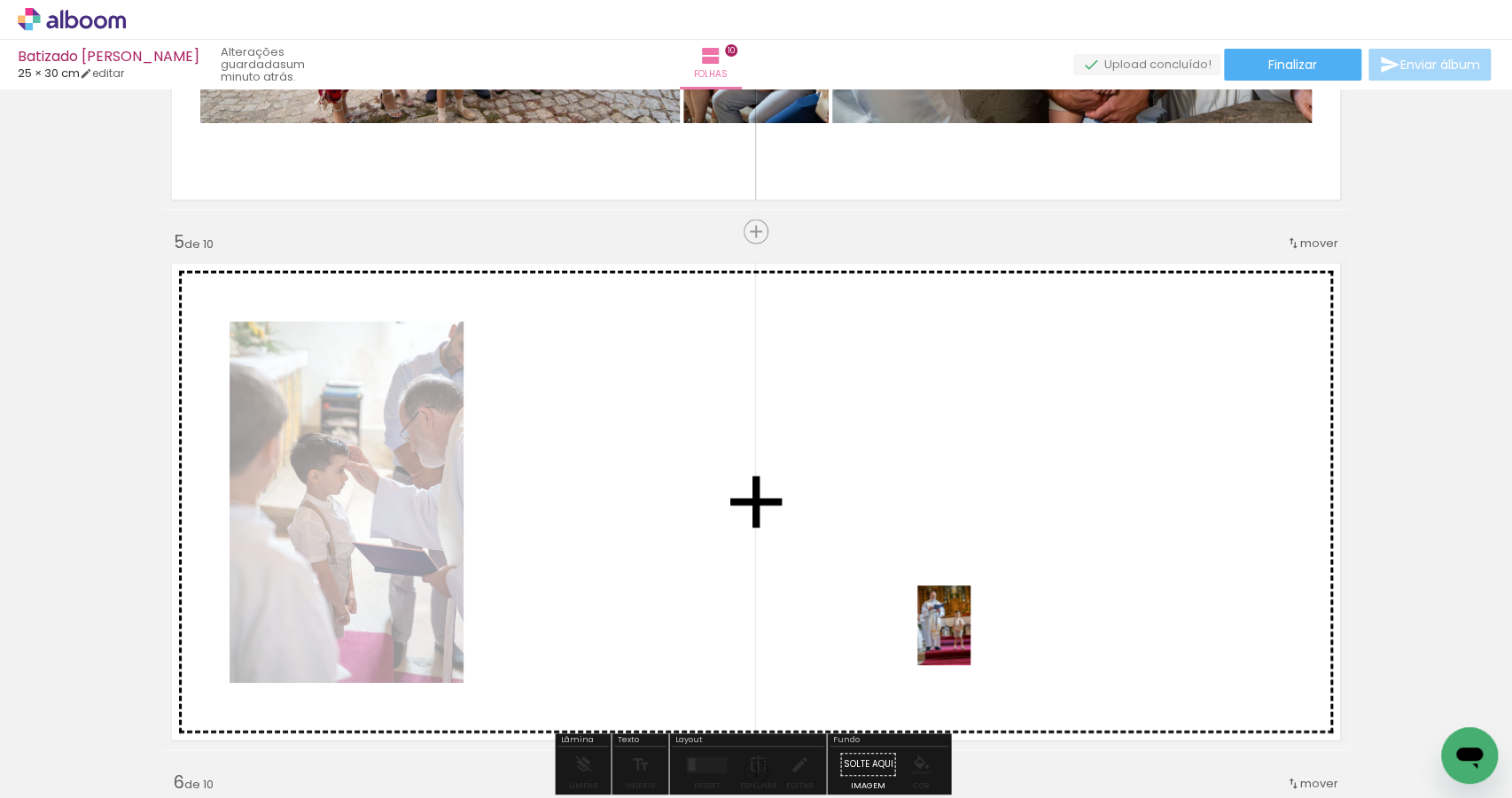
drag, startPoint x: 965, startPoint y: 738, endPoint x: 977, endPoint y: 591, distance: 147.5
click at [971, 623] on quentale-workspace at bounding box center [756, 399] width 1512 height 798
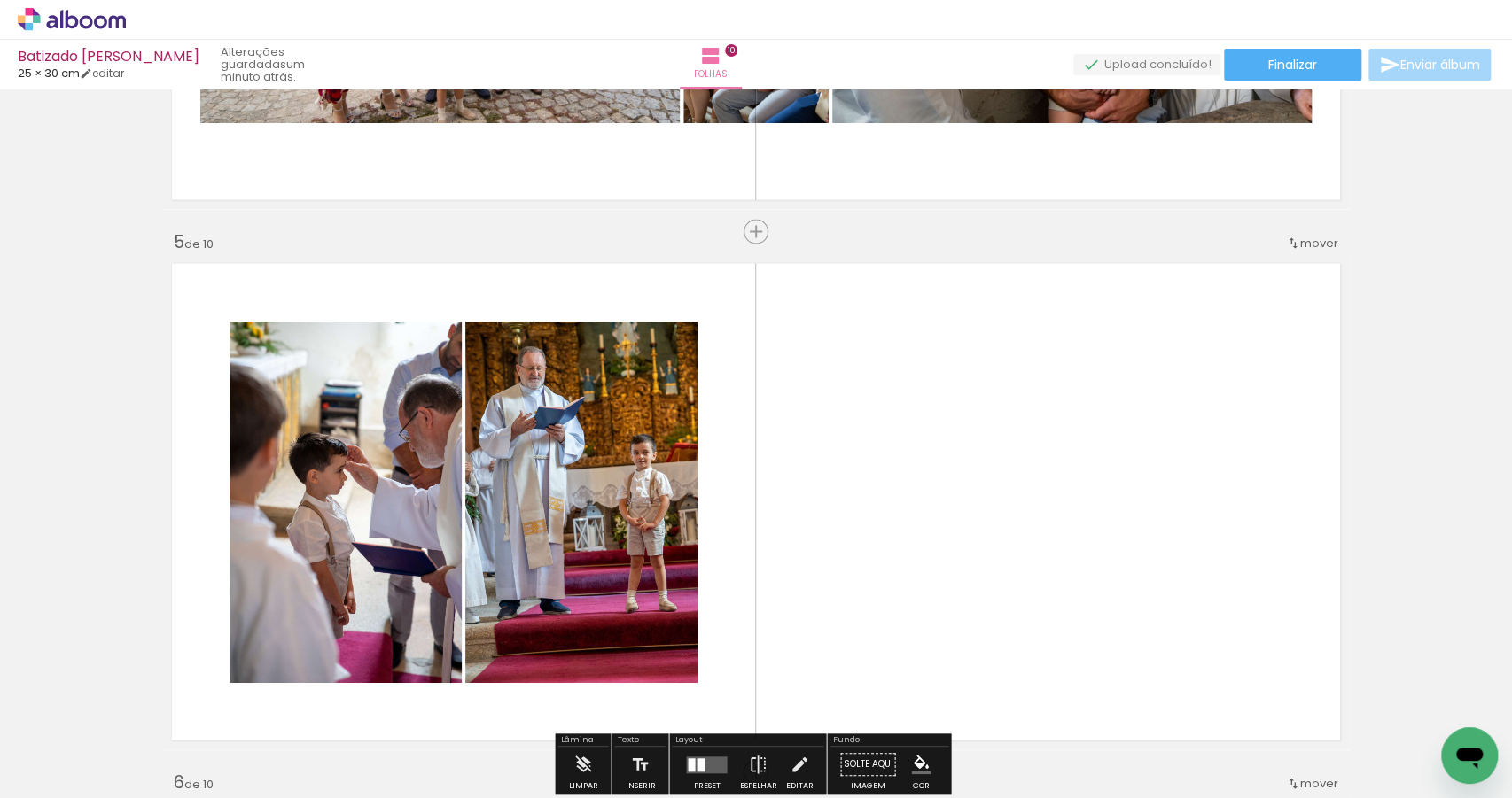
drag, startPoint x: 1071, startPoint y: 711, endPoint x: 1069, endPoint y: 599, distance: 112.0
click at [1069, 608] on quentale-workspace at bounding box center [756, 399] width 1512 height 798
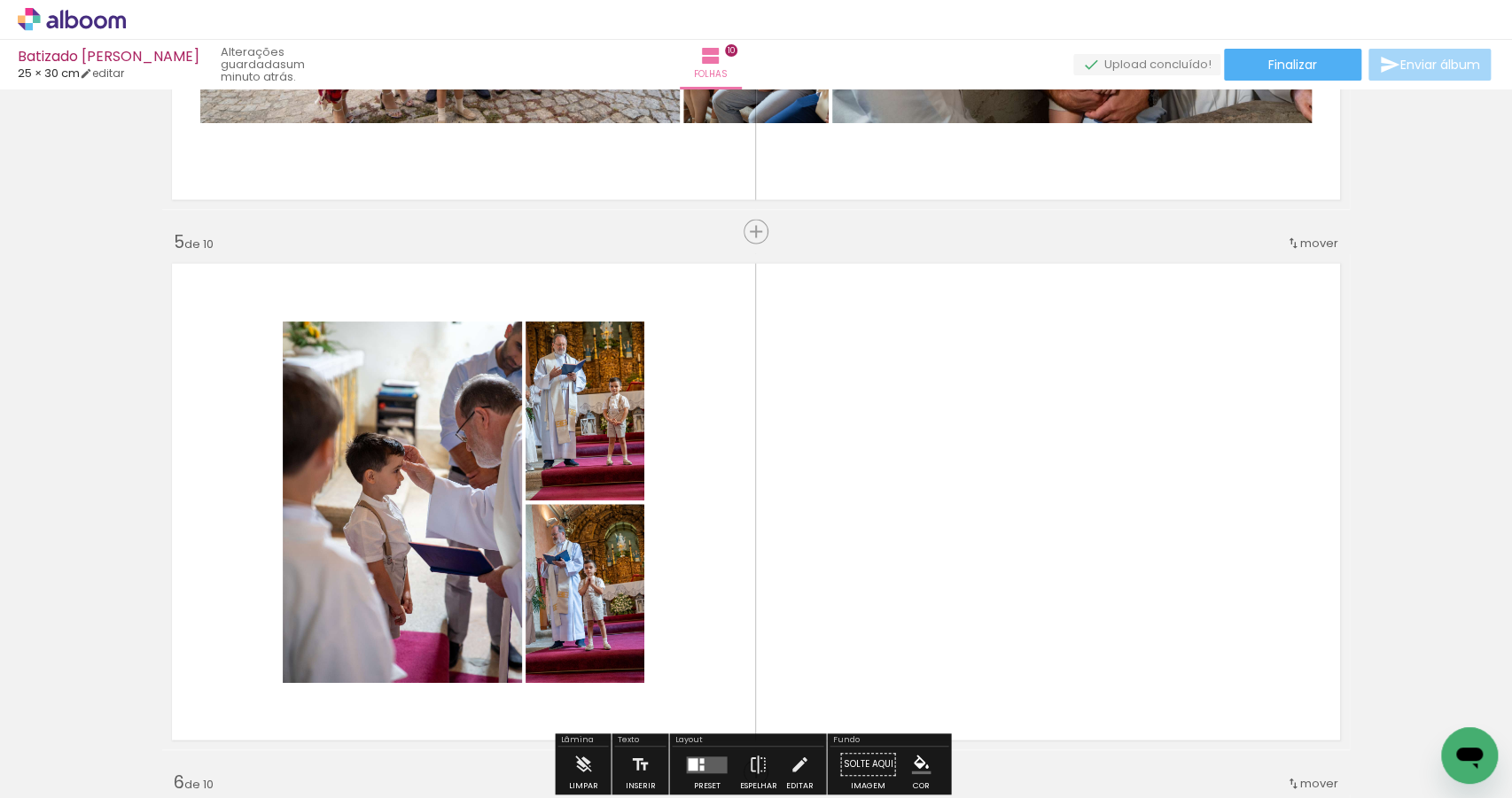
drag, startPoint x: 1173, startPoint y: 750, endPoint x: 1184, endPoint y: 636, distance: 114.5
click at [1175, 662] on quentale-workspace at bounding box center [756, 399] width 1512 height 798
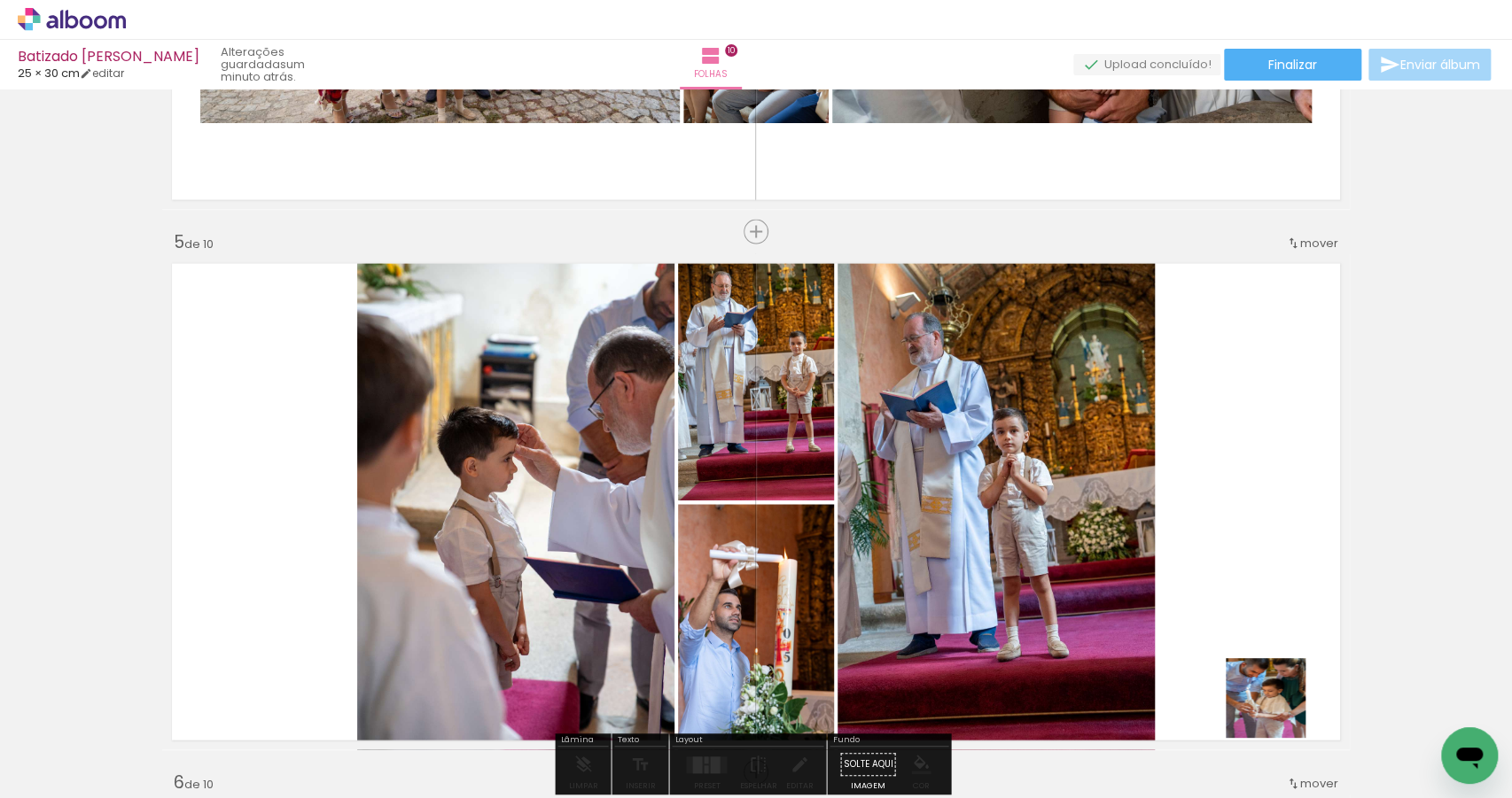
drag, startPoint x: 1279, startPoint y: 749, endPoint x: 1262, endPoint y: 638, distance: 112.3
click at [1266, 658] on quentale-workspace at bounding box center [756, 399] width 1512 height 798
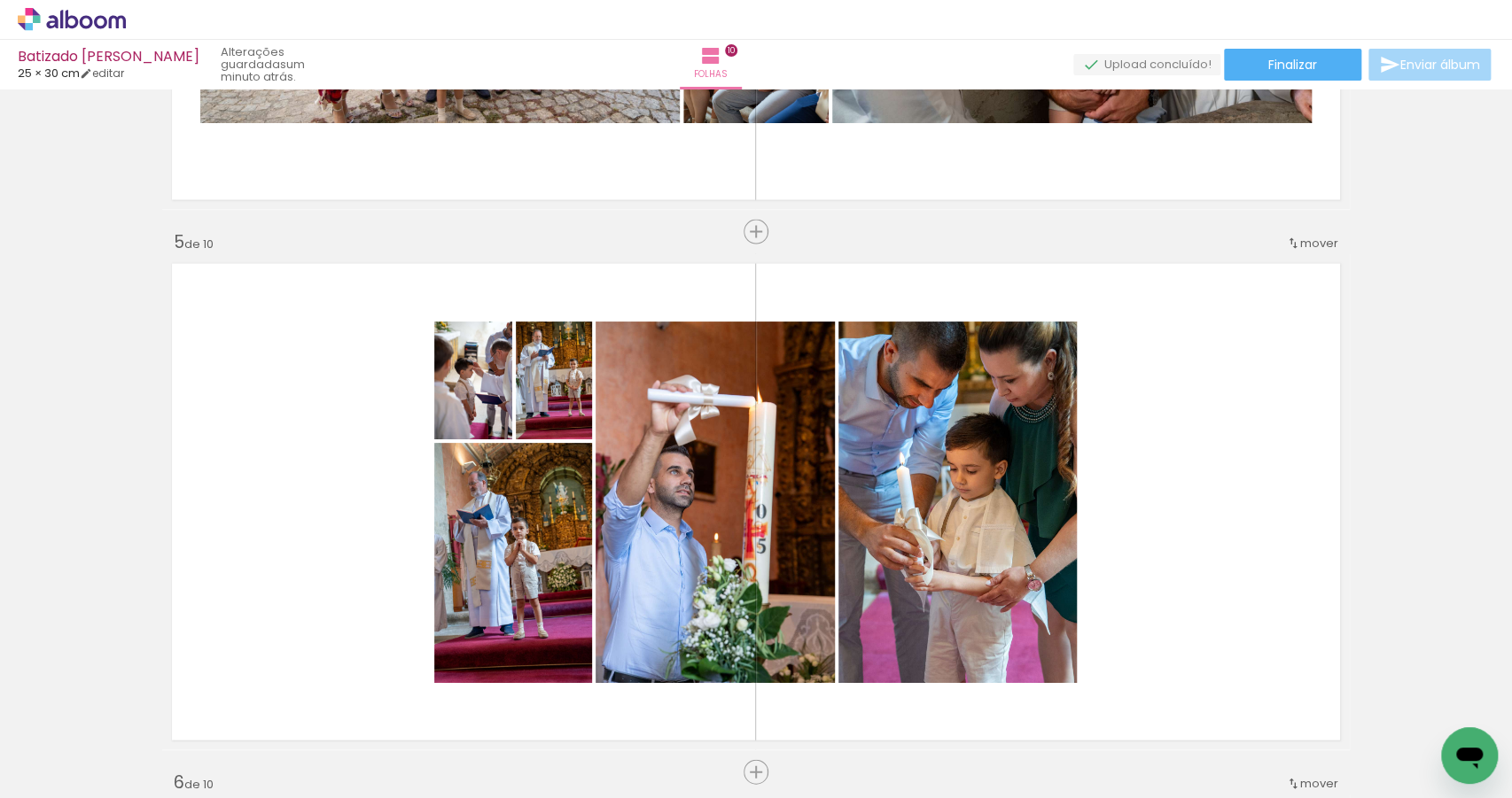
scroll to position [0, 450]
drag, startPoint x: 926, startPoint y: 751, endPoint x: 1135, endPoint y: 621, distance: 246.1
click at [1135, 621] on quentale-workspace at bounding box center [756, 399] width 1512 height 798
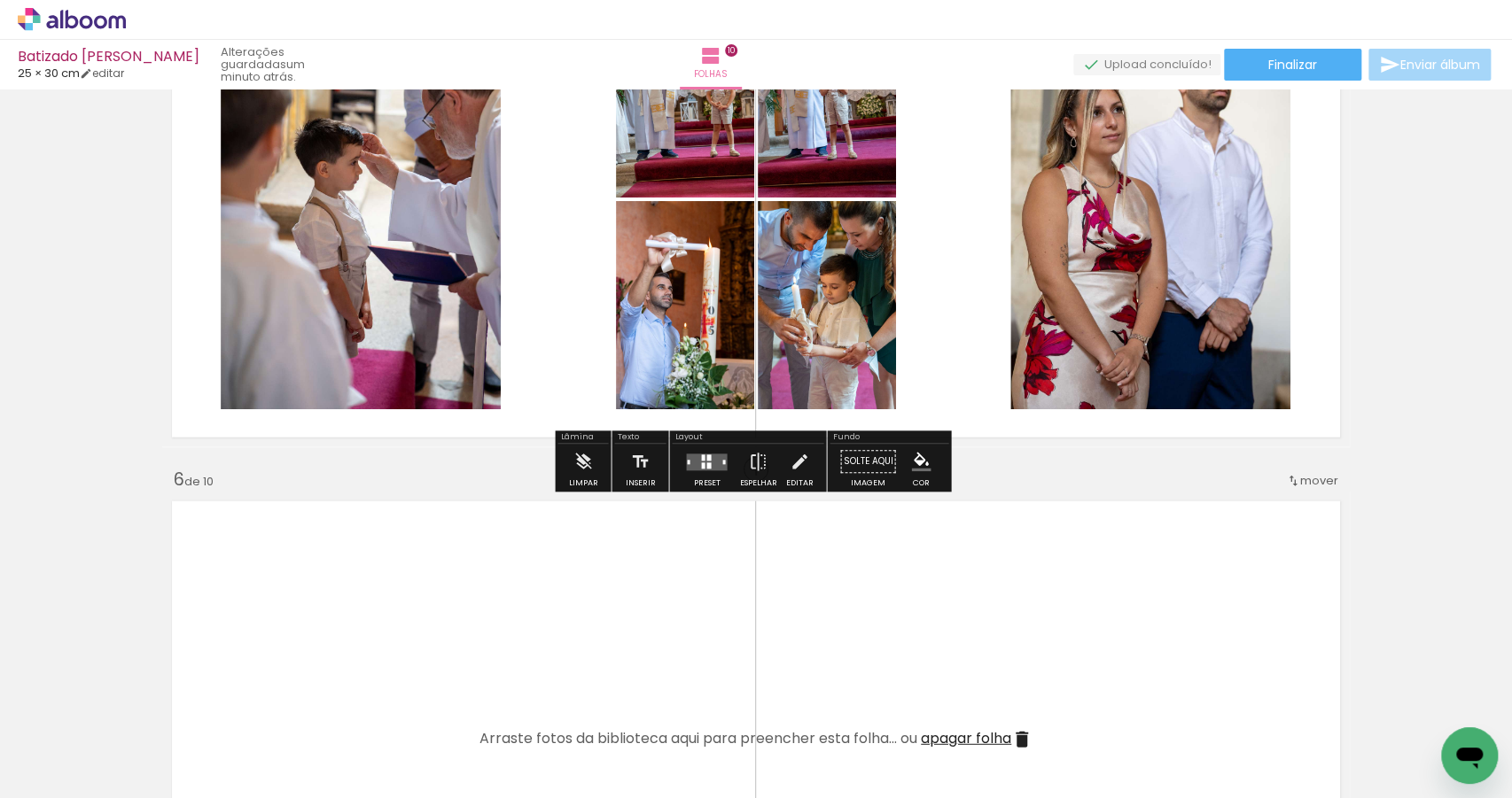
scroll to position [2355, 0]
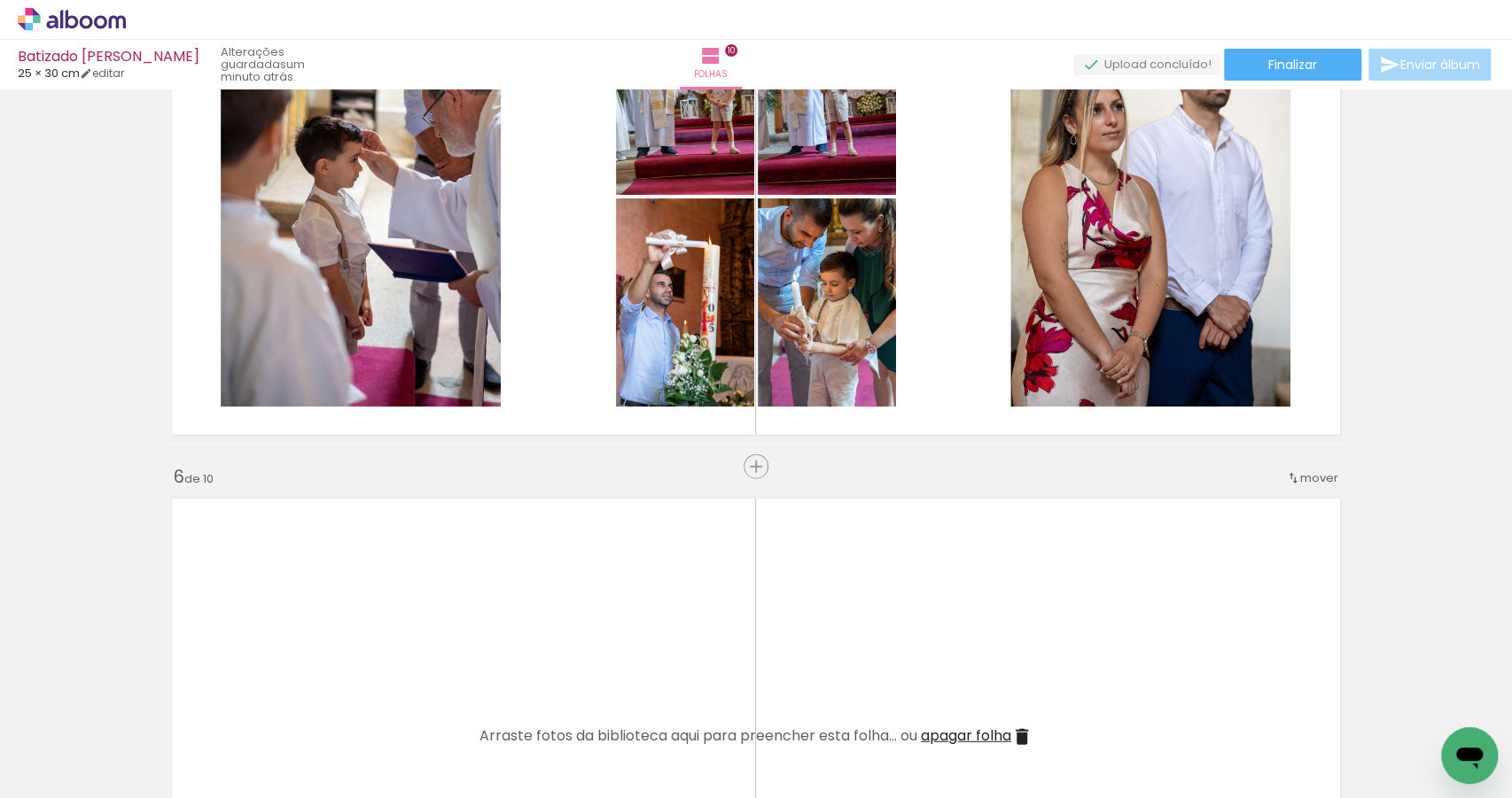
drag, startPoint x: 1125, startPoint y: 729, endPoint x: 1095, endPoint y: 638, distance: 95.8
click at [1096, 650] on quentale-workspace at bounding box center [756, 399] width 1512 height 798
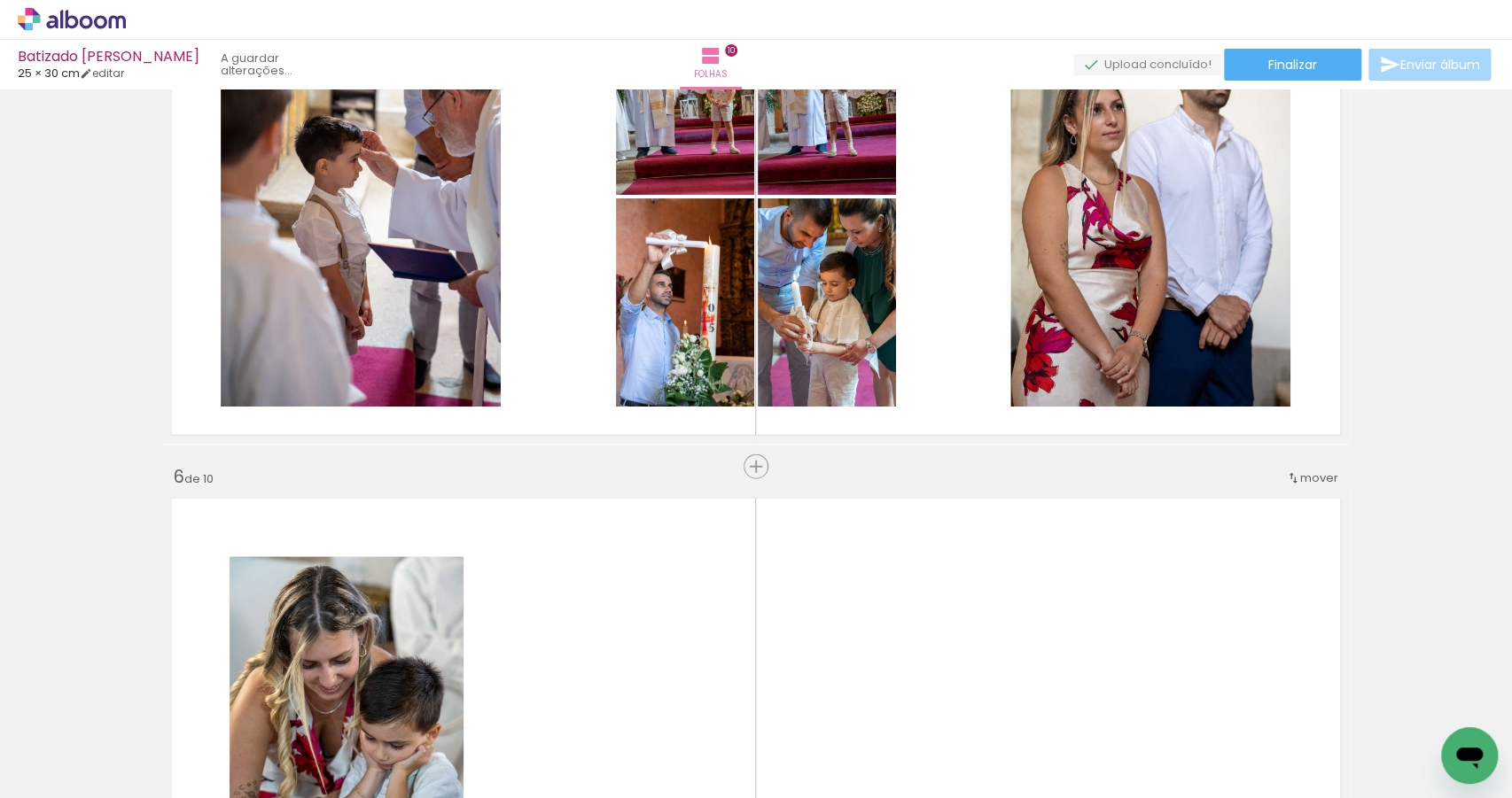
drag, startPoint x: 1208, startPoint y: 718, endPoint x: 1115, endPoint y: 623, distance: 132.9
click at [1115, 623] on quentale-workspace at bounding box center [756, 399] width 1512 height 798
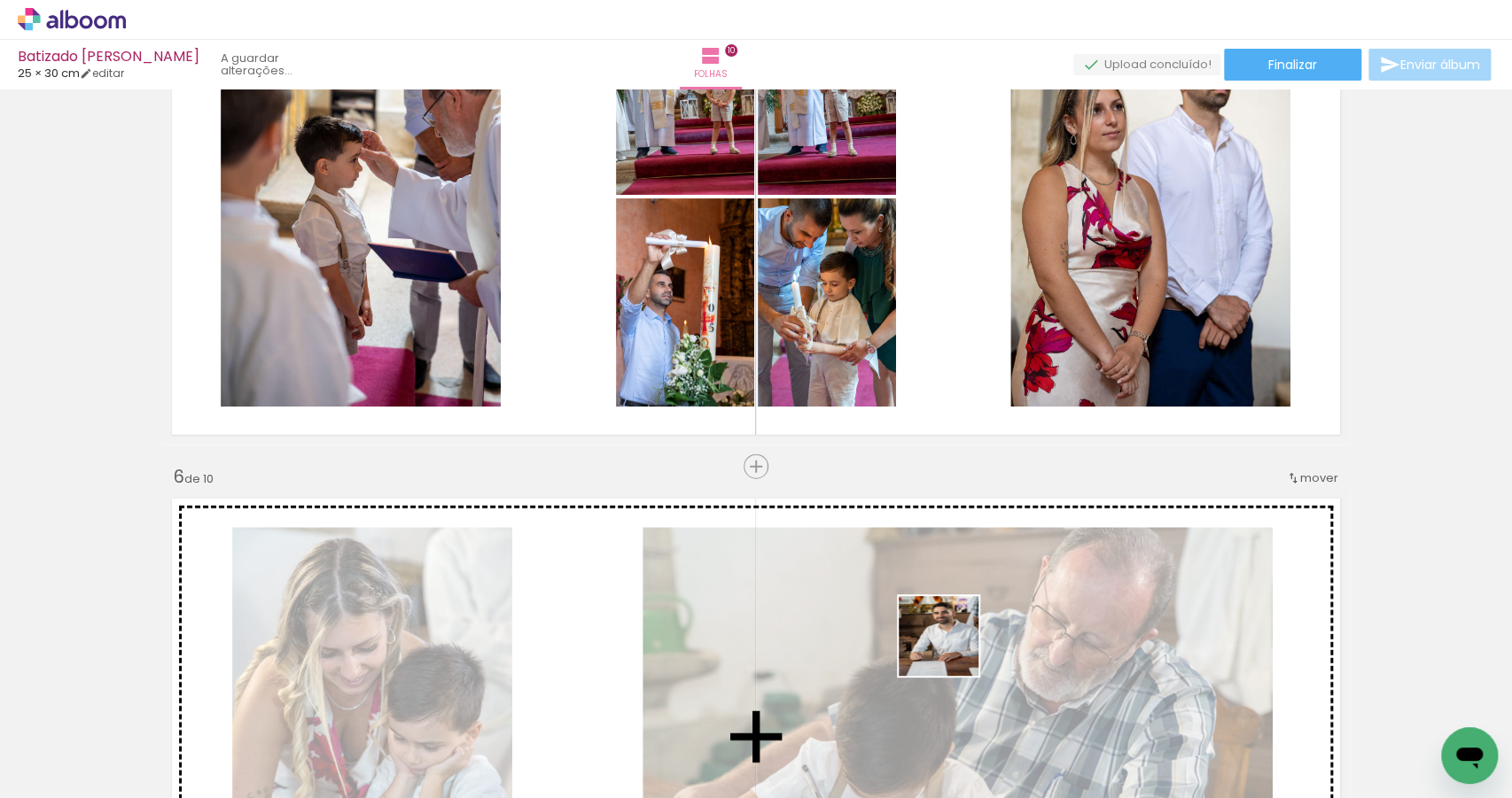
drag, startPoint x: 1033, startPoint y: 749, endPoint x: 934, endPoint y: 632, distance: 153.3
click at [946, 645] on quentale-workspace at bounding box center [756, 399] width 1512 height 798
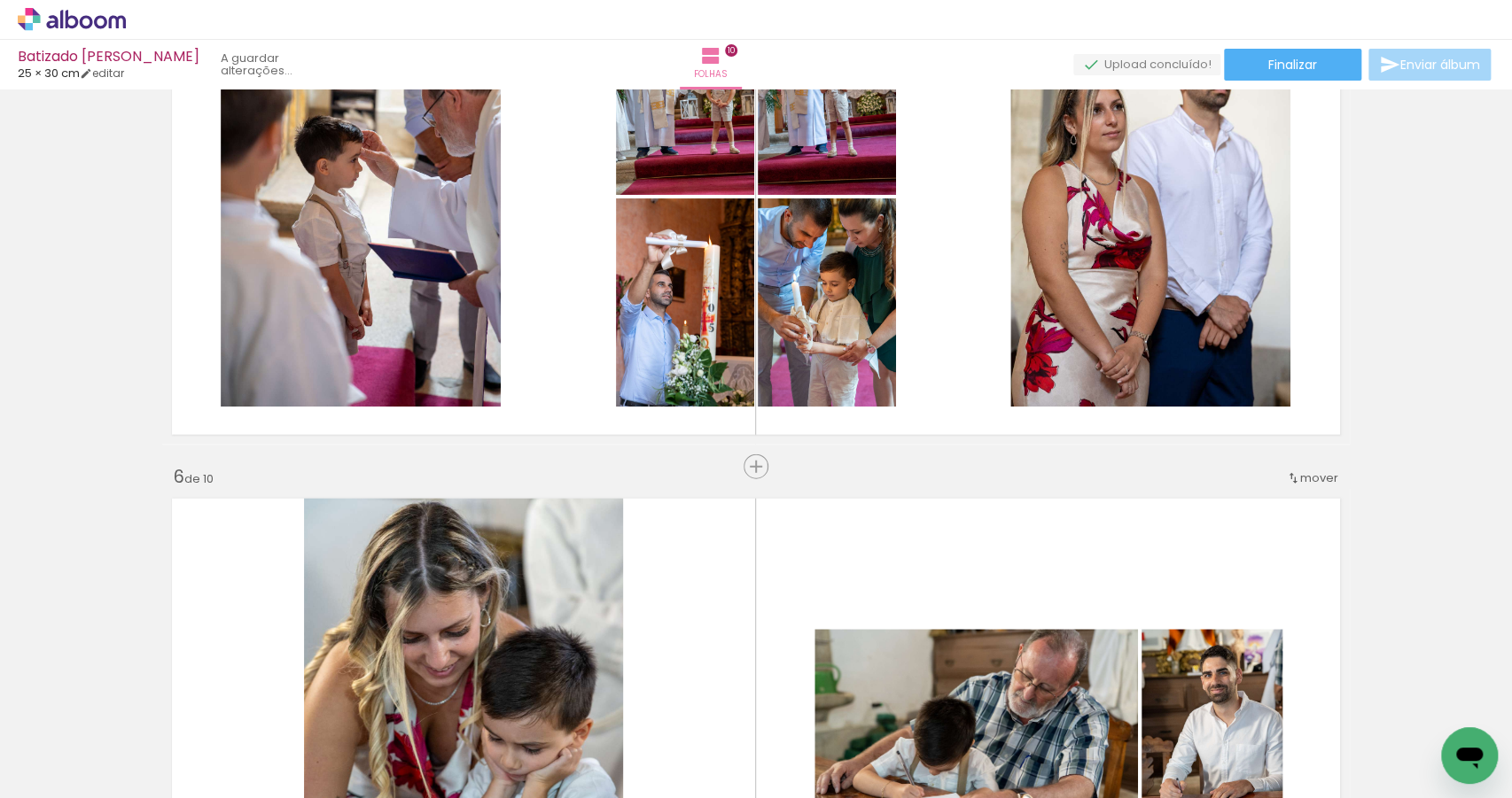
scroll to position [0, 1153]
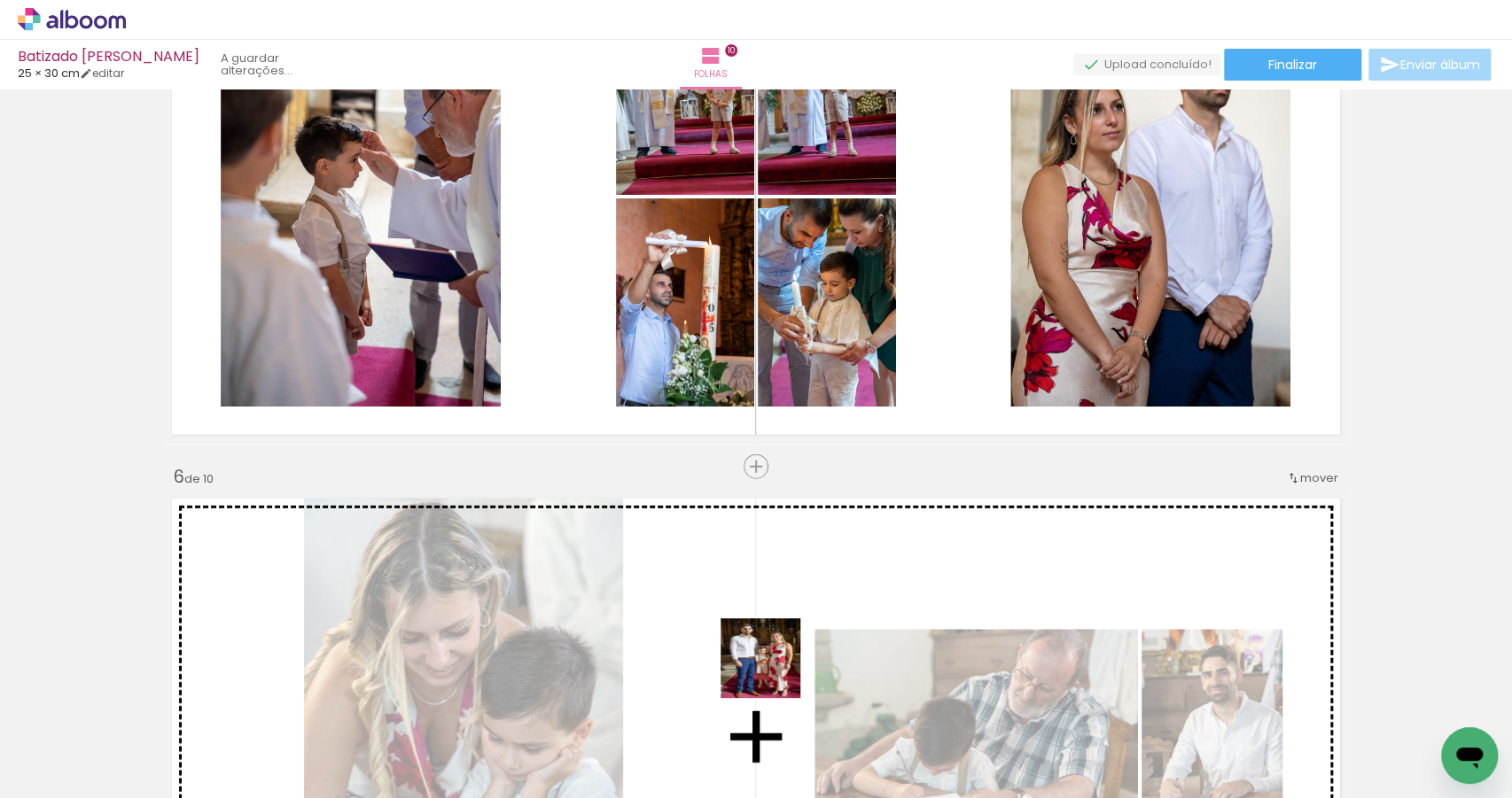
drag, startPoint x: 743, startPoint y: 755, endPoint x: 782, endPoint y: 649, distance: 112.9
click at [782, 649] on quentale-workspace at bounding box center [756, 399] width 1512 height 798
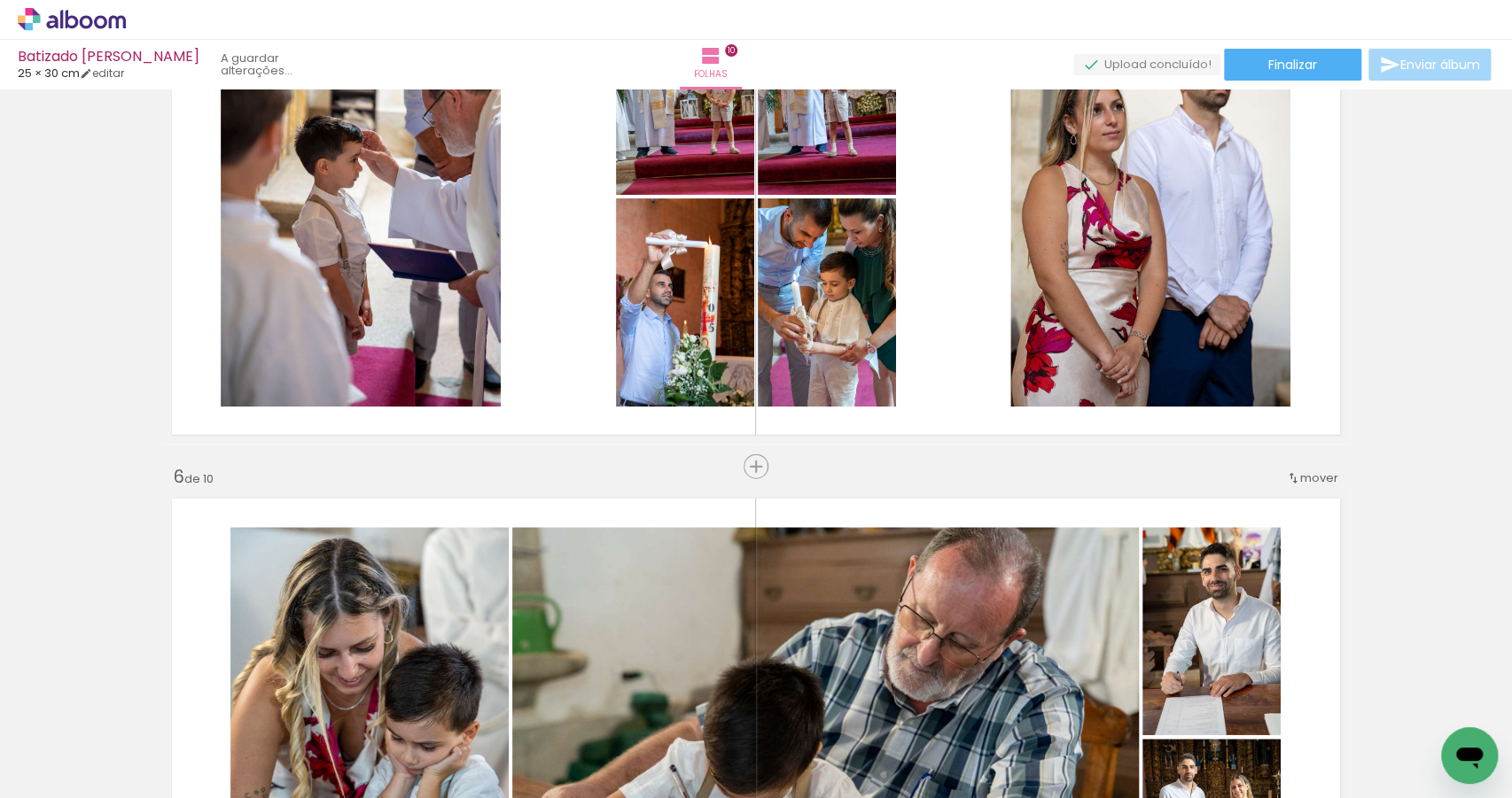
drag, startPoint x: 816, startPoint y: 715, endPoint x: 938, endPoint y: 615, distance: 157.7
click at [926, 617] on quentale-workspace at bounding box center [756, 399] width 1512 height 798
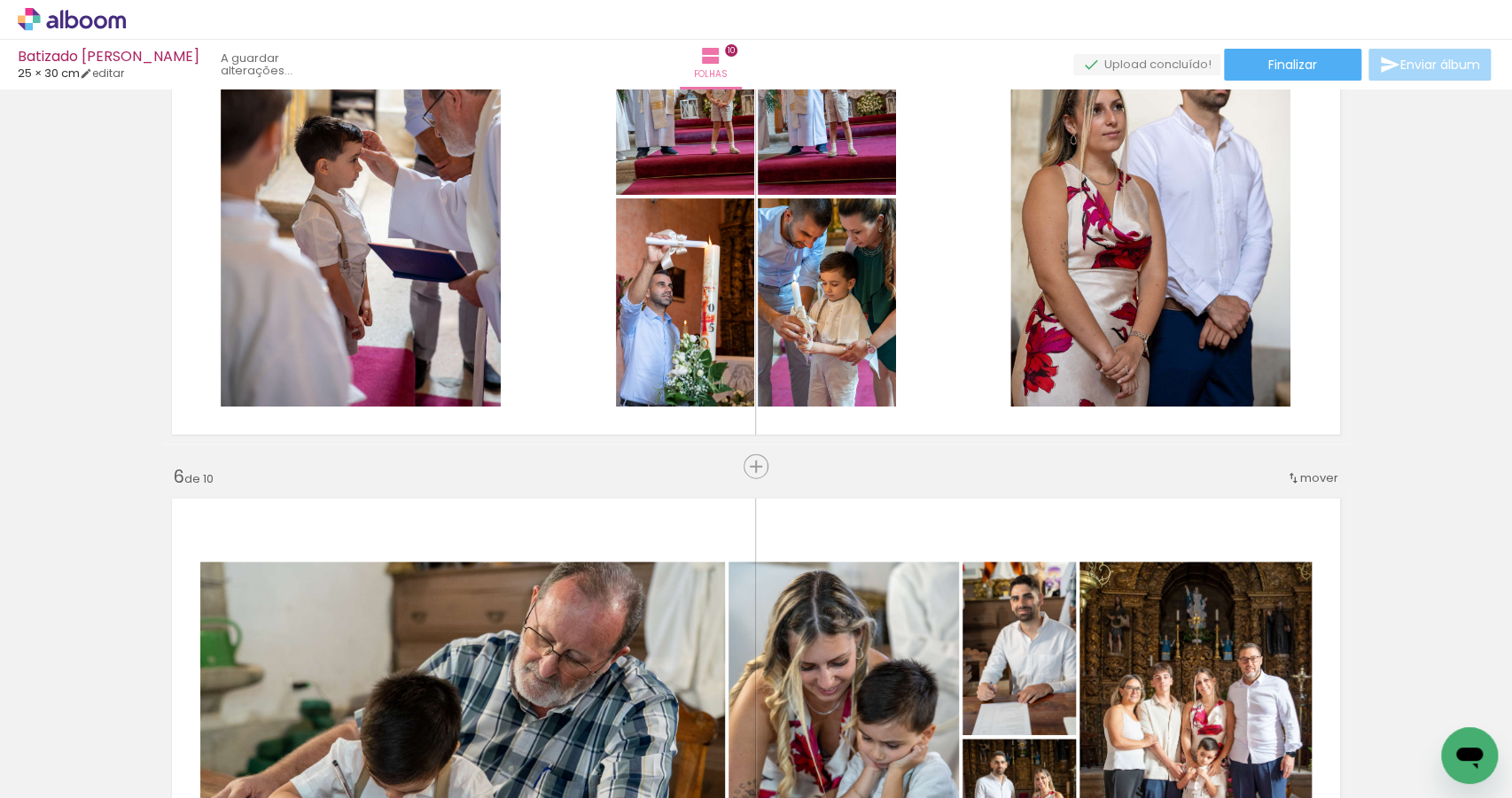
drag, startPoint x: 939, startPoint y: 748, endPoint x: 1000, endPoint y: 628, distance: 134.6
click at [996, 637] on quentale-workspace at bounding box center [756, 399] width 1512 height 798
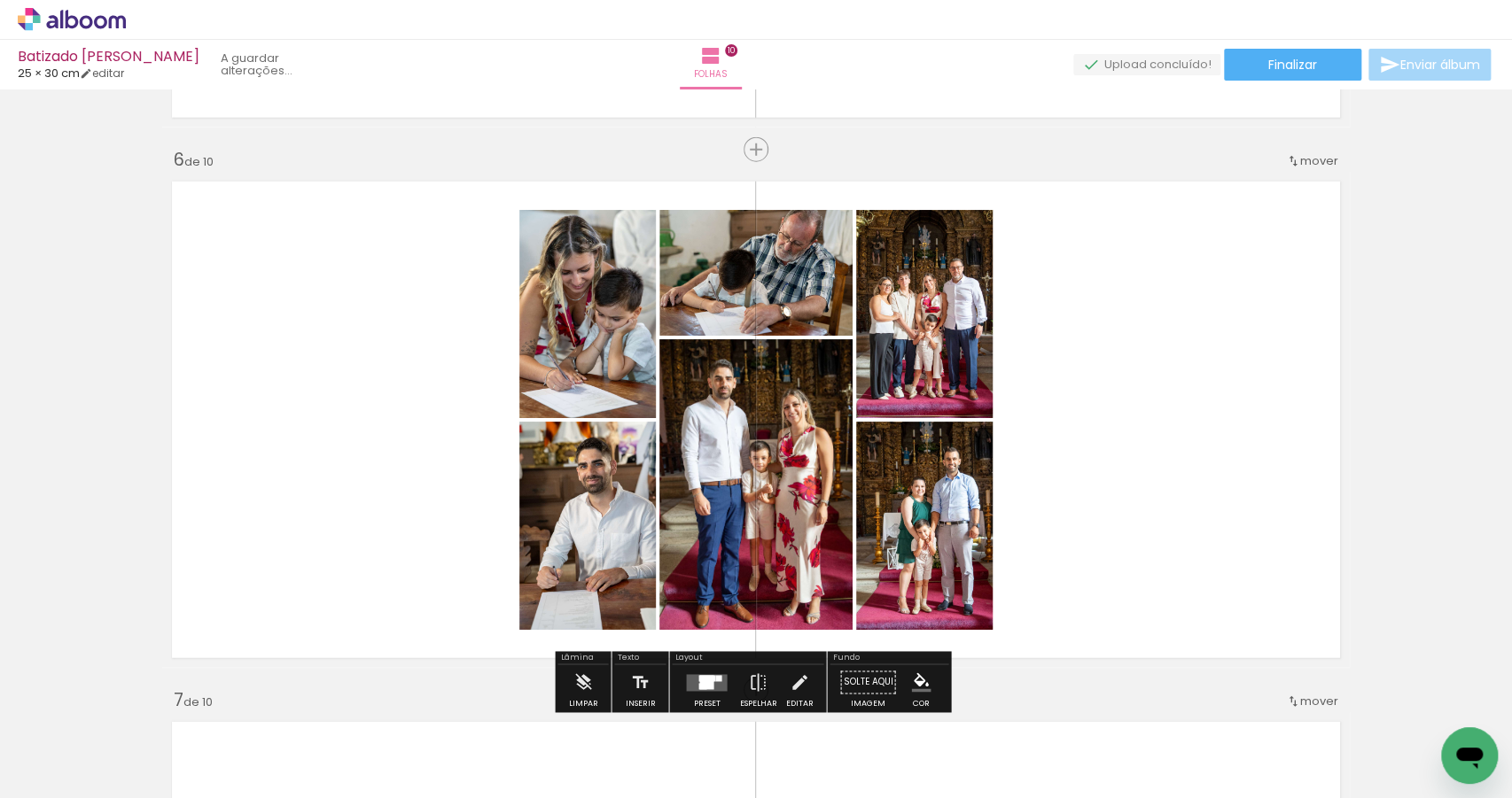
scroll to position [2705, 0]
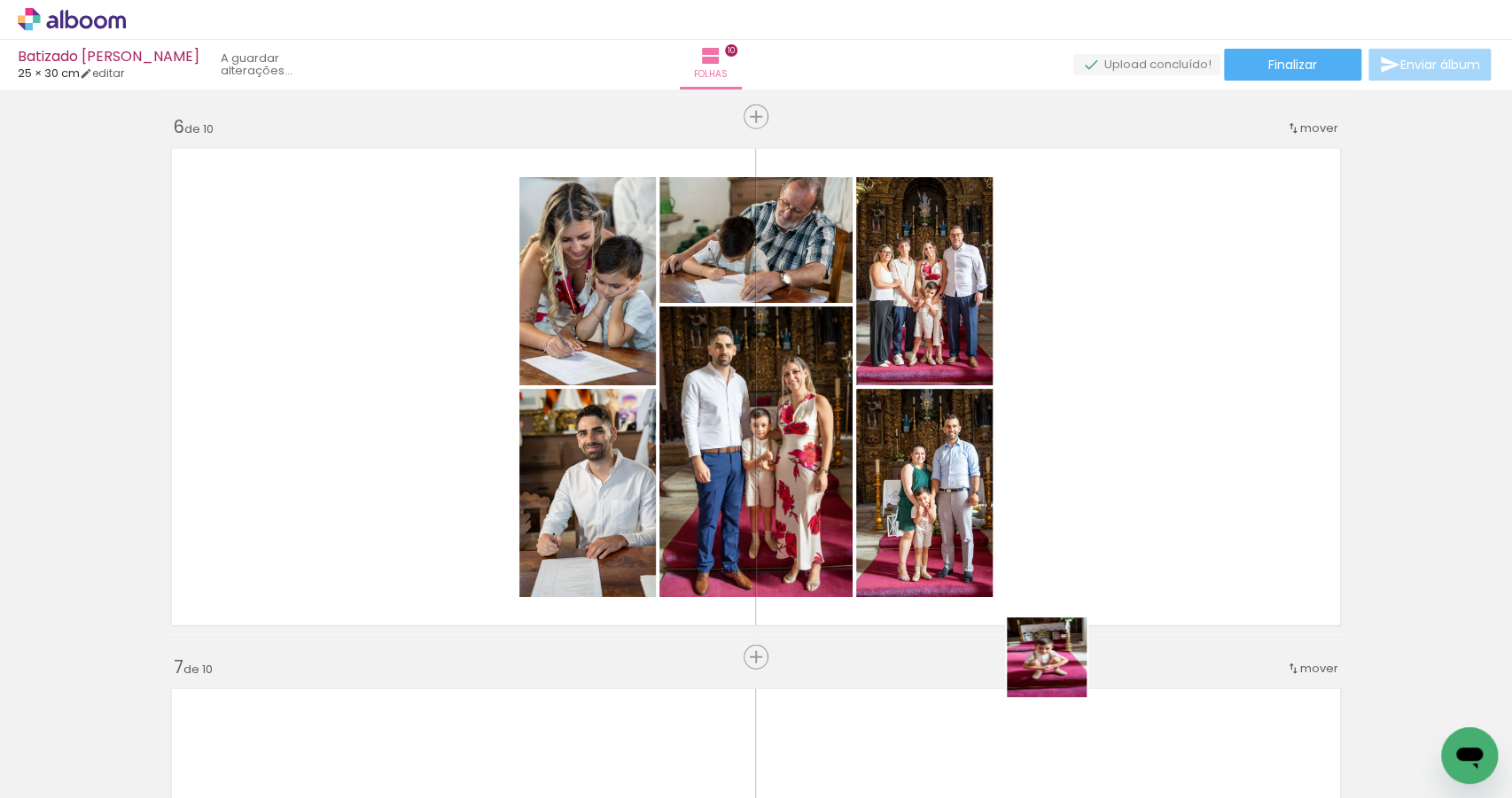
drag, startPoint x: 1015, startPoint y: 740, endPoint x: 1107, endPoint y: 580, distance: 184.6
click at [1091, 612] on quentale-workspace at bounding box center [756, 399] width 1512 height 798
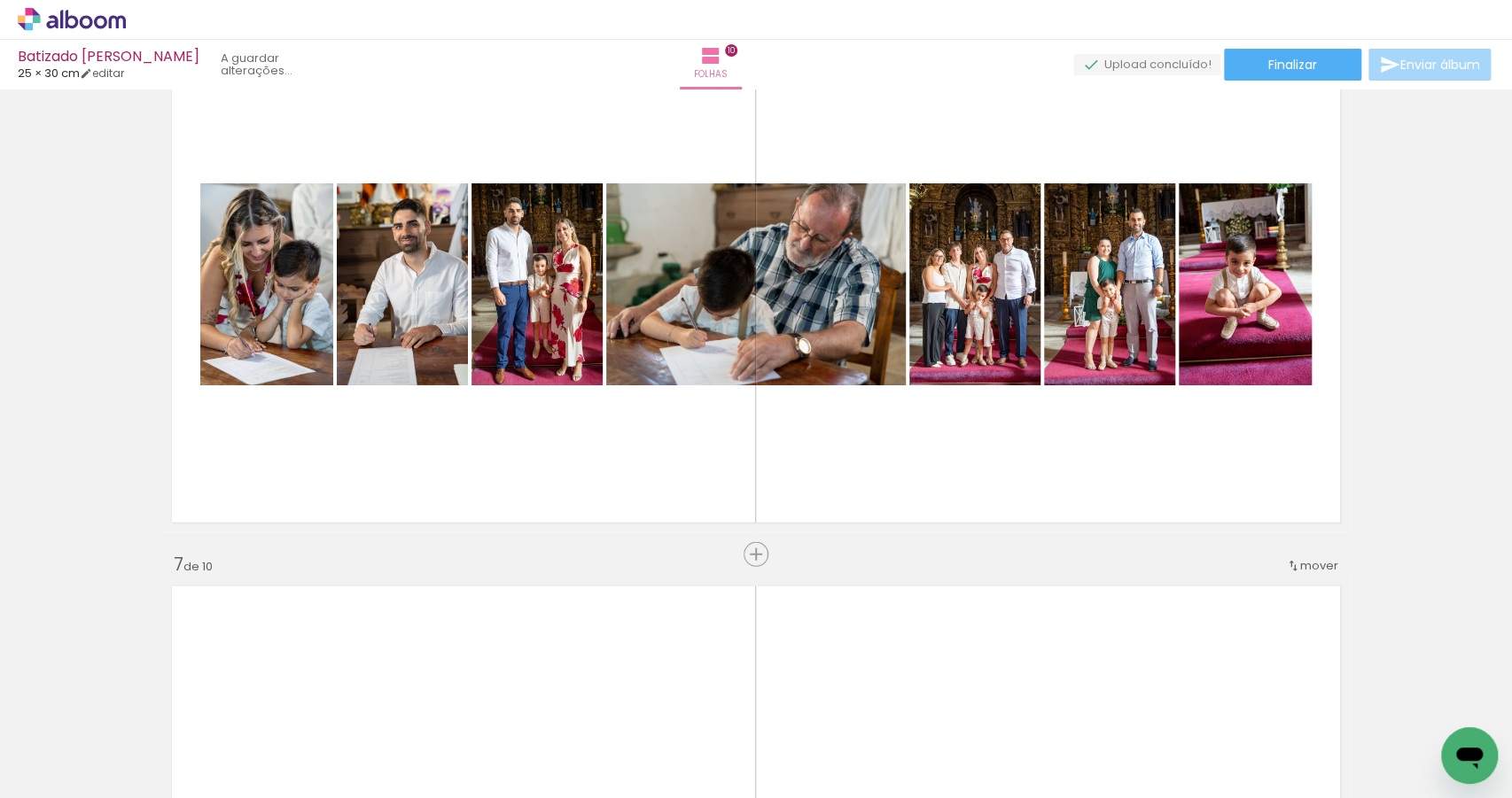
scroll to position [2810, 0]
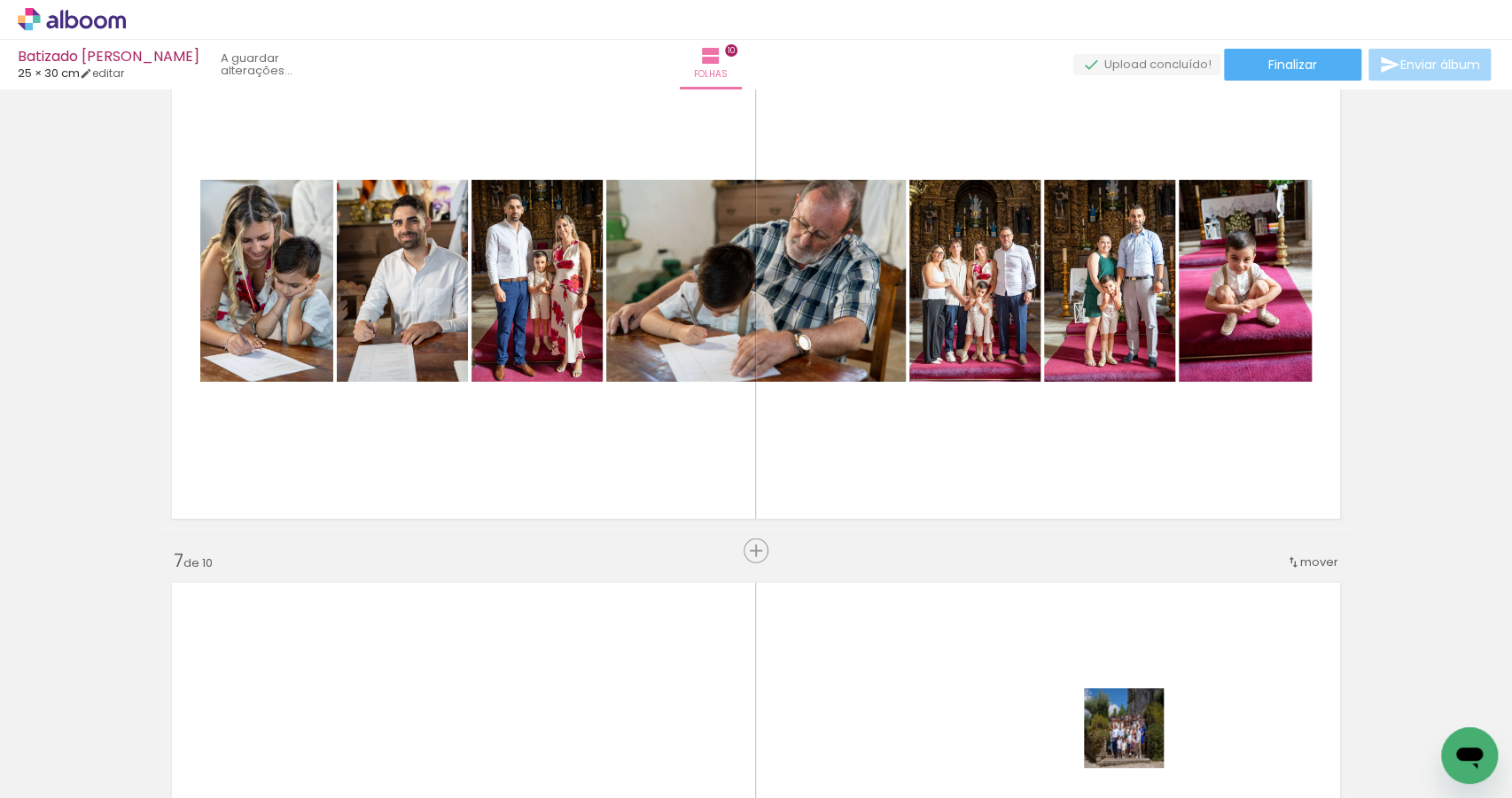
drag, startPoint x: 1133, startPoint y: 753, endPoint x: 1164, endPoint y: 636, distance: 121.0
click at [1163, 636] on quentale-workspace at bounding box center [756, 399] width 1512 height 798
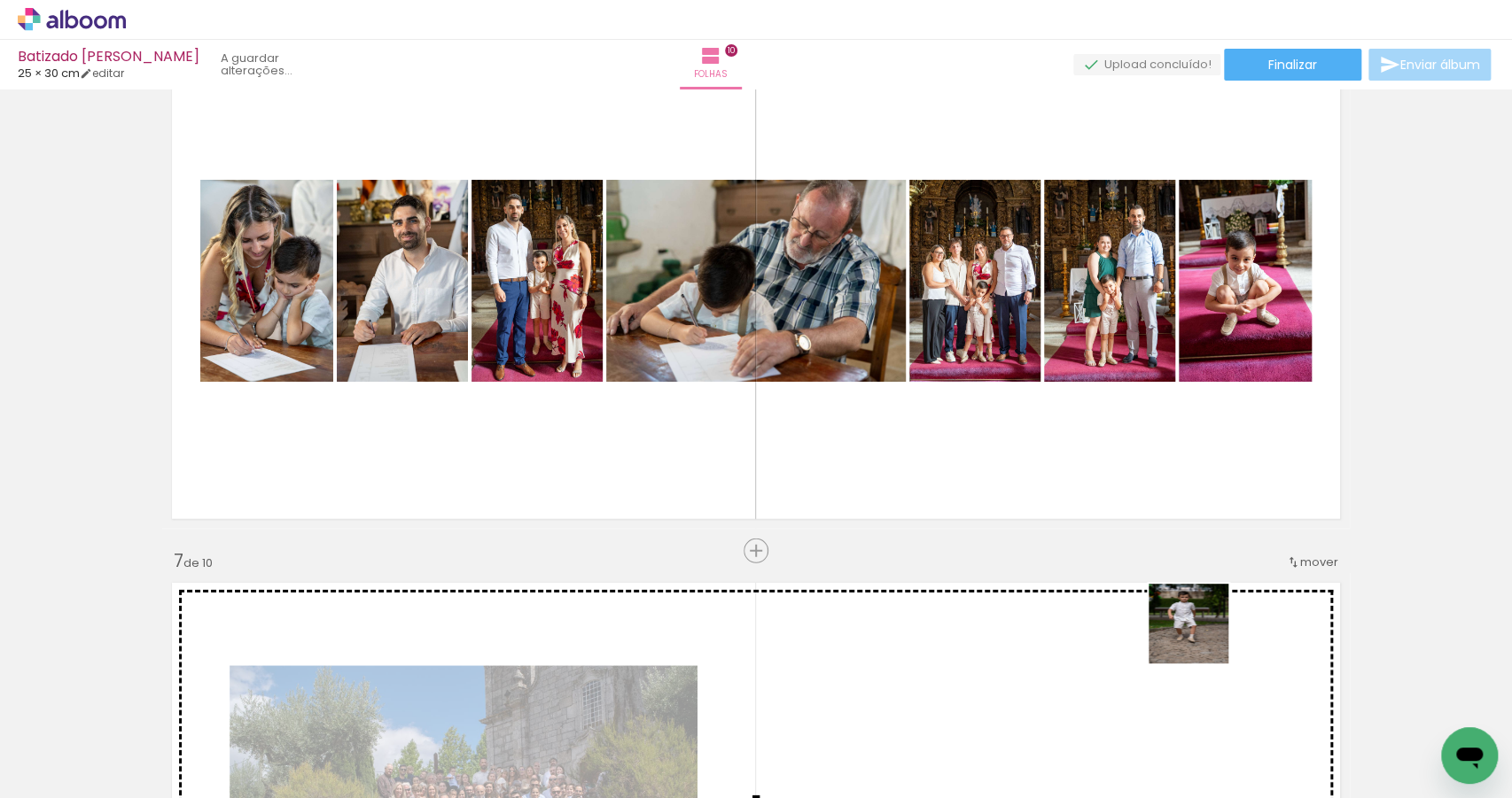
drag, startPoint x: 1201, startPoint y: 670, endPoint x: 1203, endPoint y: 611, distance: 59.0
click at [1203, 626] on quentale-workspace at bounding box center [756, 399] width 1512 height 798
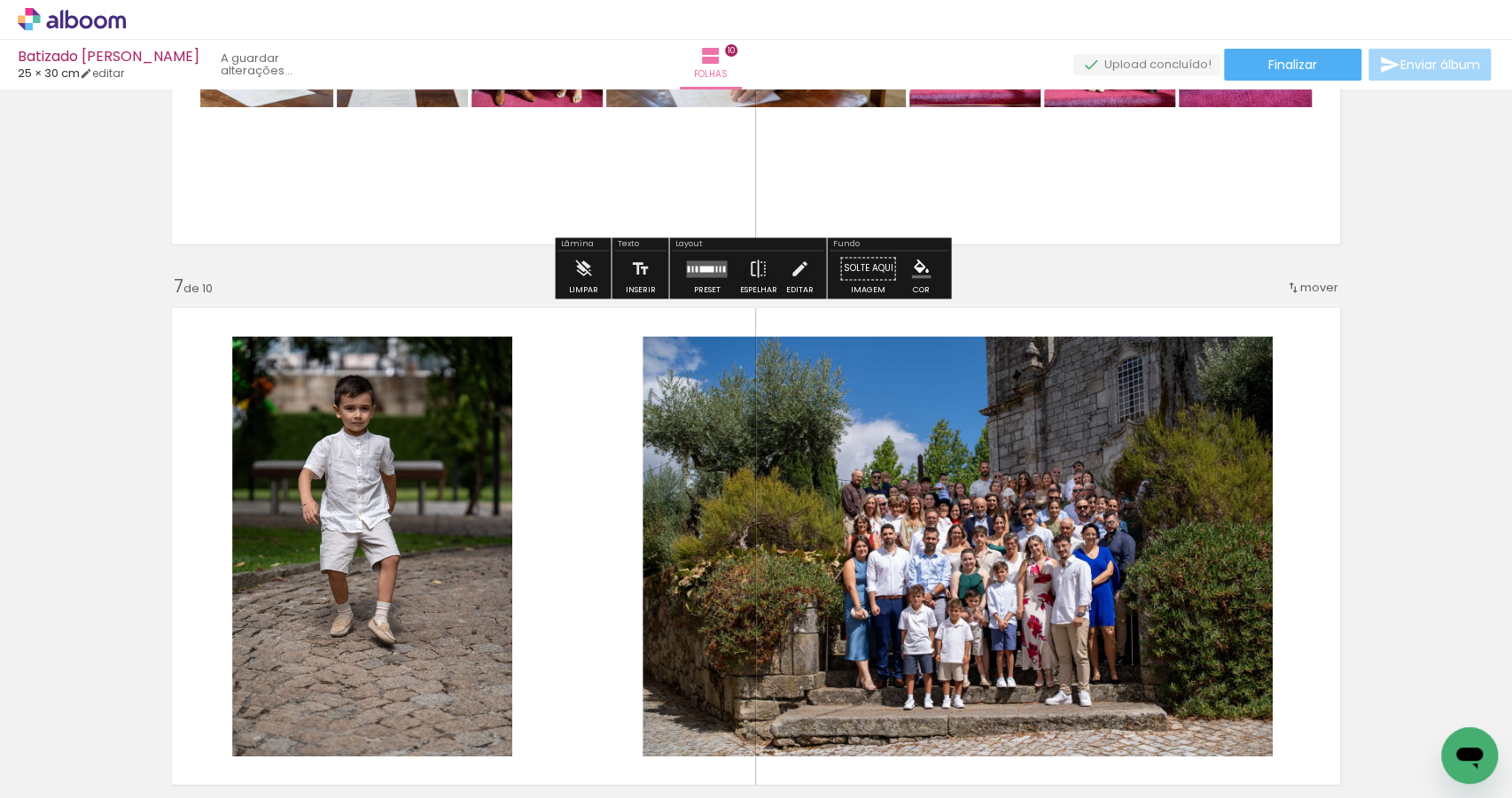
scroll to position [3087, 0]
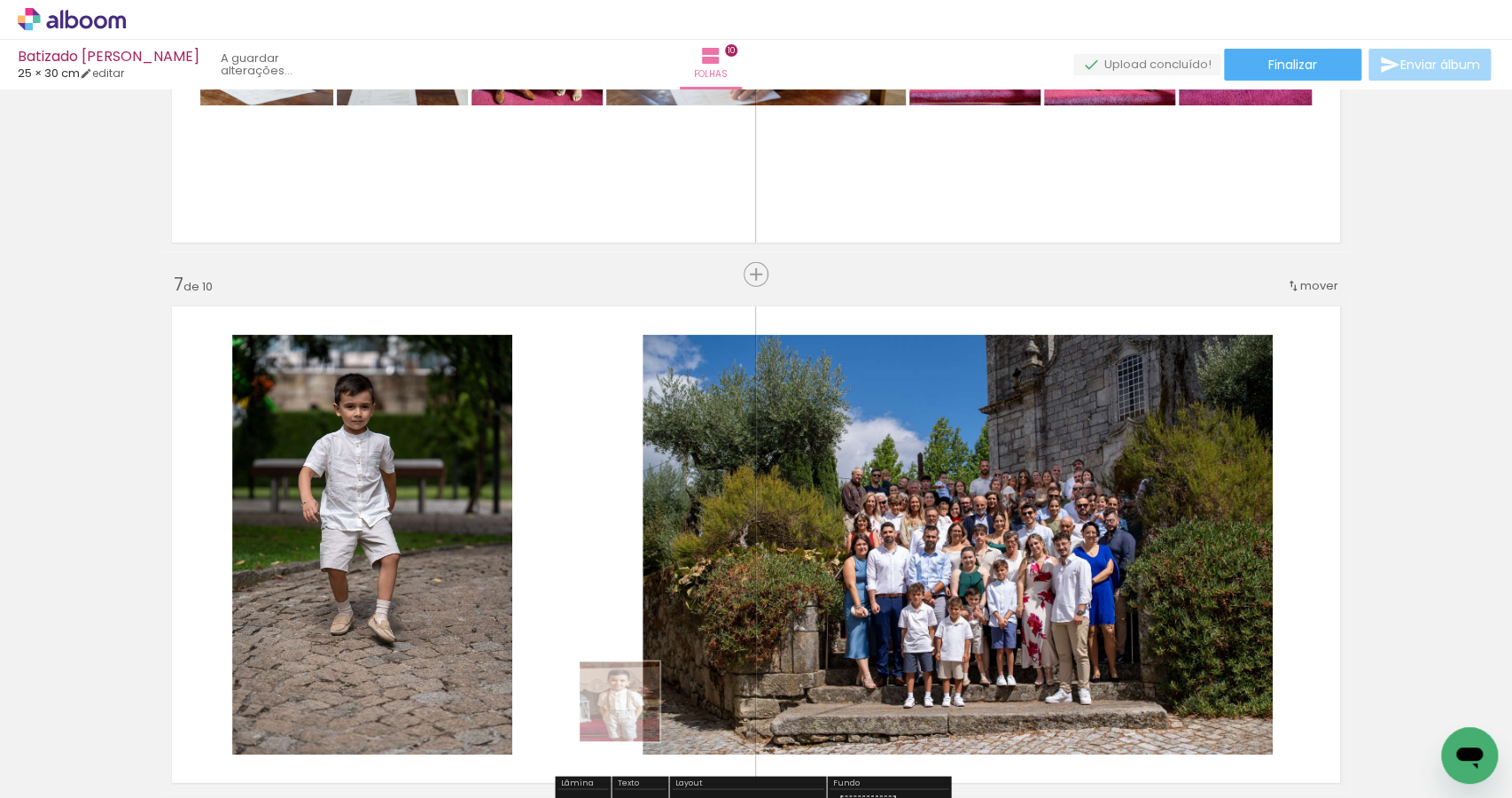
drag, startPoint x: 624, startPoint y: 750, endPoint x: 635, endPoint y: 543, distance: 207.3
click at [589, 486] on quentale-workspace at bounding box center [756, 399] width 1512 height 798
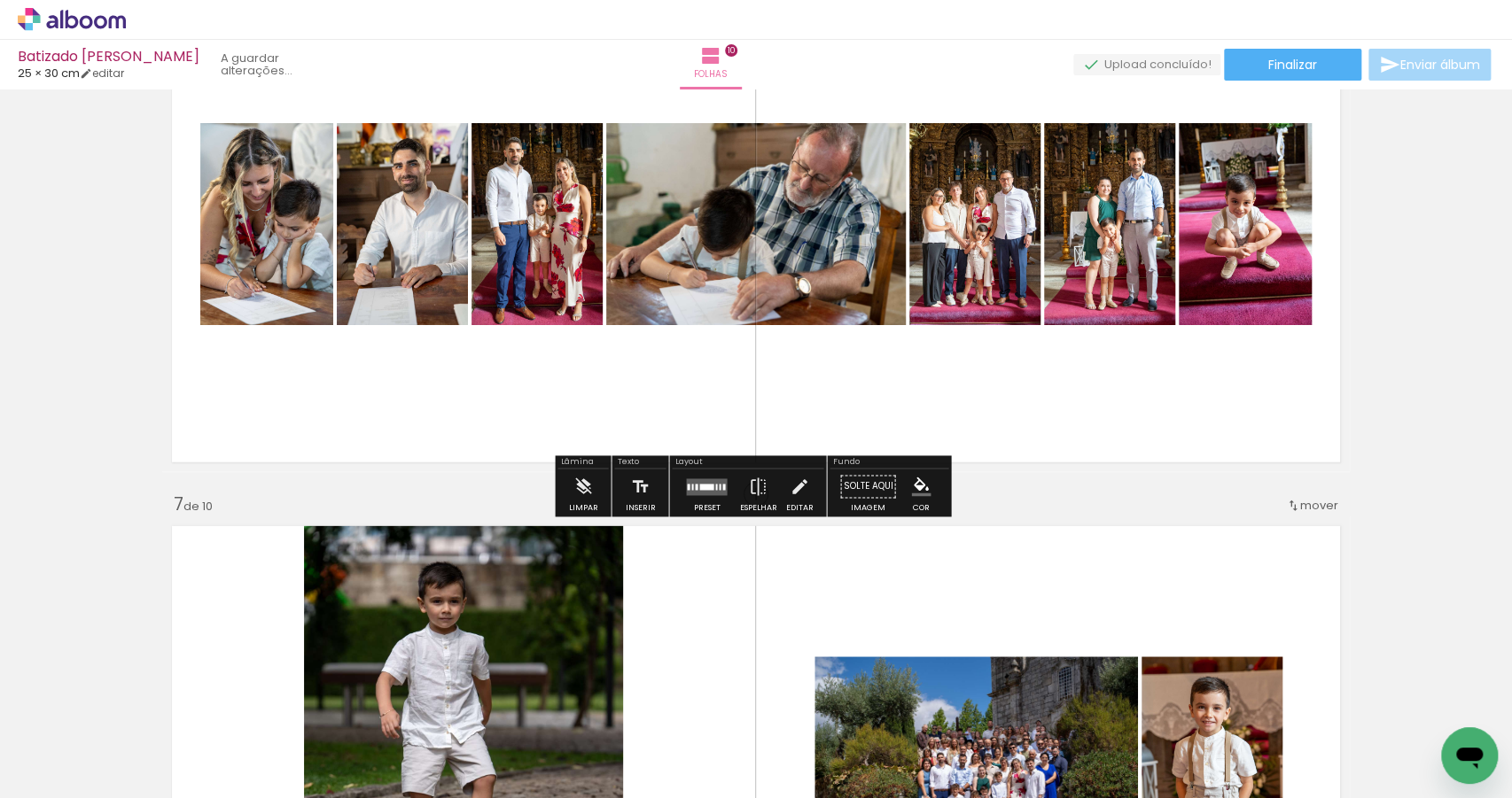
scroll to position [2863, 0]
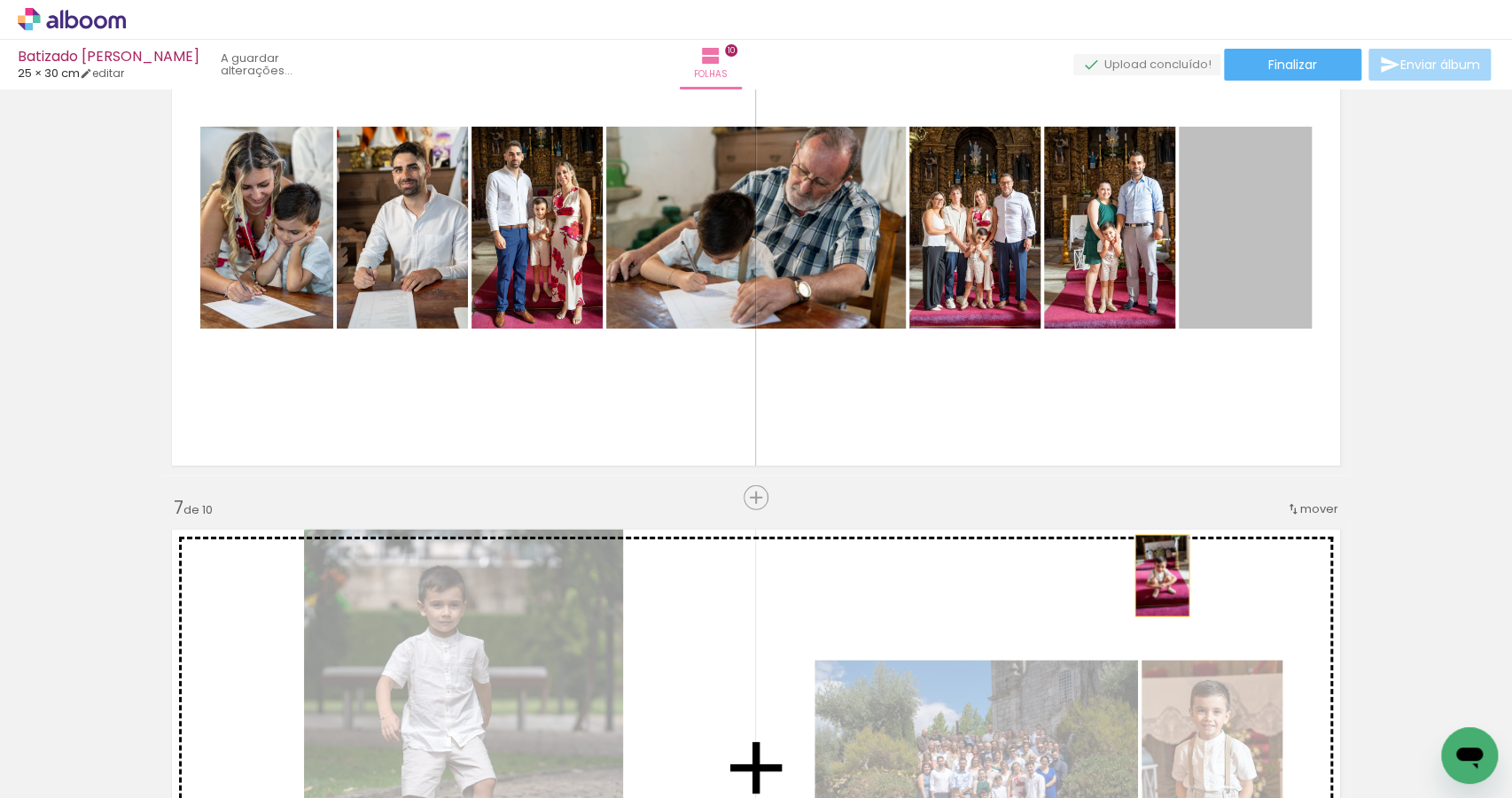
drag, startPoint x: 1231, startPoint y: 234, endPoint x: 1006, endPoint y: 595, distance: 425.4
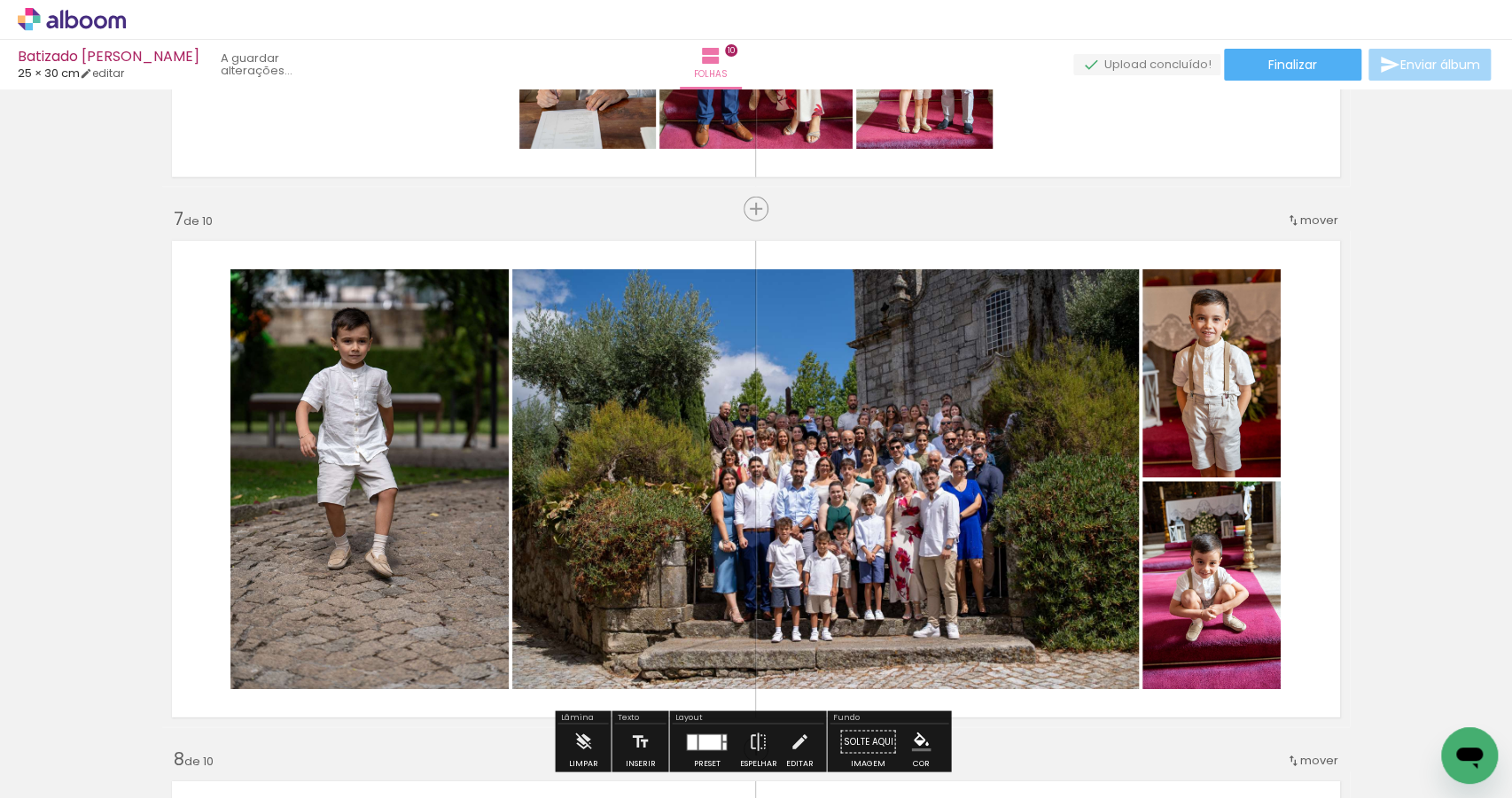
scroll to position [3223, 0]
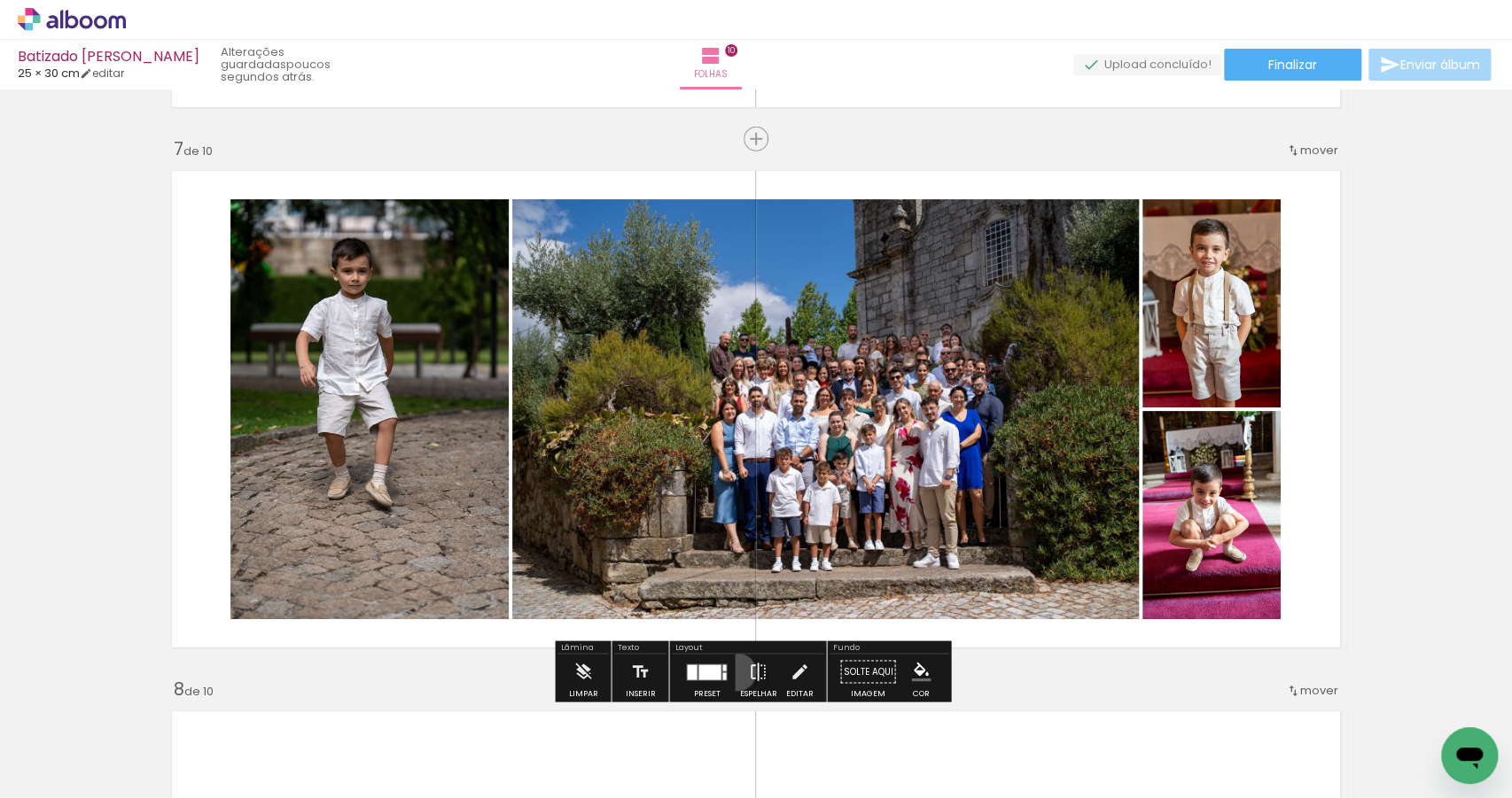
click at [735, 672] on paper-button "Espelhar" at bounding box center [758, 677] width 46 height 45
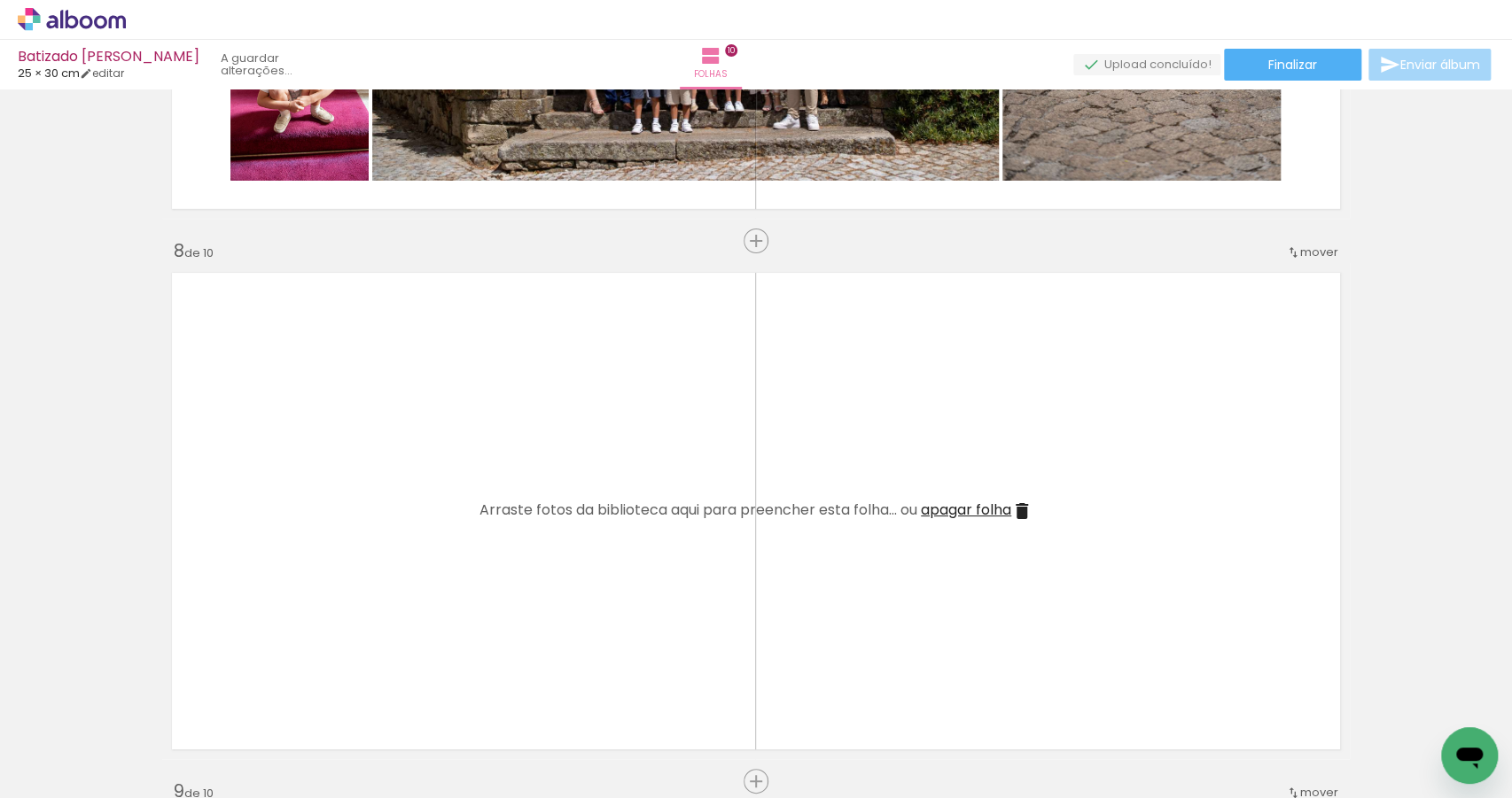
scroll to position [0, 2041]
drag, startPoint x: 529, startPoint y: 590, endPoint x: 537, endPoint y: 569, distance: 22.5
click at [537, 569] on quentale-workspace at bounding box center [756, 399] width 1512 height 798
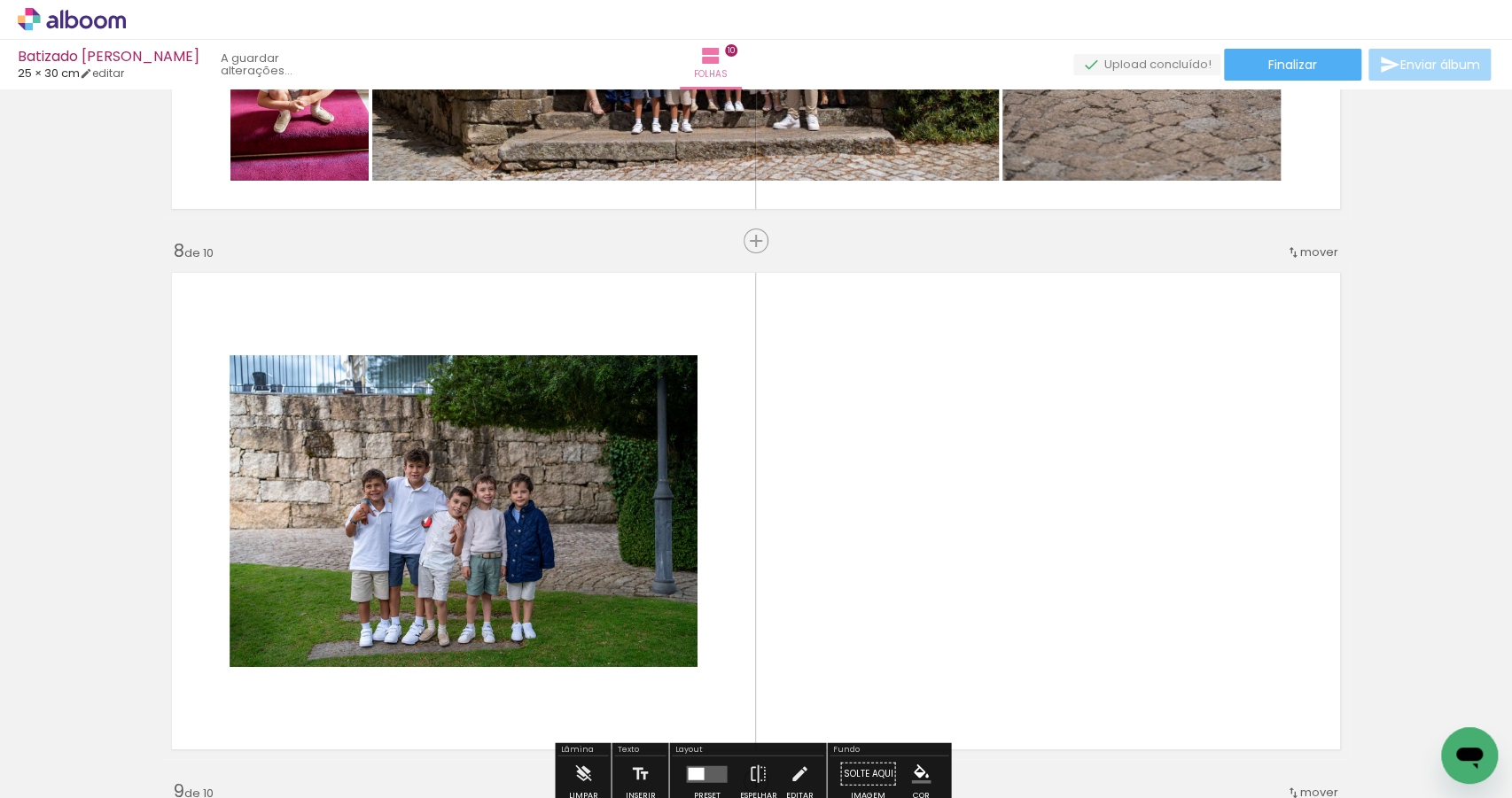
drag, startPoint x: 523, startPoint y: 729, endPoint x: 635, endPoint y: 538, distance: 221.4
click at [601, 593] on quentale-workspace at bounding box center [756, 399] width 1512 height 798
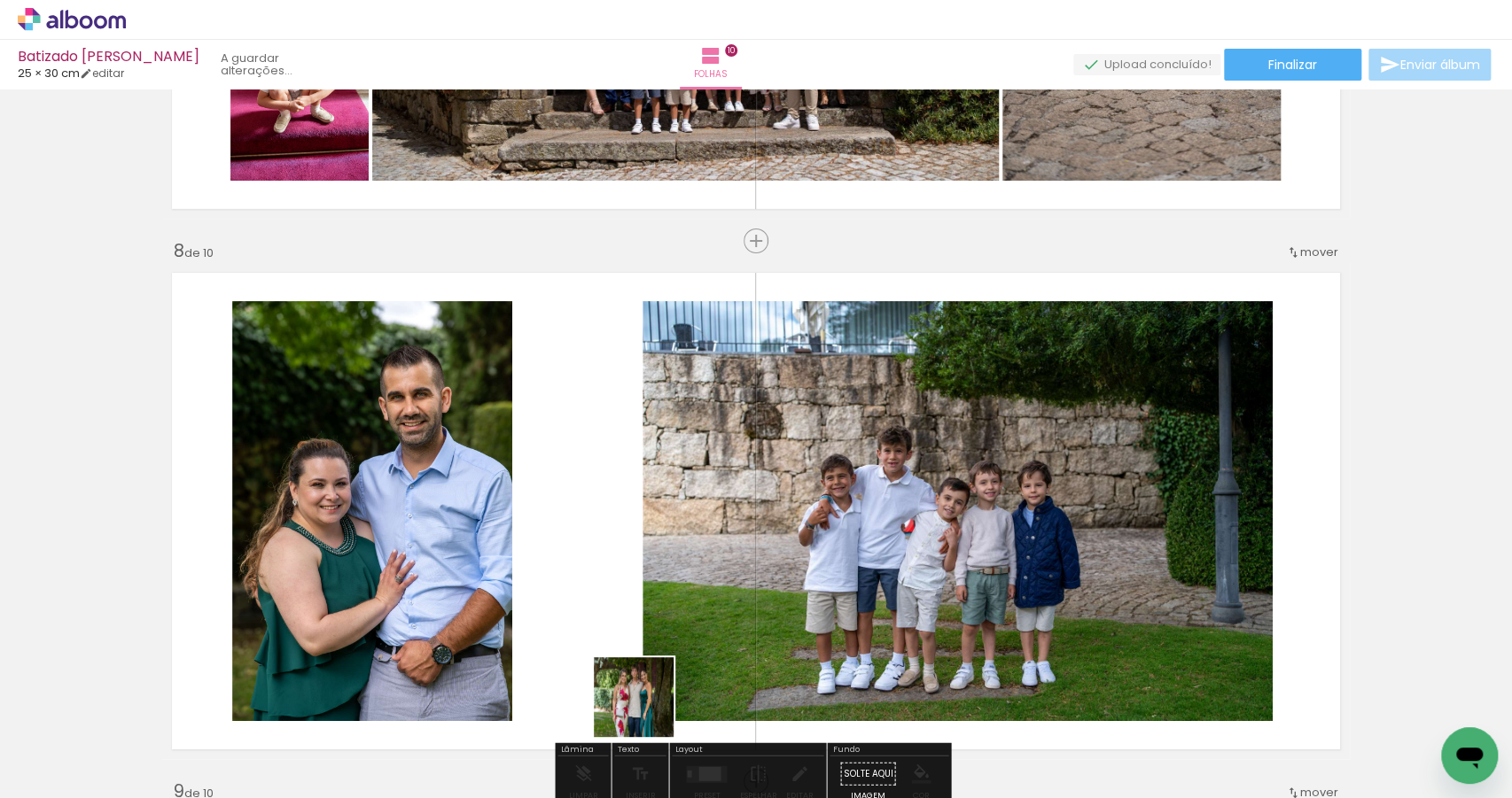
drag, startPoint x: 643, startPoint y: 720, endPoint x: 718, endPoint y: 542, distance: 193.2
click at [693, 594] on quentale-workspace at bounding box center [756, 399] width 1512 height 798
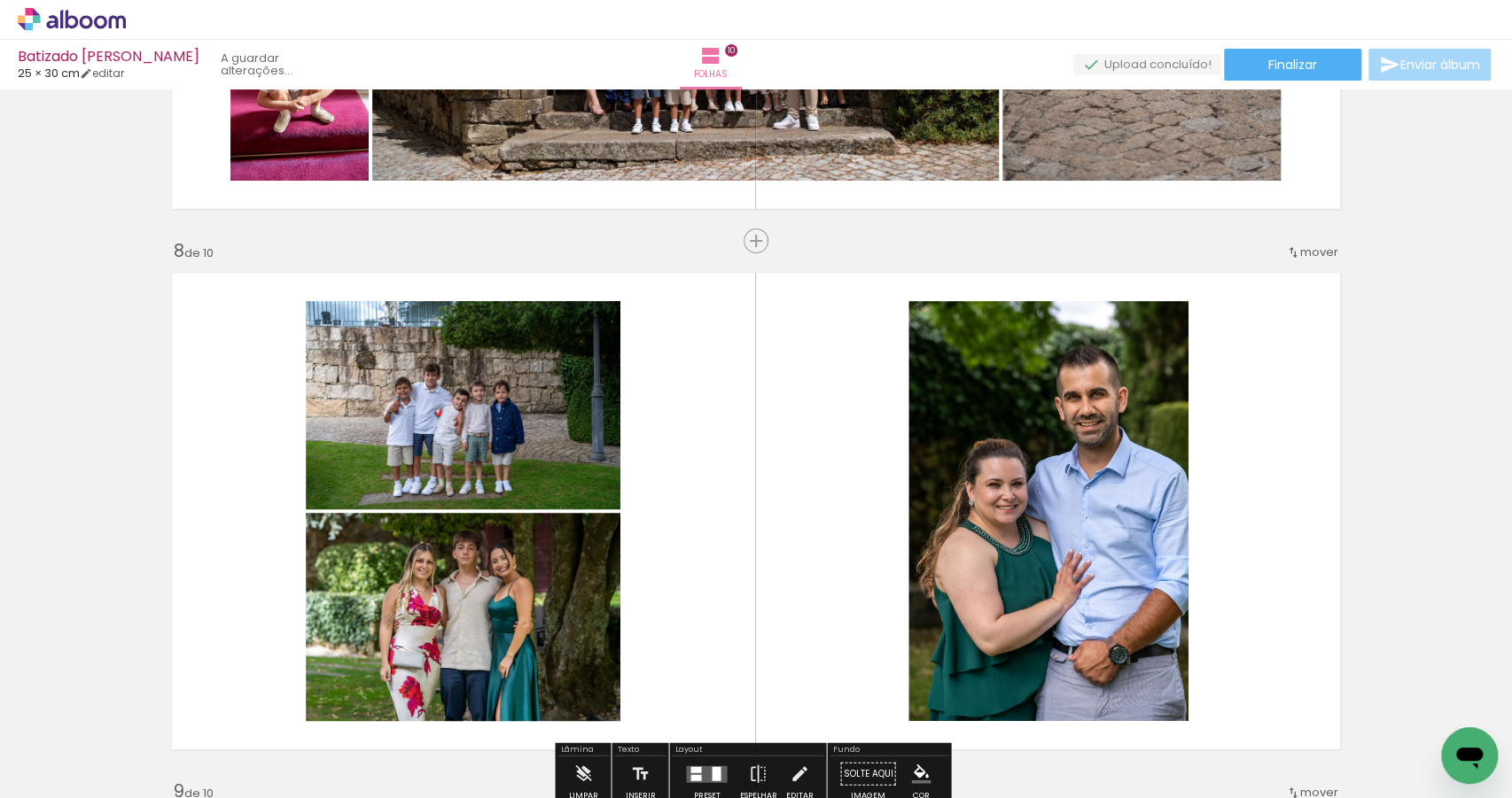
drag, startPoint x: 742, startPoint y: 724, endPoint x: 794, endPoint y: 582, distance: 151.2
click at [794, 582] on quentale-workspace at bounding box center [756, 399] width 1512 height 798
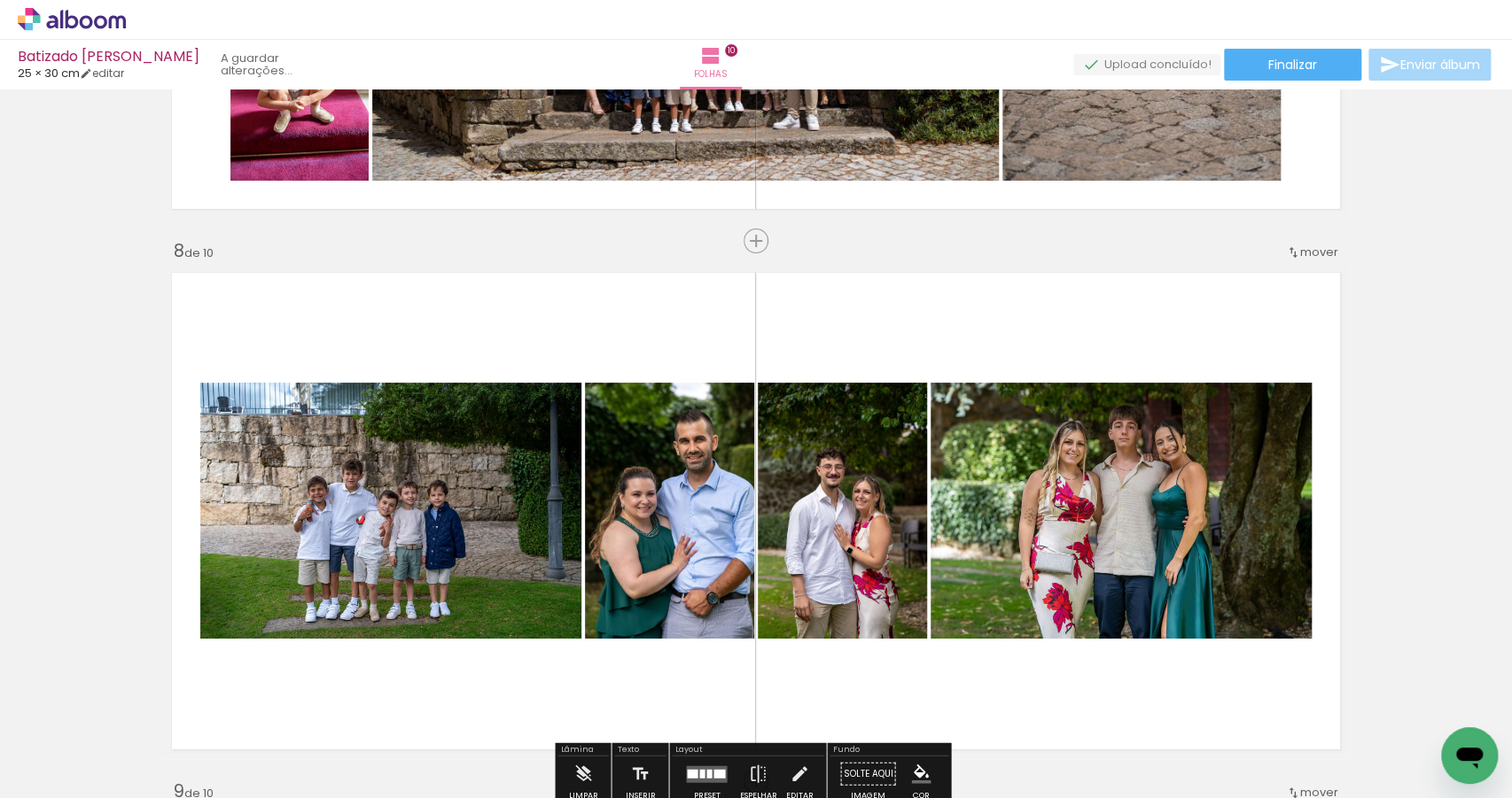
drag, startPoint x: 825, startPoint y: 760, endPoint x: 883, endPoint y: 576, distance: 192.9
click at [866, 628] on quentale-workspace at bounding box center [756, 399] width 1512 height 798
